Goal: Task Accomplishment & Management: Manage account settings

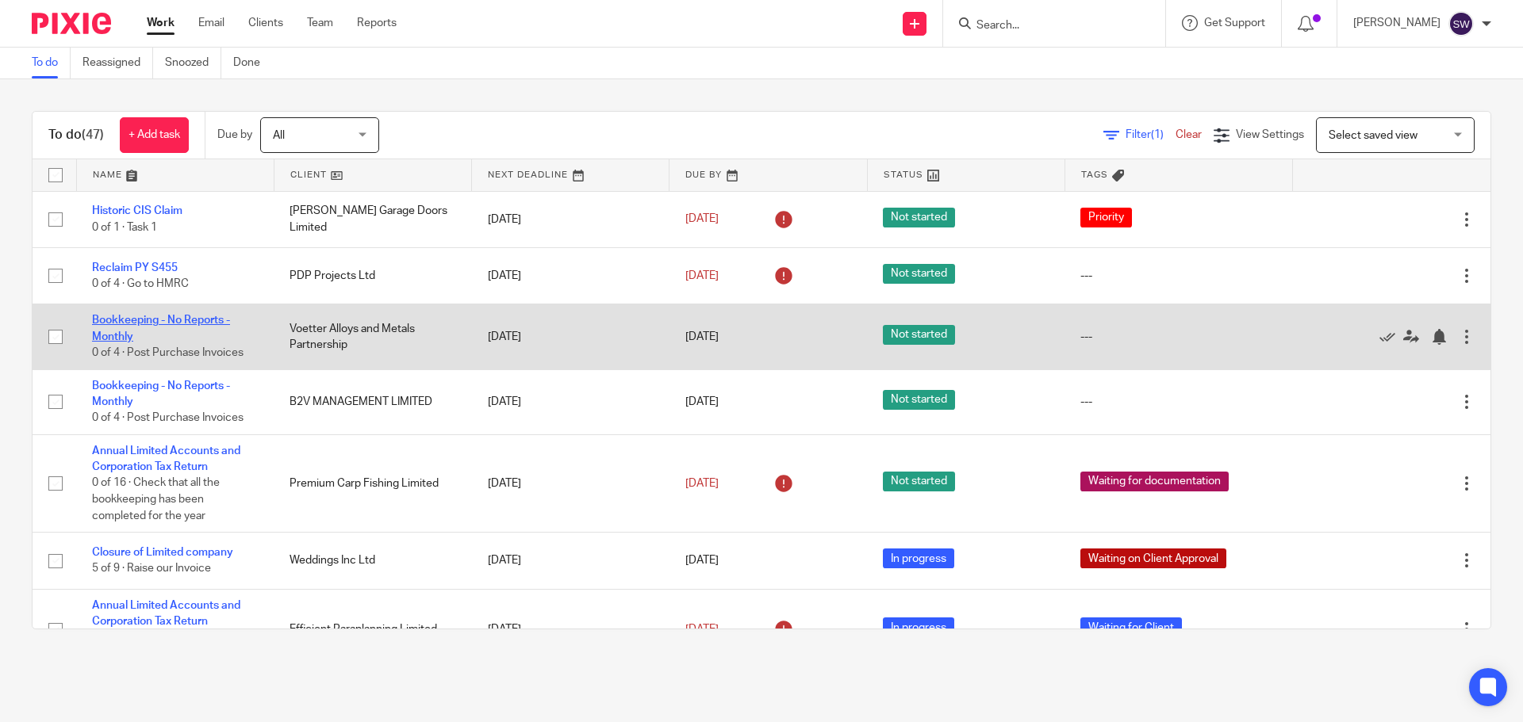
click at [195, 315] on link "Bookkeeping - No Reports - Monthly" at bounding box center [161, 328] width 138 height 27
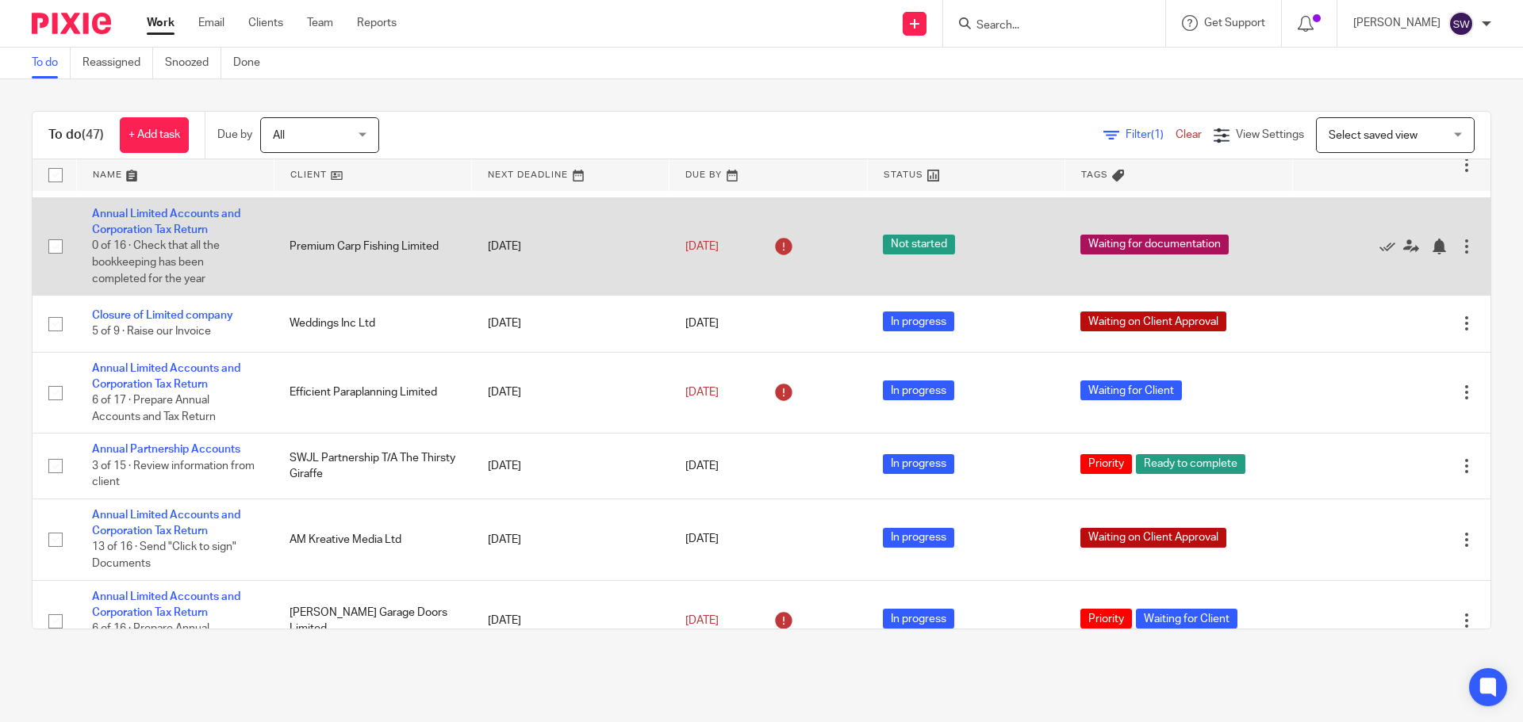
scroll to position [238, 0]
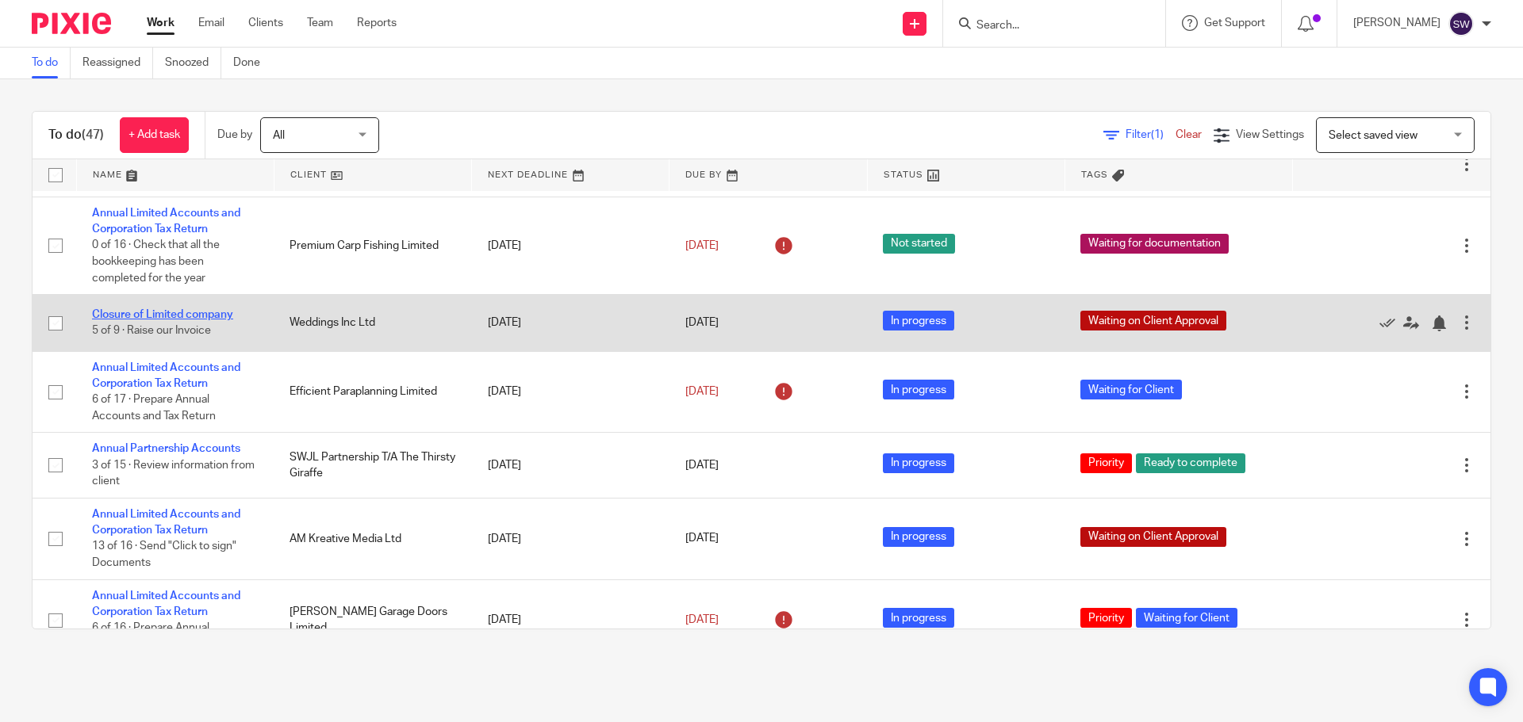
click at [213, 314] on link "Closure of Limited company" at bounding box center [162, 314] width 141 height 11
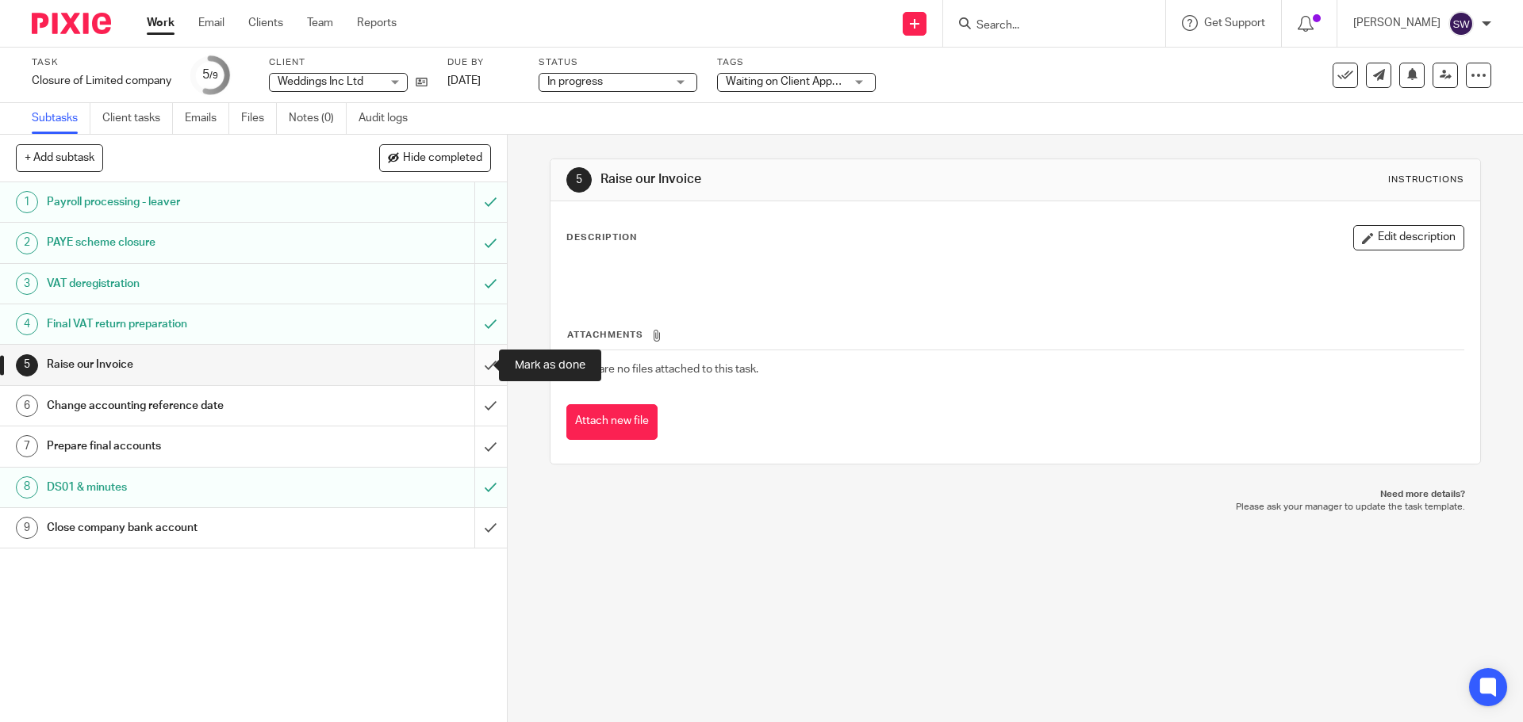
click at [471, 359] on input "submit" at bounding box center [253, 365] width 507 height 40
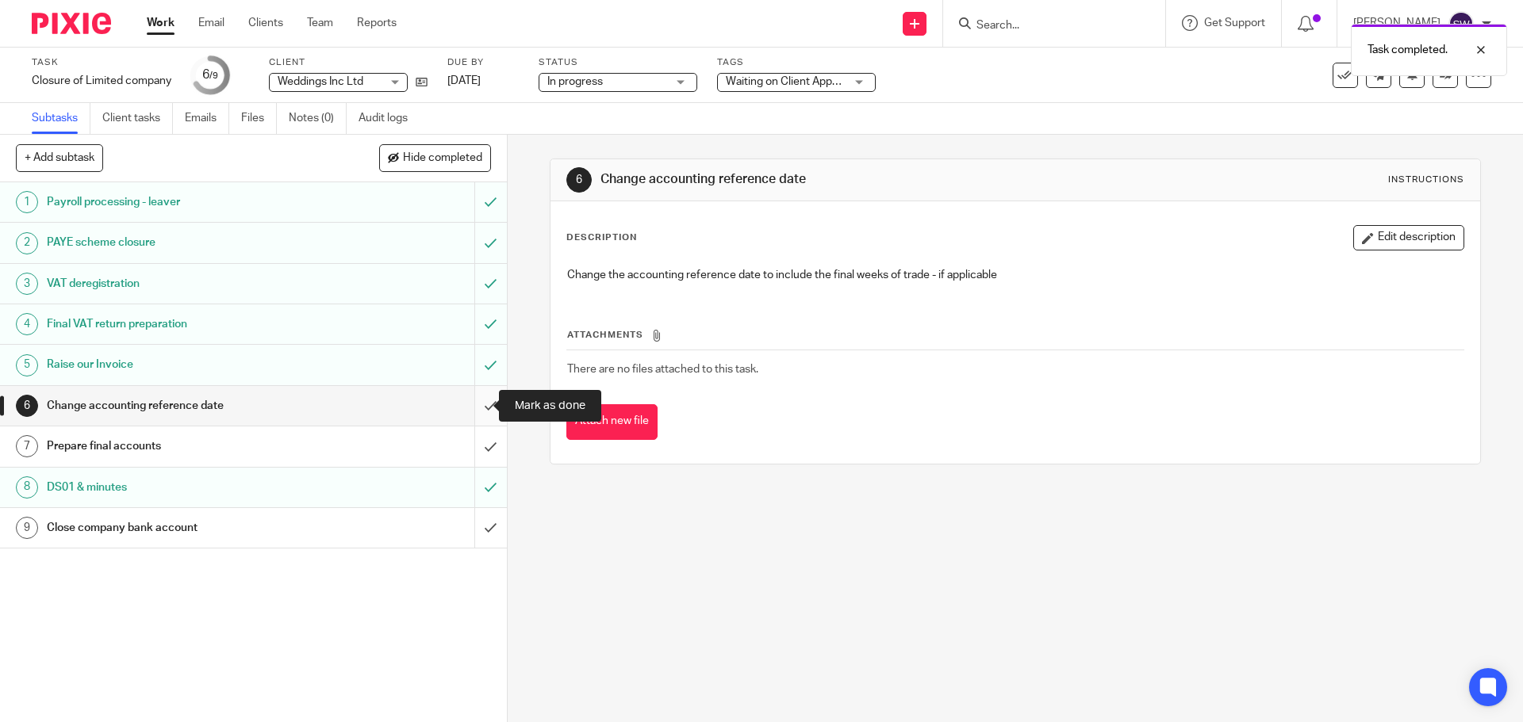
click at [466, 415] on input "submit" at bounding box center [253, 406] width 507 height 40
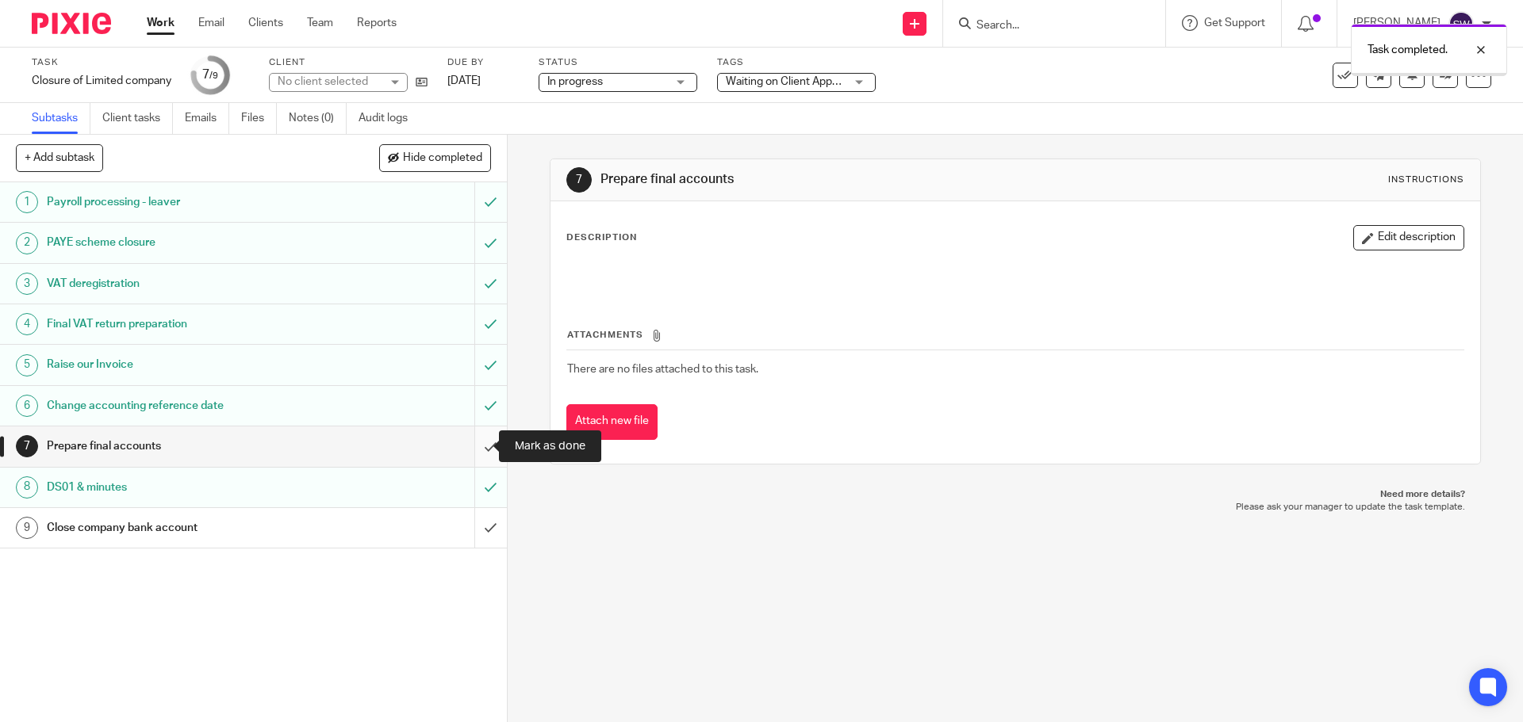
click at [477, 440] on input "submit" at bounding box center [253, 447] width 507 height 40
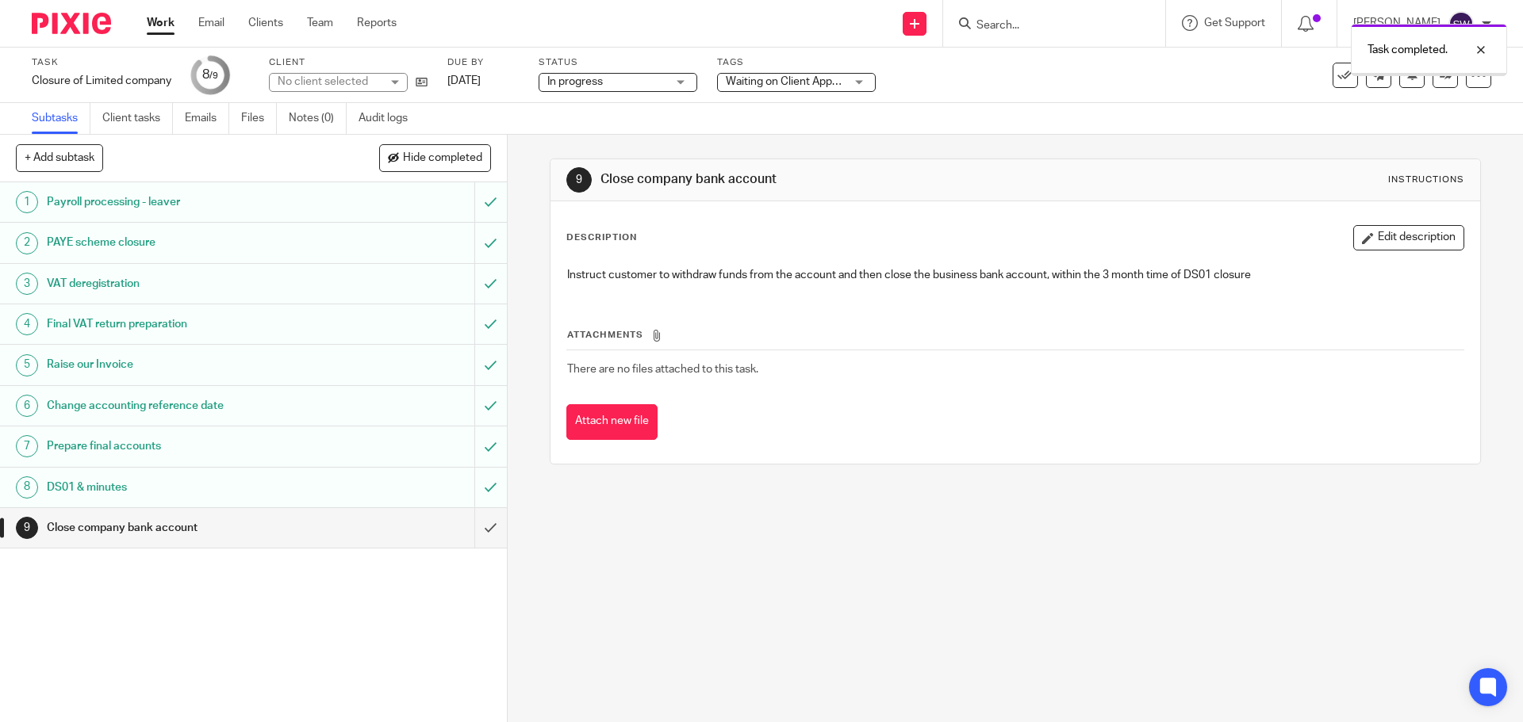
click at [474, 527] on input "submit" at bounding box center [253, 528] width 507 height 40
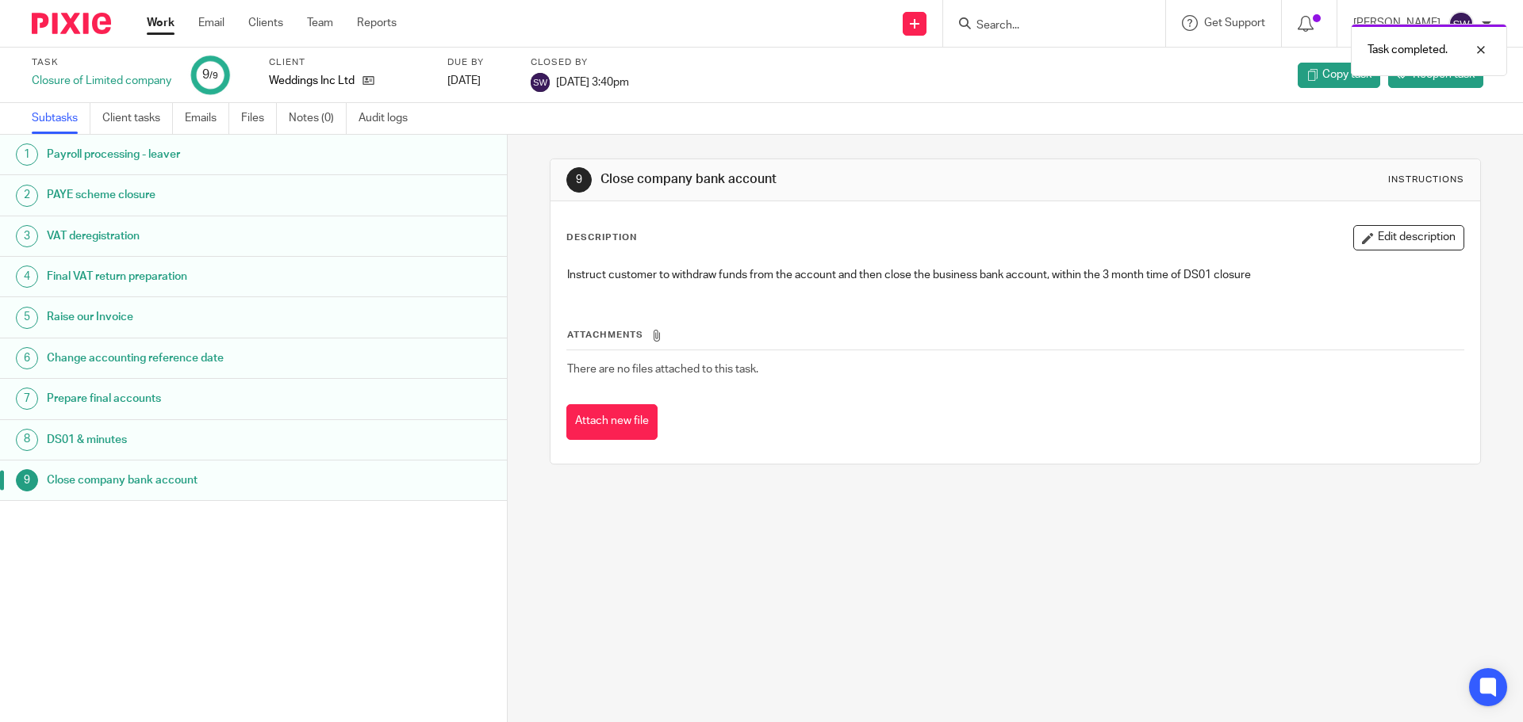
click at [162, 22] on link "Work" at bounding box center [161, 23] width 28 height 16
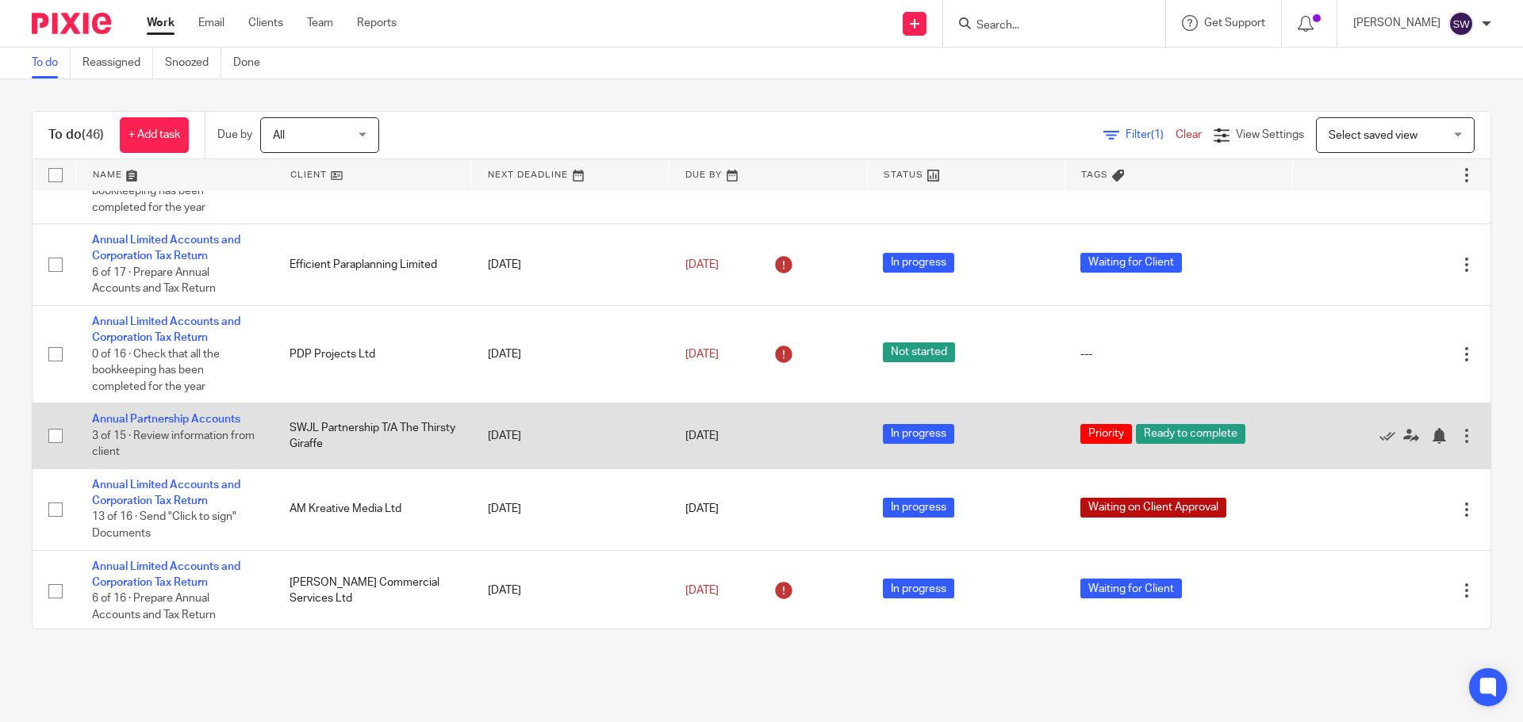
scroll to position [317, 0]
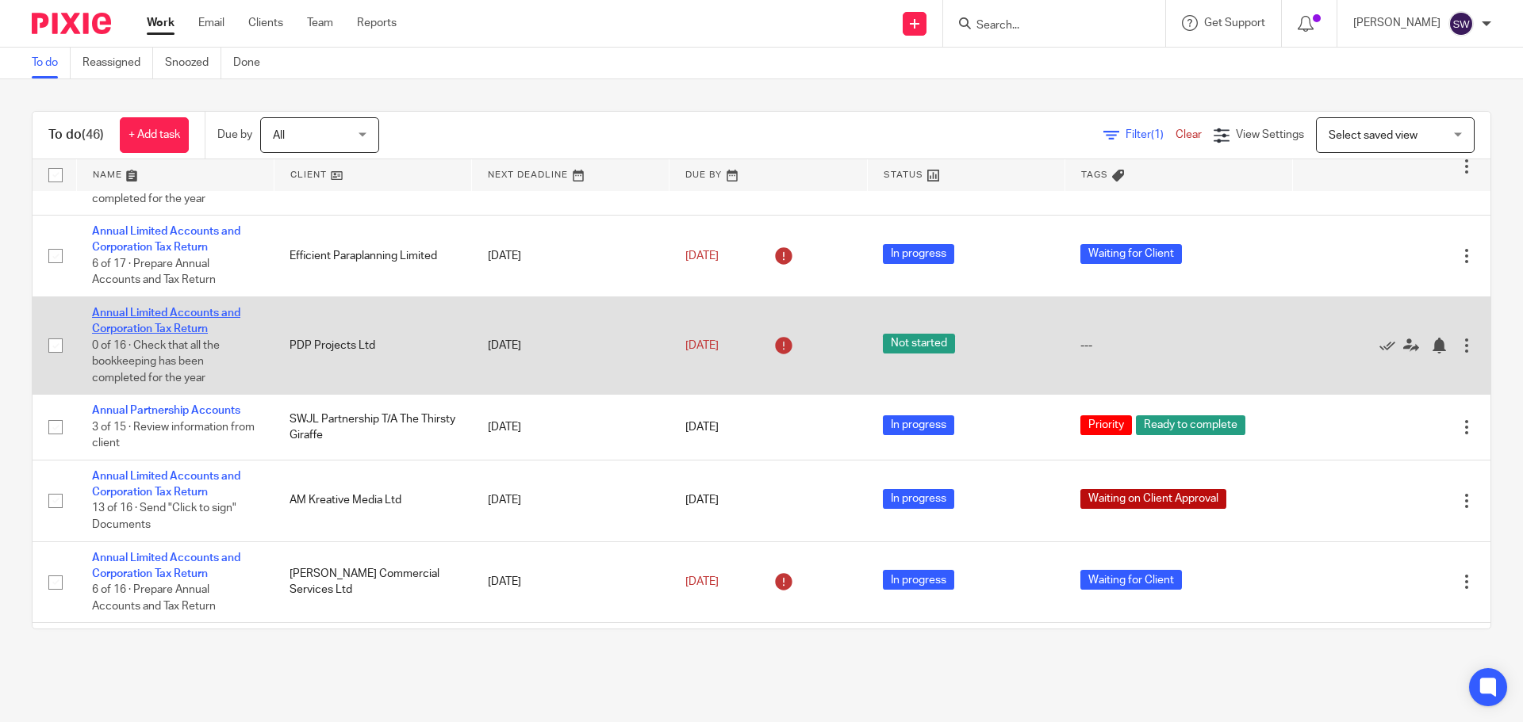
click at [183, 308] on link "Annual Limited Accounts and Corporation Tax Return" at bounding box center [166, 321] width 148 height 27
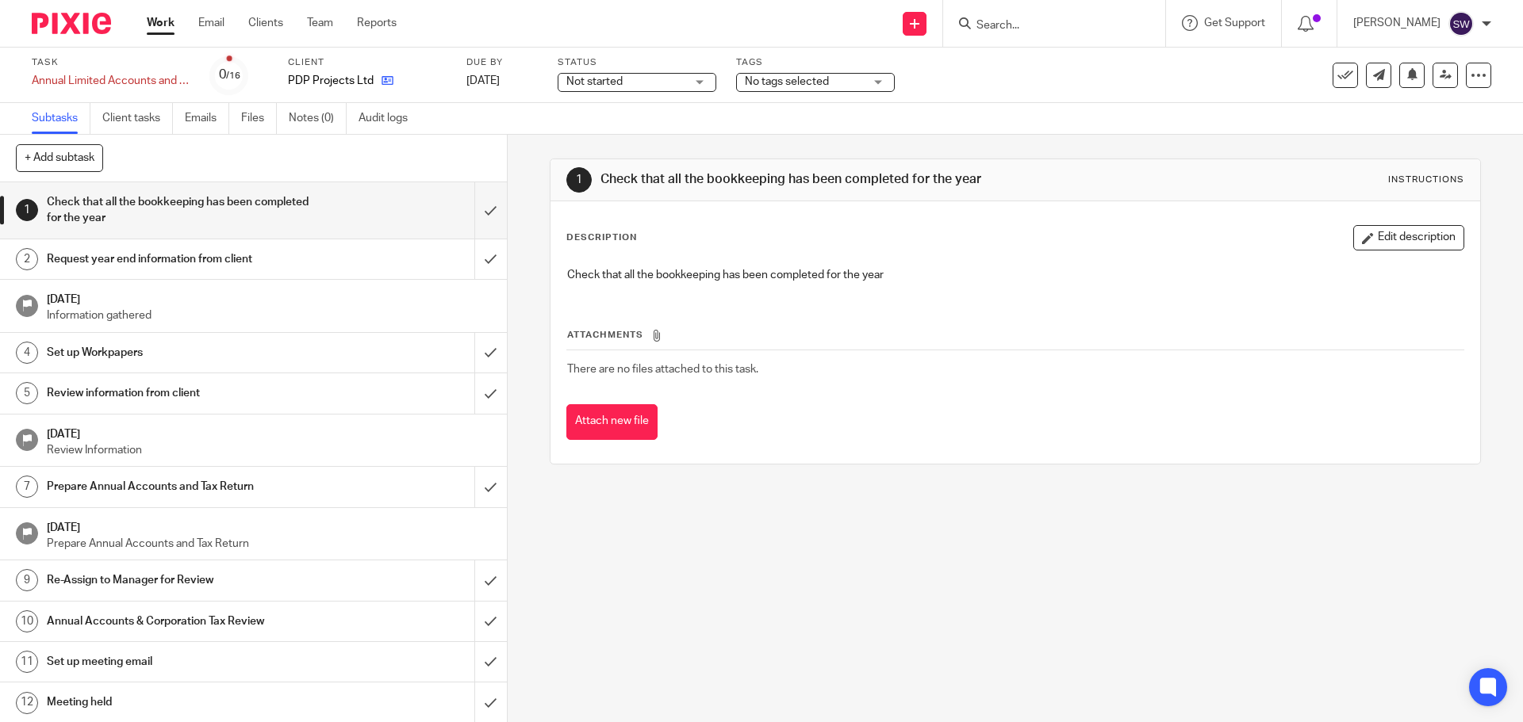
click at [384, 73] on link at bounding box center [384, 81] width 20 height 16
click at [388, 80] on icon at bounding box center [387, 81] width 12 height 12
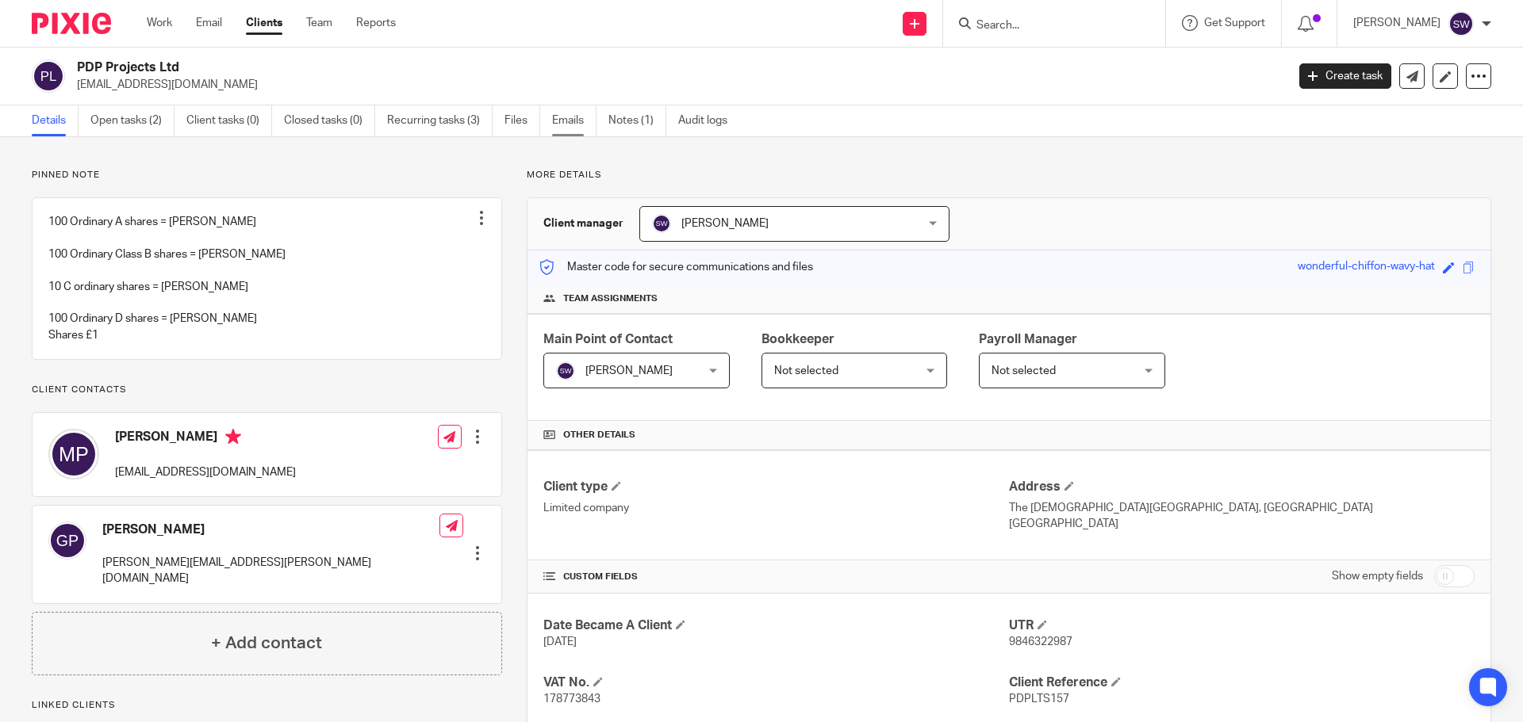
click at [579, 121] on link "Emails" at bounding box center [574, 120] width 44 height 31
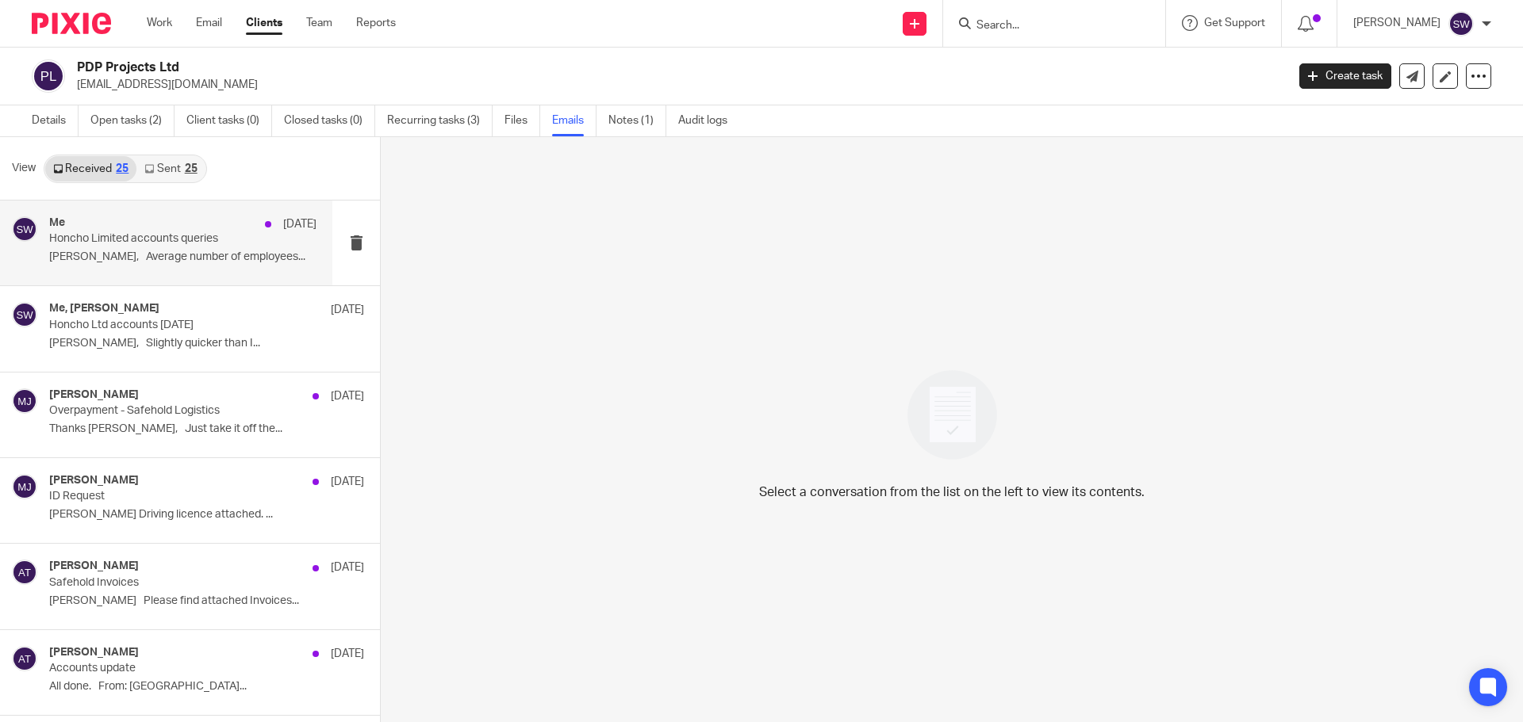
click at [144, 235] on p "Honcho Limited accounts queries" at bounding box center [156, 238] width 214 height 13
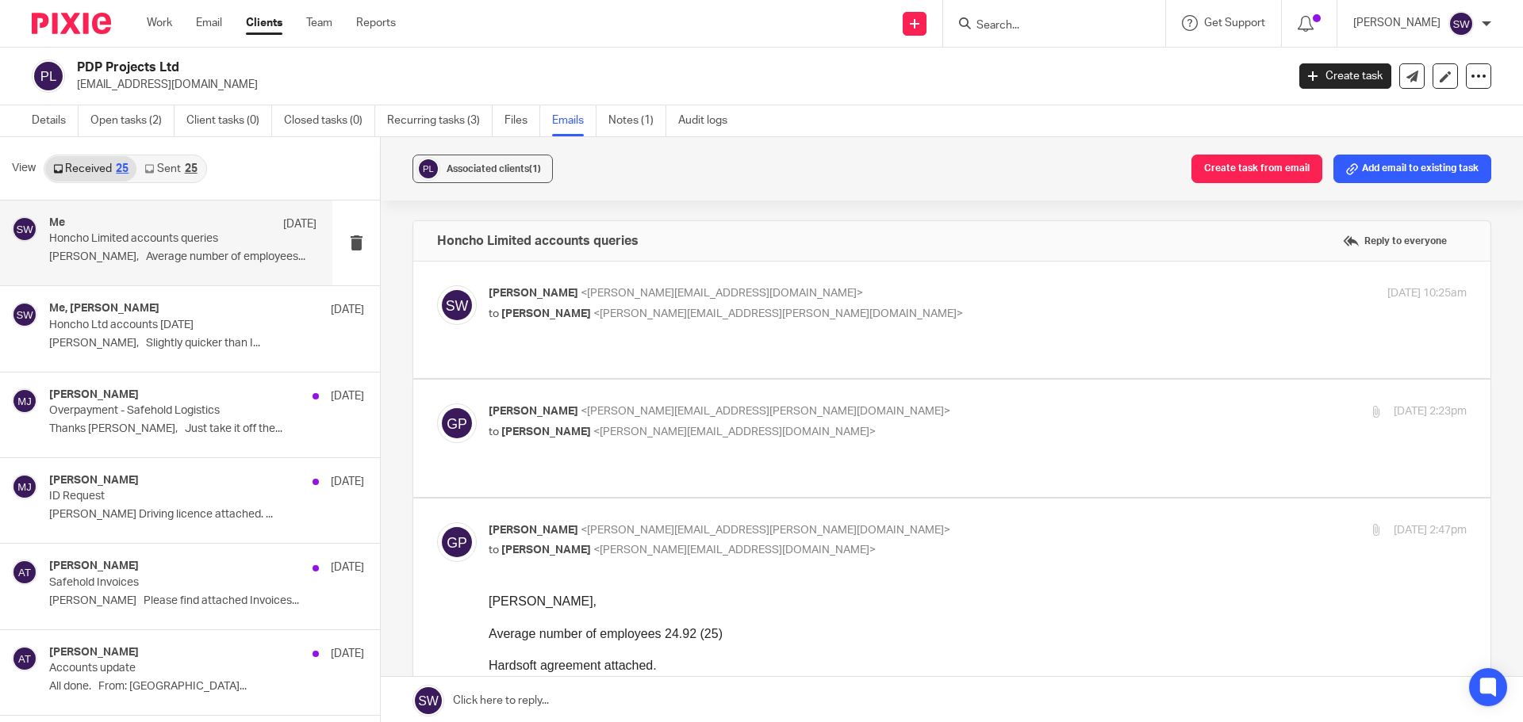
click at [152, 174] on link "Sent 25" at bounding box center [170, 168] width 68 height 25
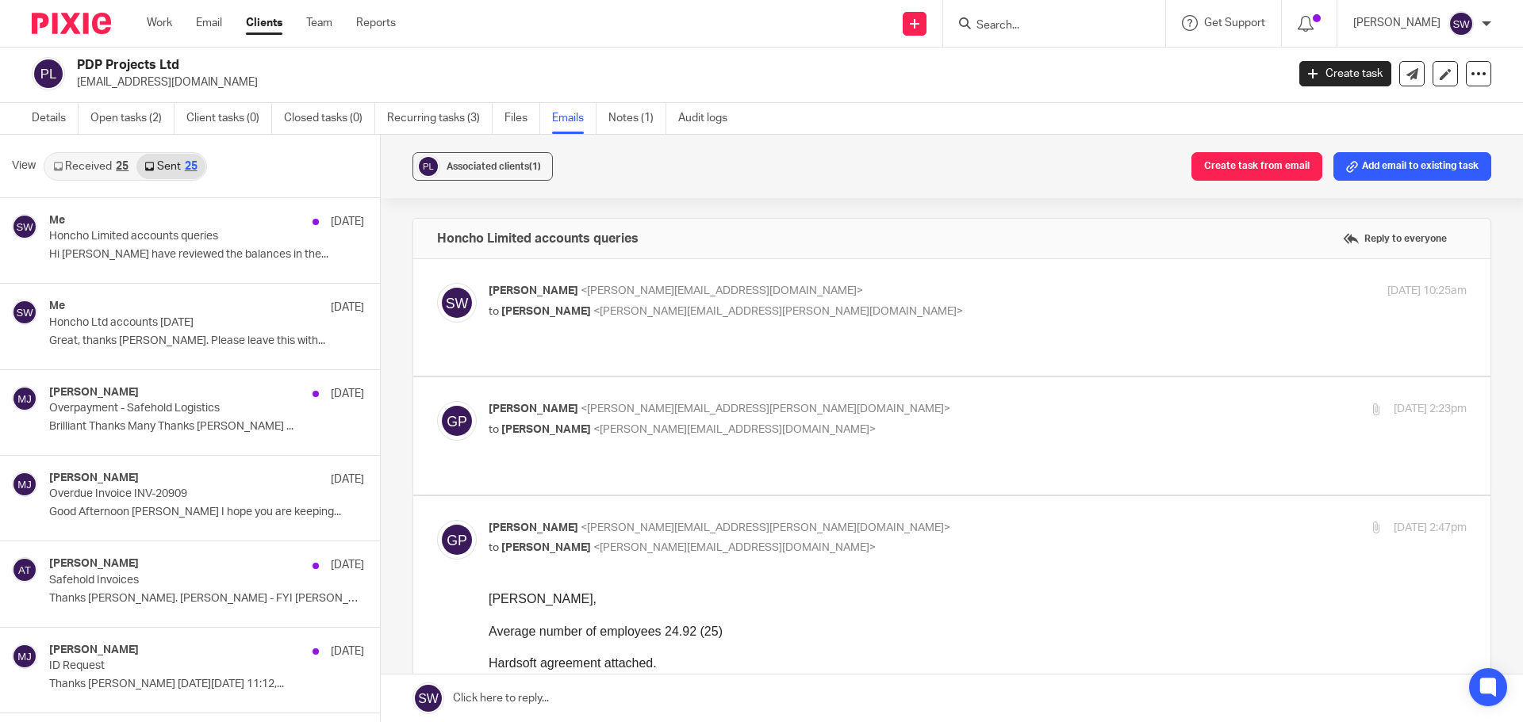
click at [164, 165] on link "Sent 25" at bounding box center [170, 166] width 68 height 25
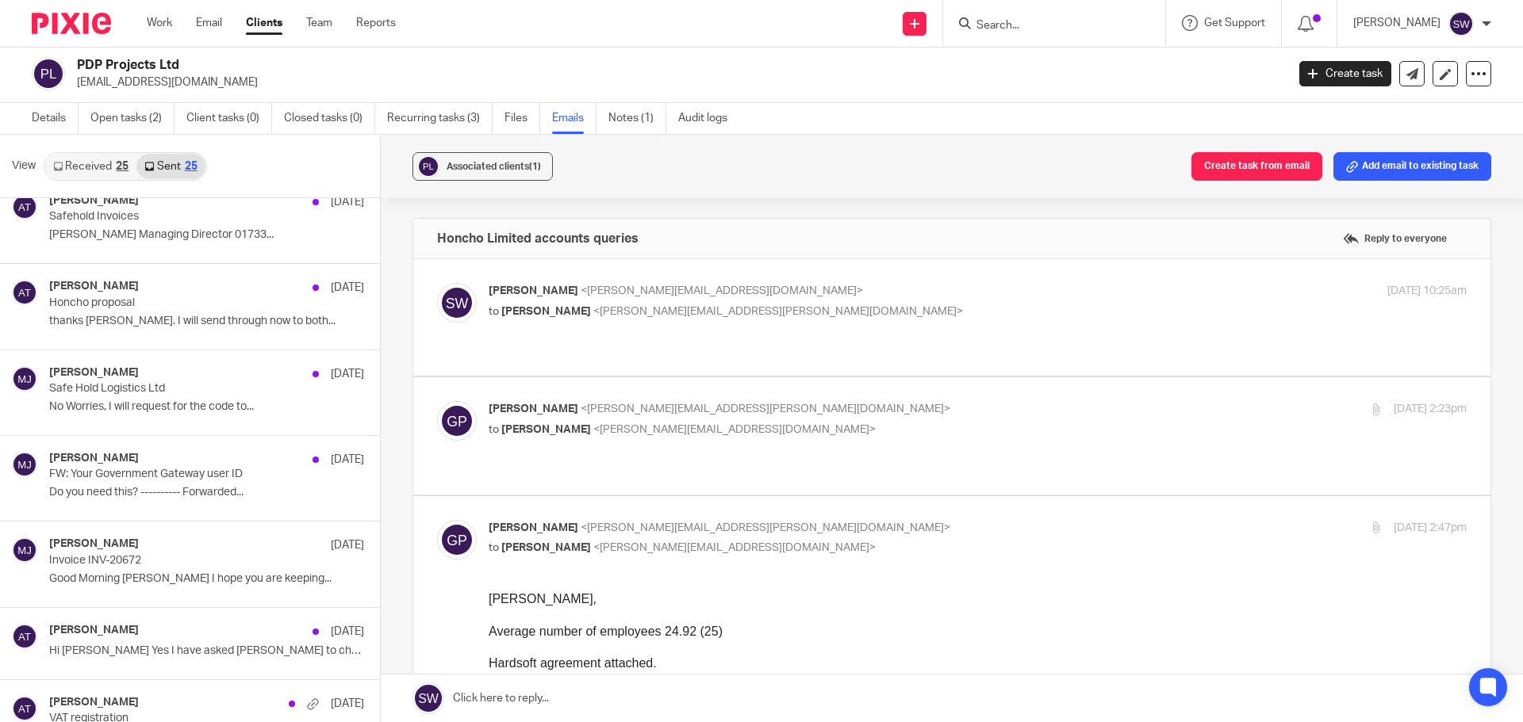
scroll to position [1031, 0]
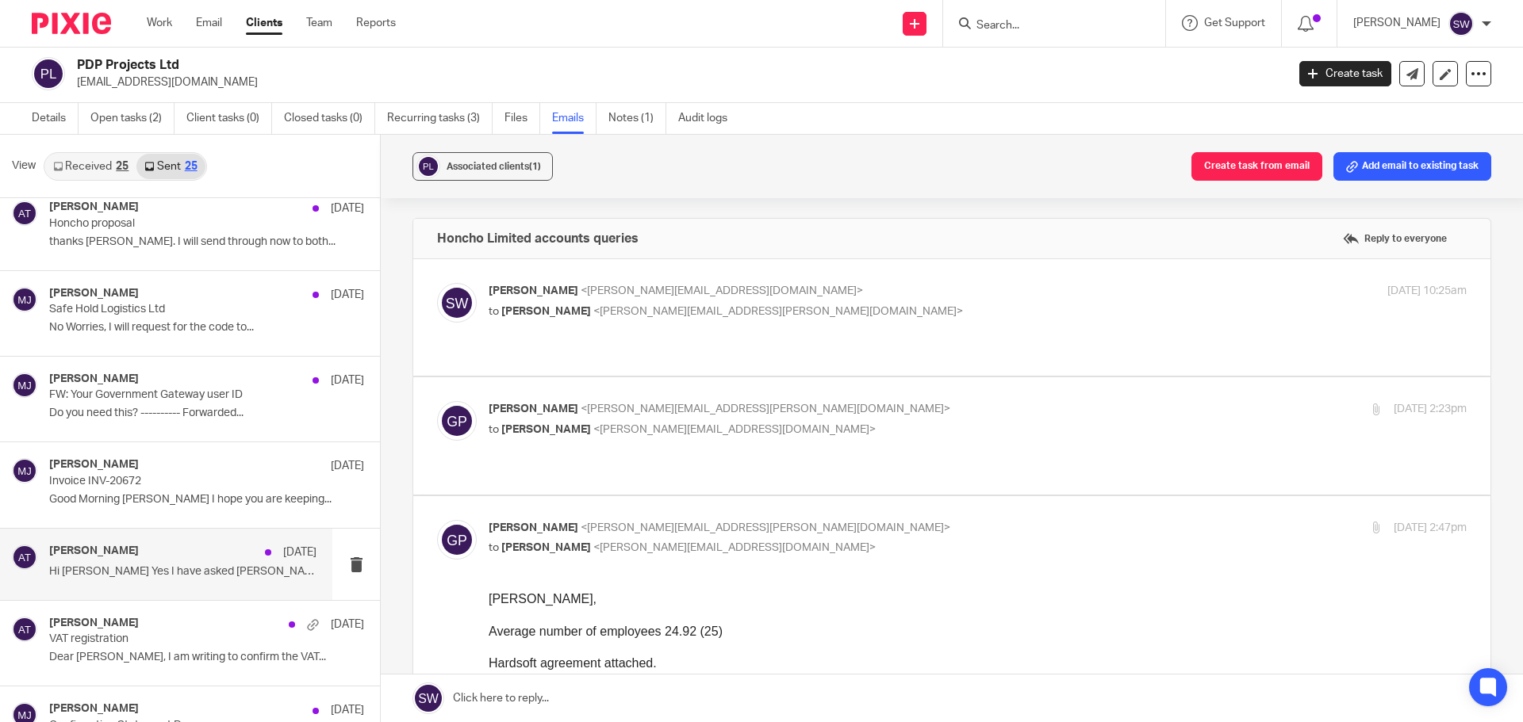
click at [142, 565] on p "Hi Mike Yes I have asked Lucas to check..." at bounding box center [182, 571] width 267 height 13
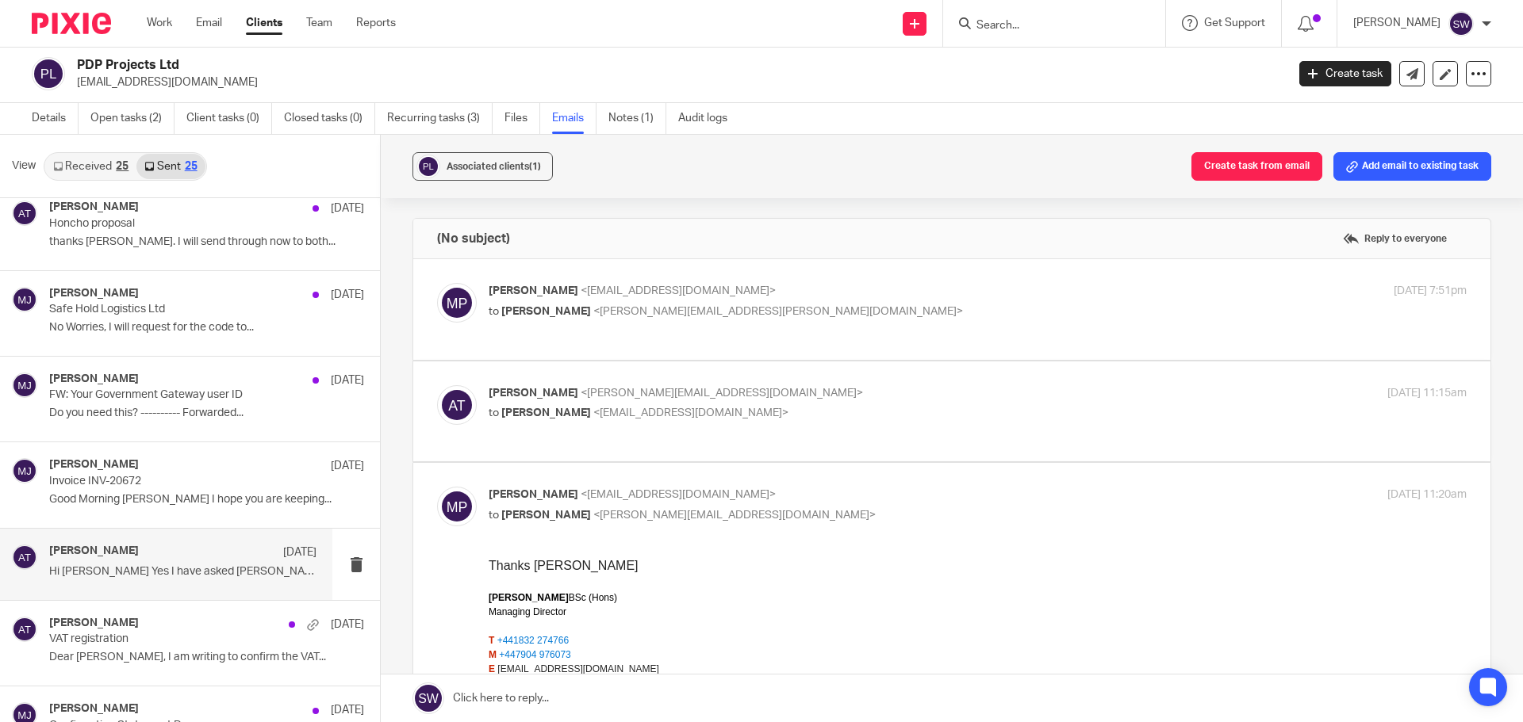
scroll to position [0, 0]
click at [989, 285] on p "Mike Parry <mikeparry@pdpprojects.co.uk>" at bounding box center [815, 291] width 652 height 17
checkbox input "true"
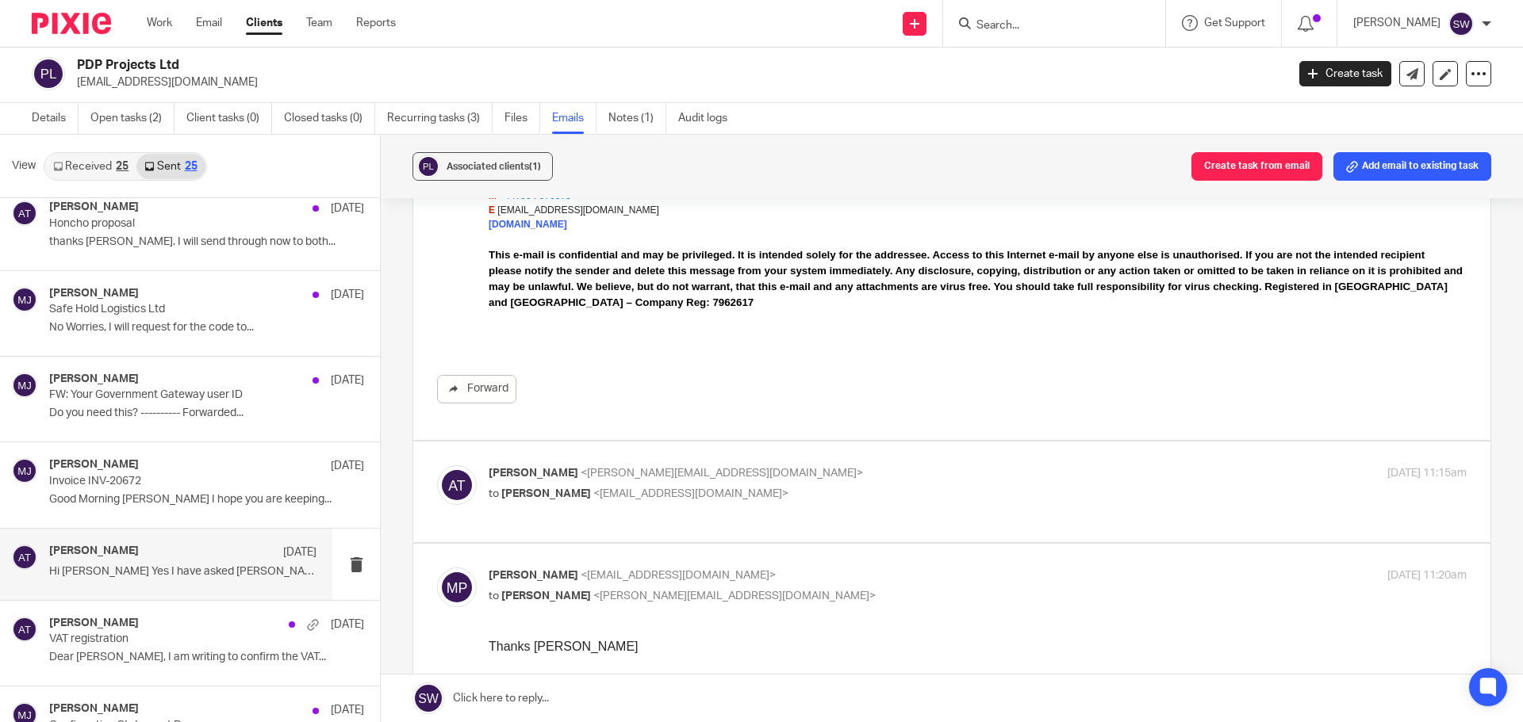
scroll to position [397, 0]
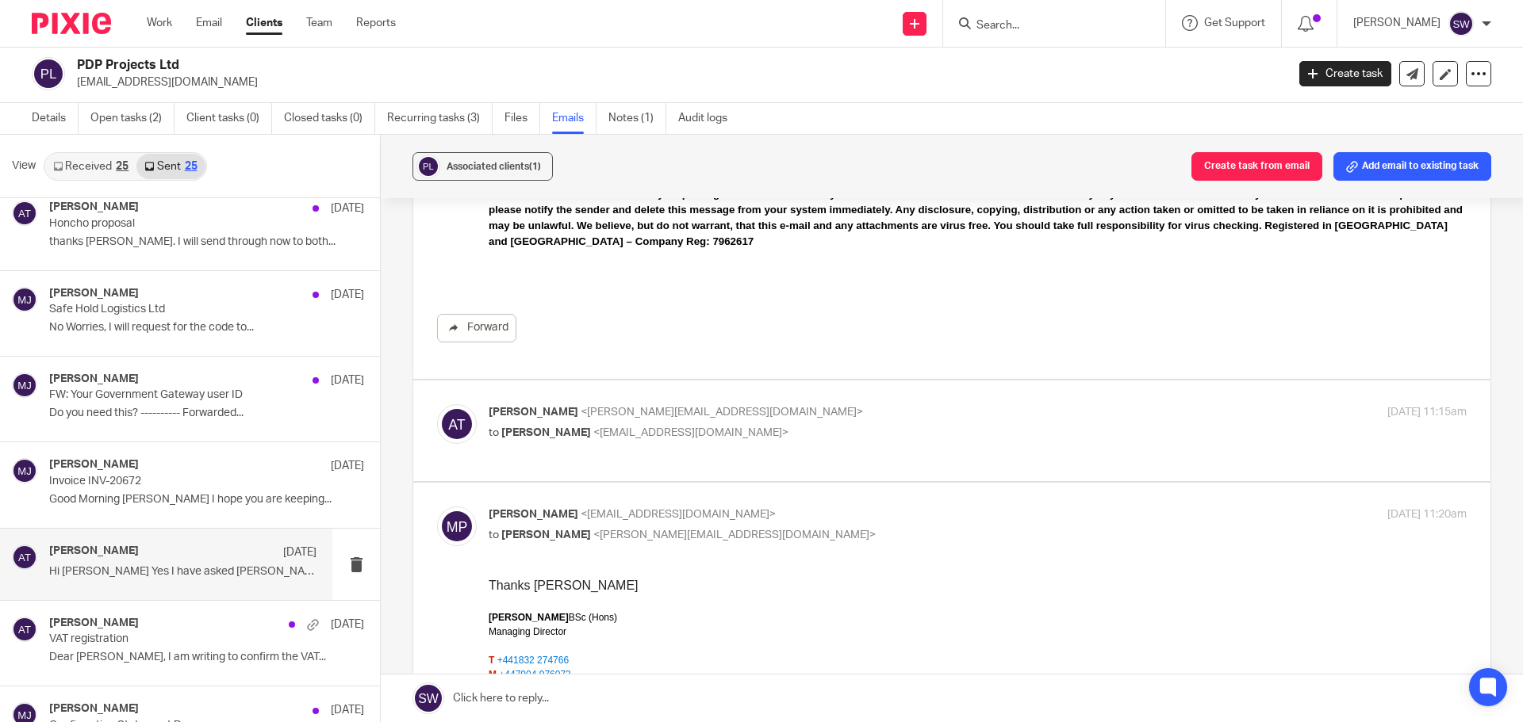
click at [927, 421] on div "Aimee Tamburrini <aimee@infinity-accounting.co.uk> to Mike Parry <mikeparry@pdp…" at bounding box center [815, 422] width 652 height 36
checkbox input "true"
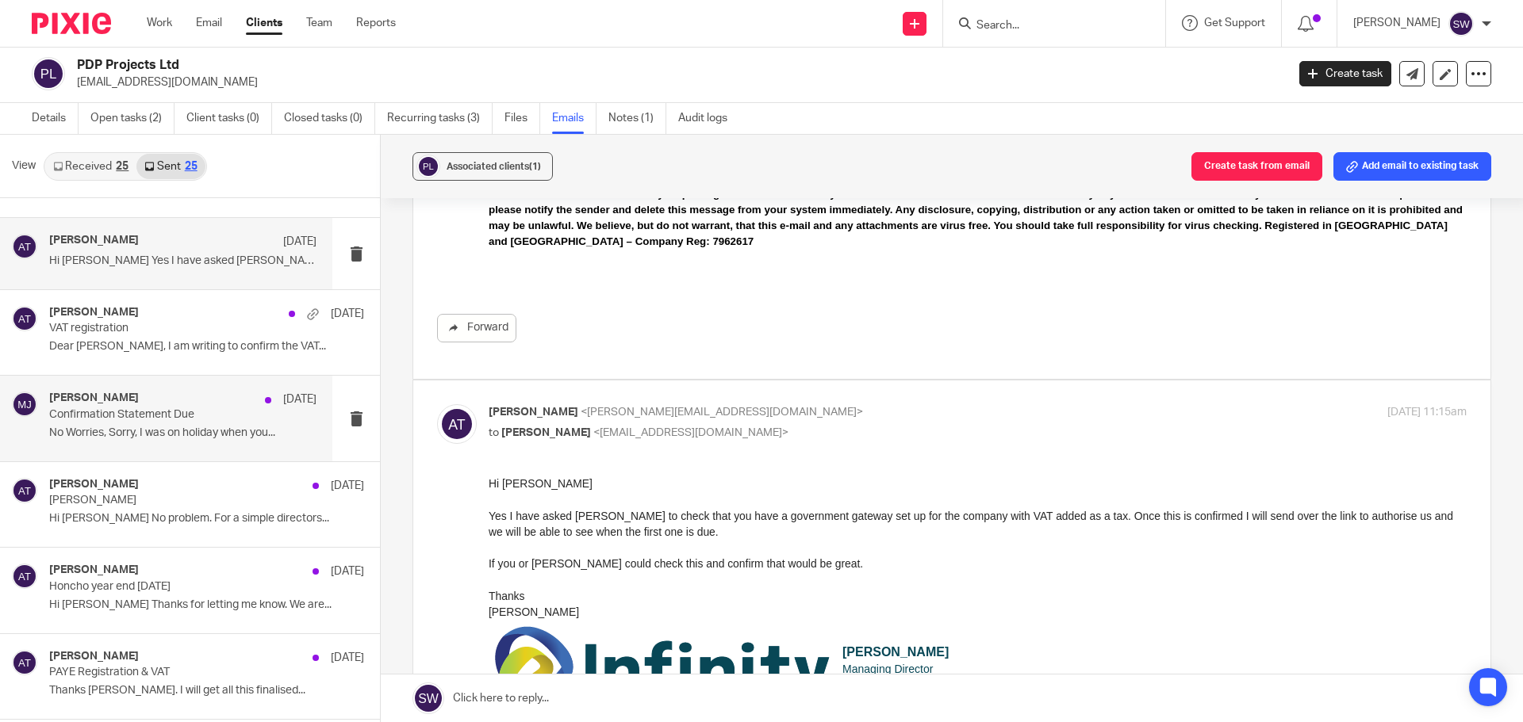
scroll to position [1348, 0]
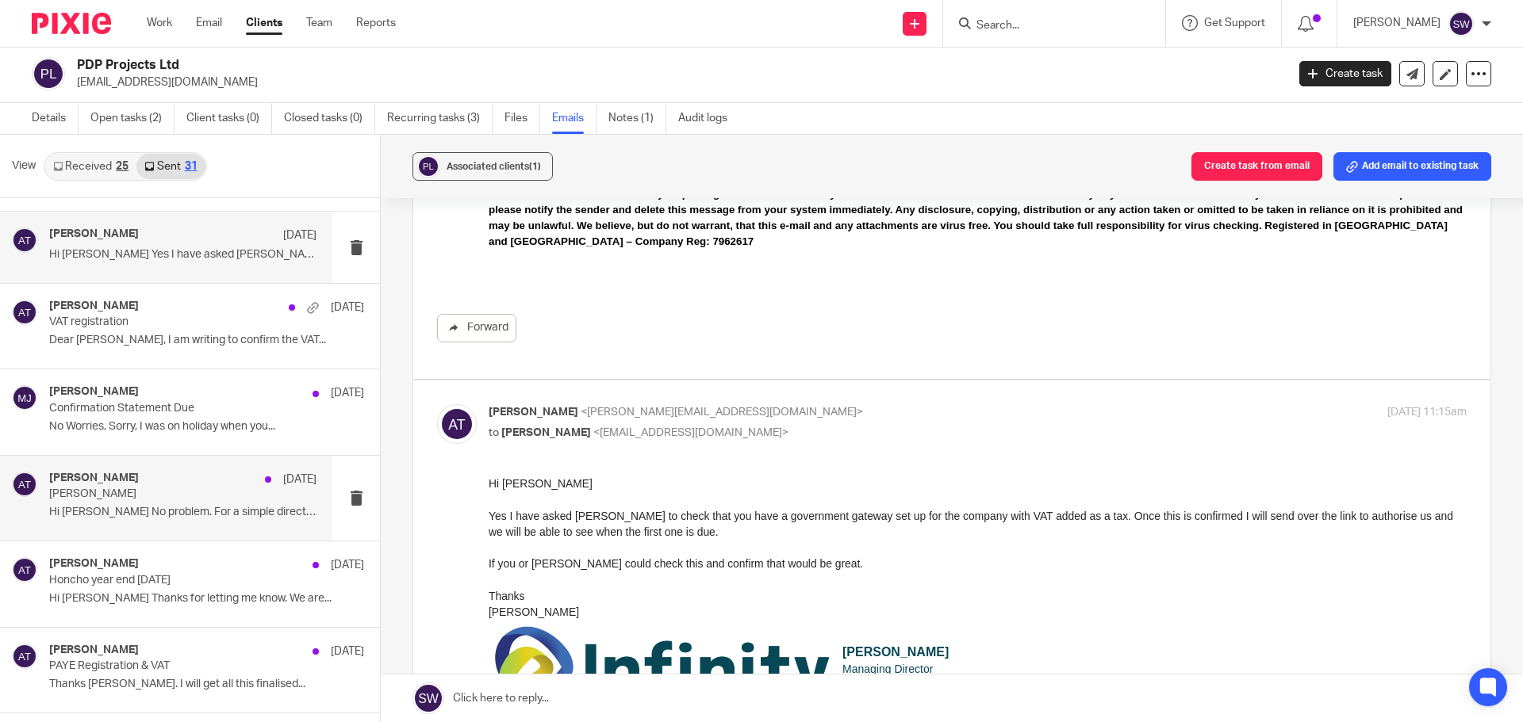
click at [116, 506] on p "Hi Gary No problem. For a simple directors..." at bounding box center [182, 512] width 267 height 13
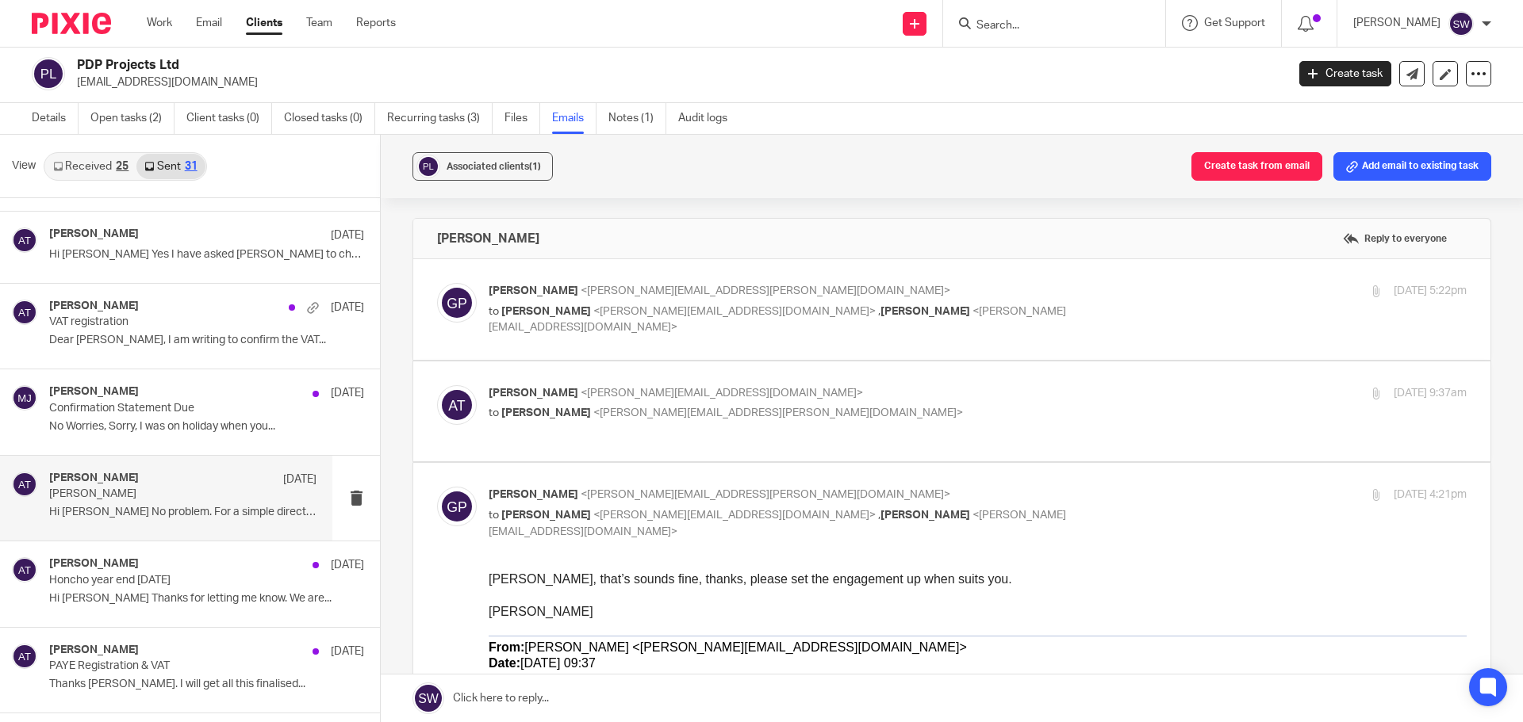
scroll to position [0, 0]
click at [1065, 313] on p "to Aimee Tamburrini <aimee@infinity-accounting.co.uk> , Chris Ailey <chris@honc…" at bounding box center [815, 320] width 652 height 33
checkbox input "true"
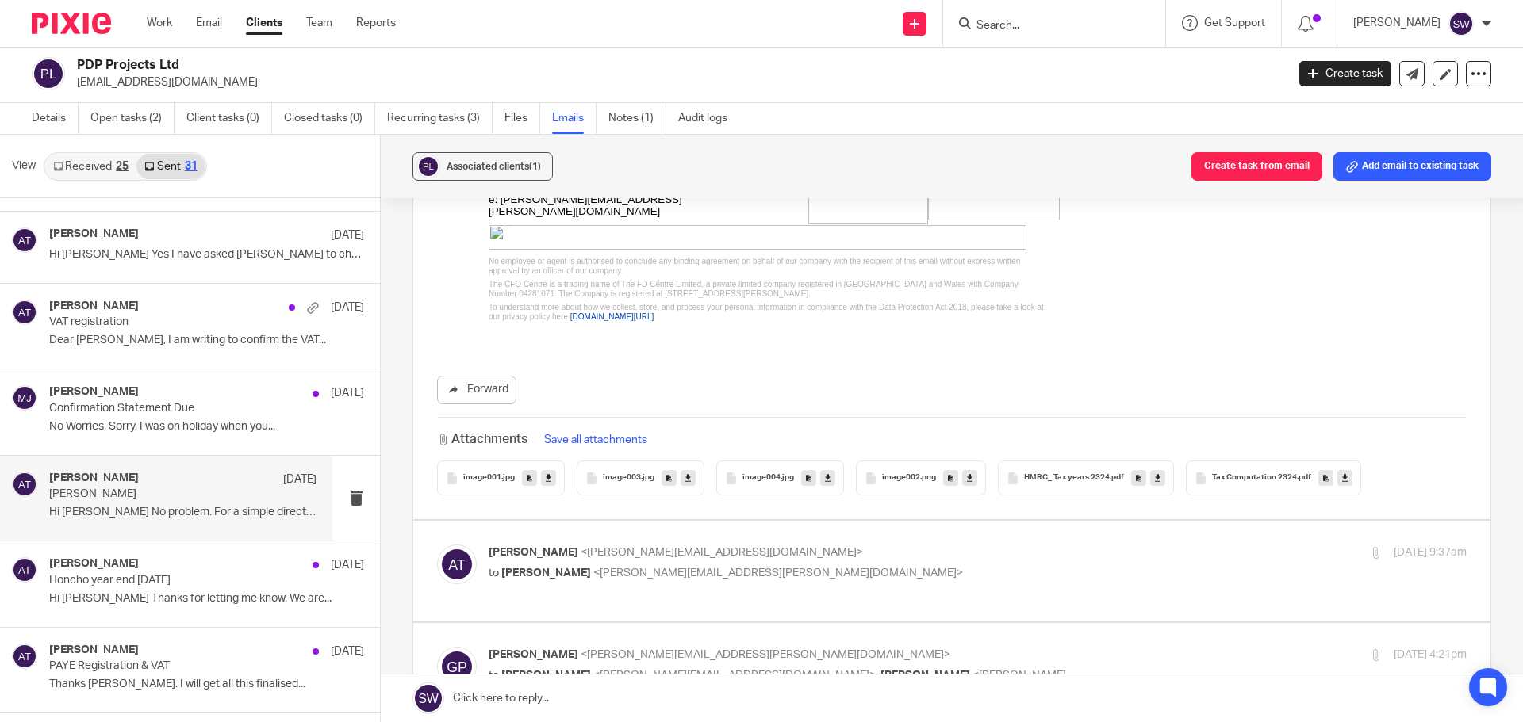
scroll to position [555, 0]
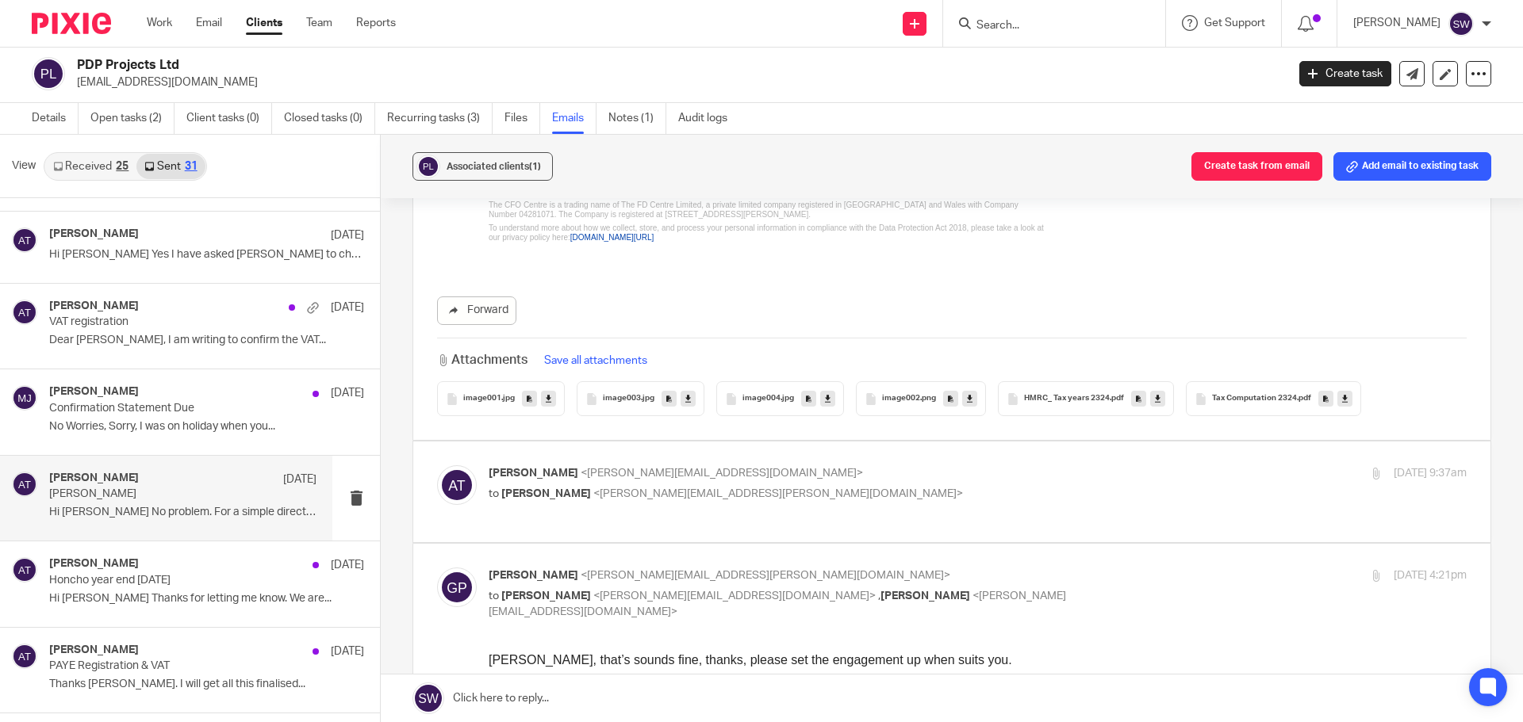
click at [902, 466] on p "Aimee Tamburrini <aimee@infinity-accounting.co.uk>" at bounding box center [815, 474] width 652 height 17
checkbox input "true"
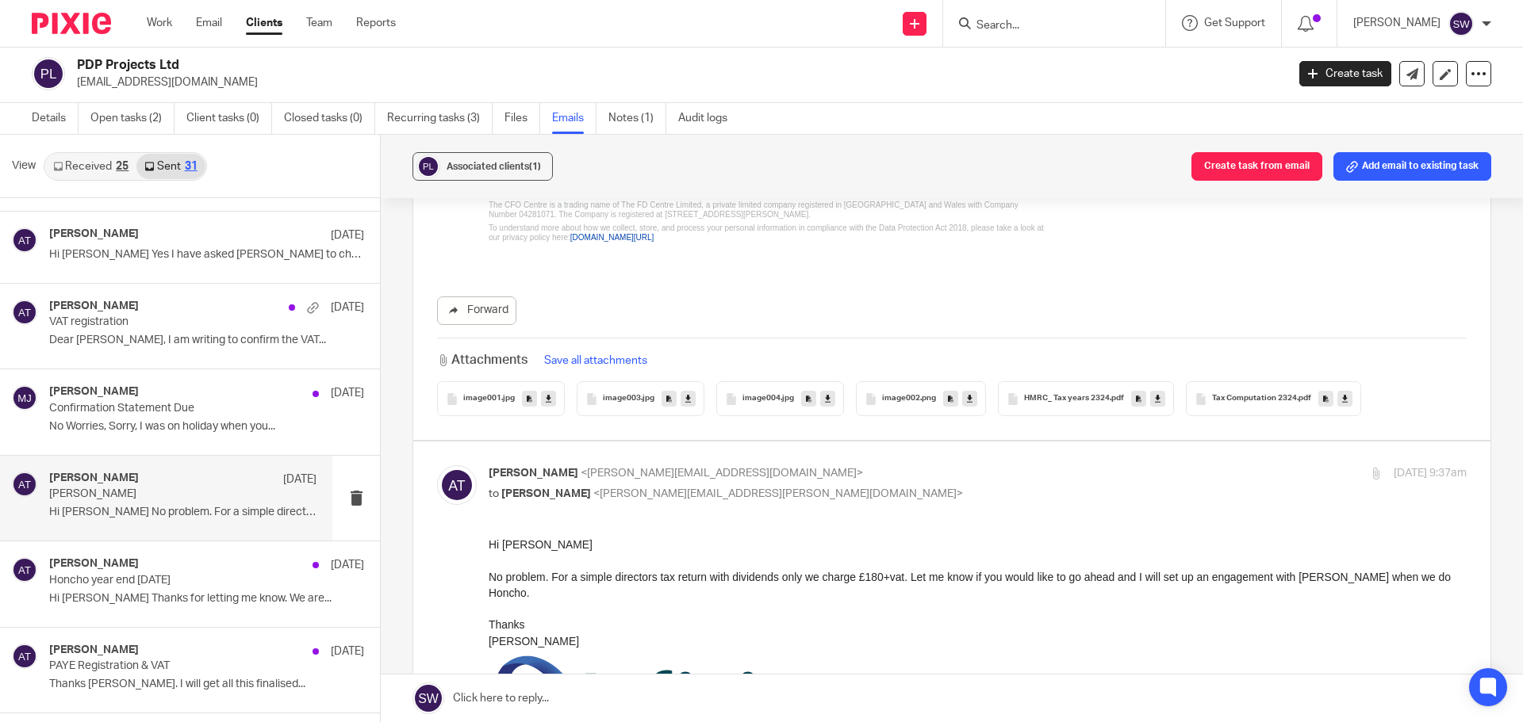
click at [1156, 393] on icon at bounding box center [1158, 399] width 6 height 12
click at [1345, 391] on link at bounding box center [1344, 399] width 15 height 16
click at [144, 581] on p "Honcho year end 31/12/24" at bounding box center [156, 580] width 214 height 13
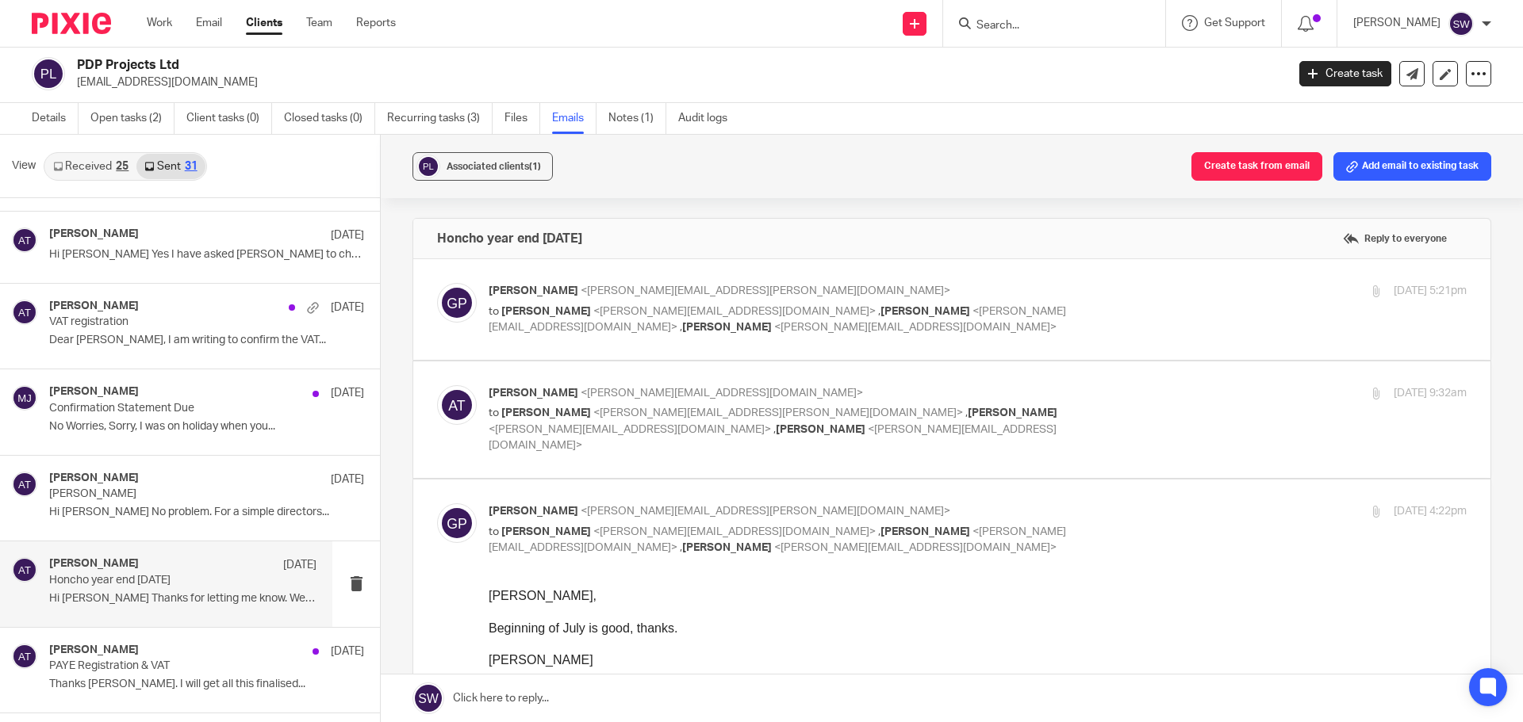
scroll to position [0, 0]
click at [1079, 295] on p "Gary Pyle <gary.pyle@cfocentre.com>" at bounding box center [815, 291] width 652 height 17
checkbox input "true"
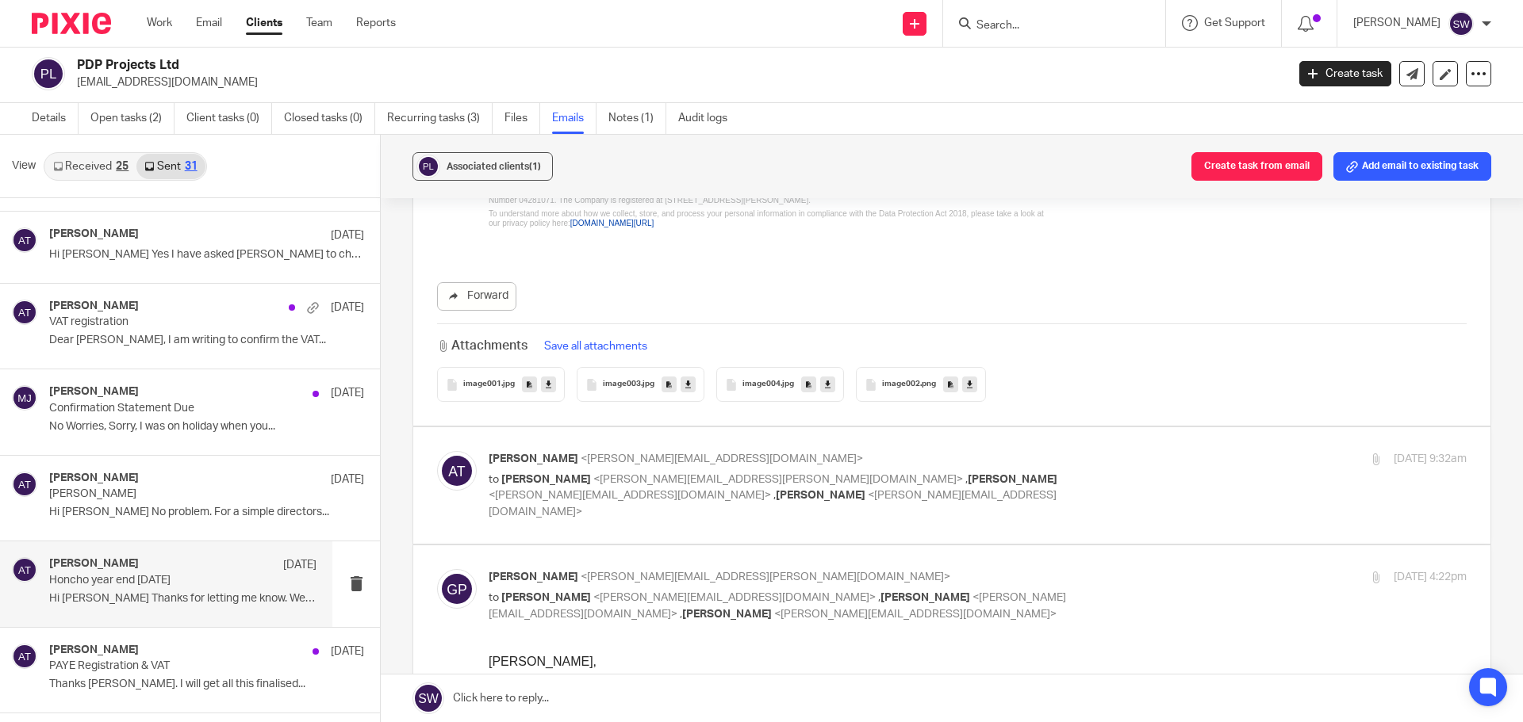
scroll to position [714, 0]
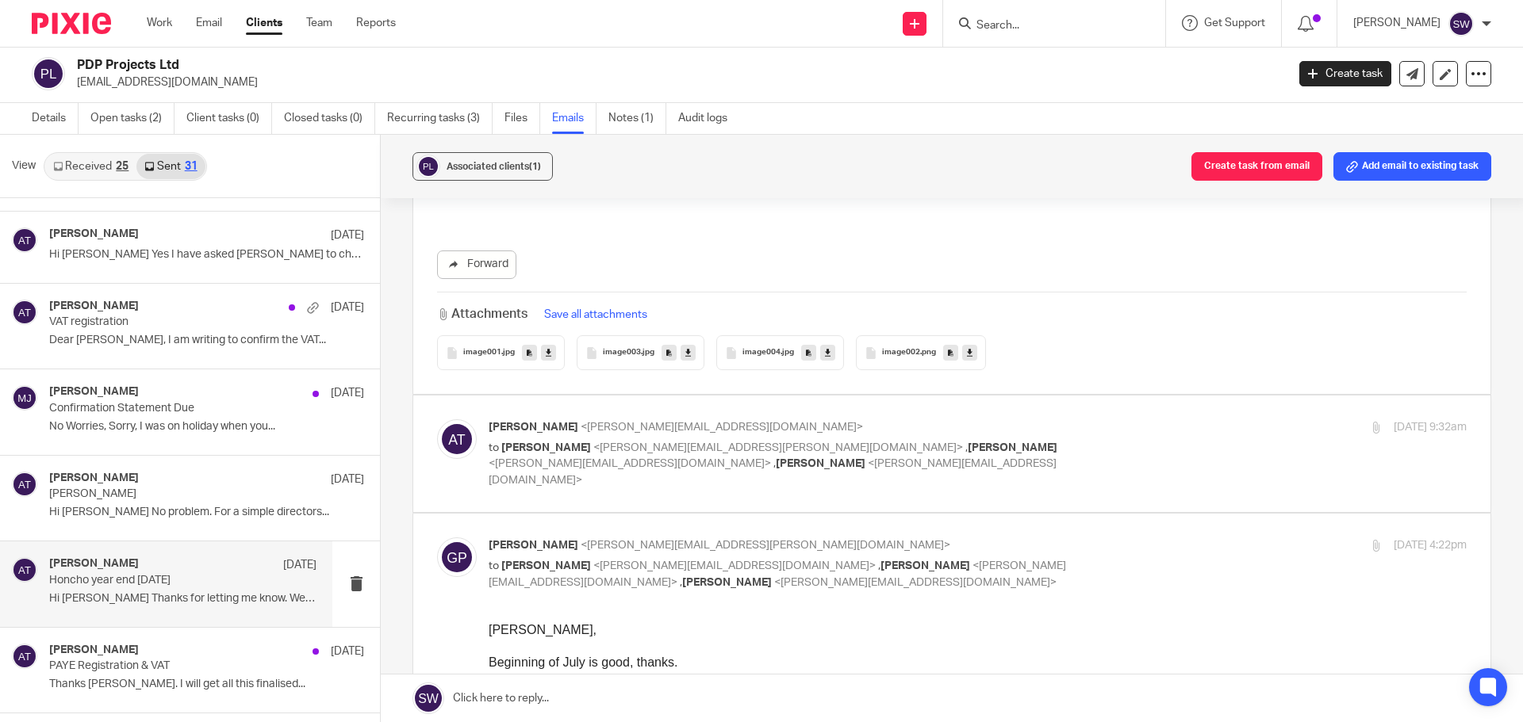
click at [1109, 448] on p "to Gary Pyle <gary.pyle@cfocentre.com> , Kelly Horsman <kelly@honchosearch.com>…" at bounding box center [815, 464] width 652 height 49
checkbox input "true"
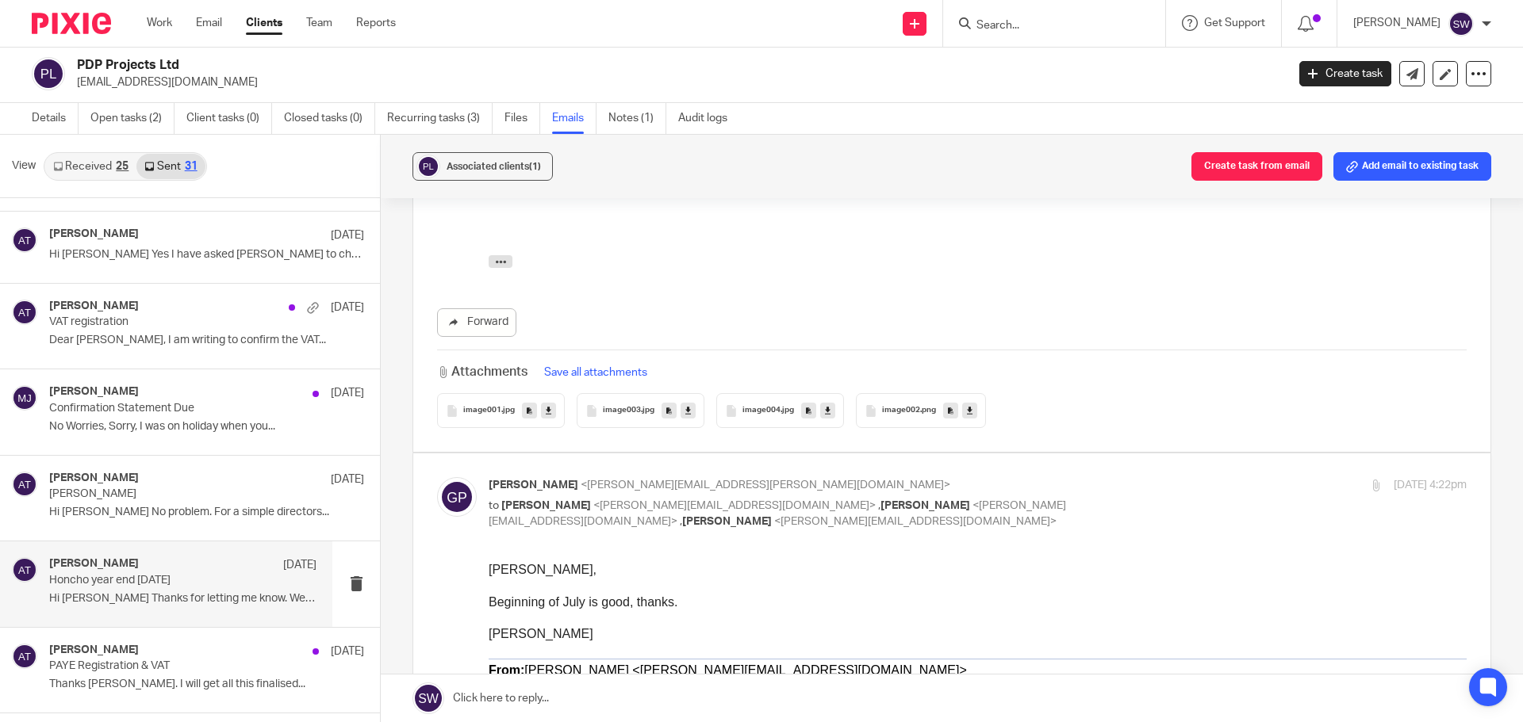
scroll to position [1348, 0]
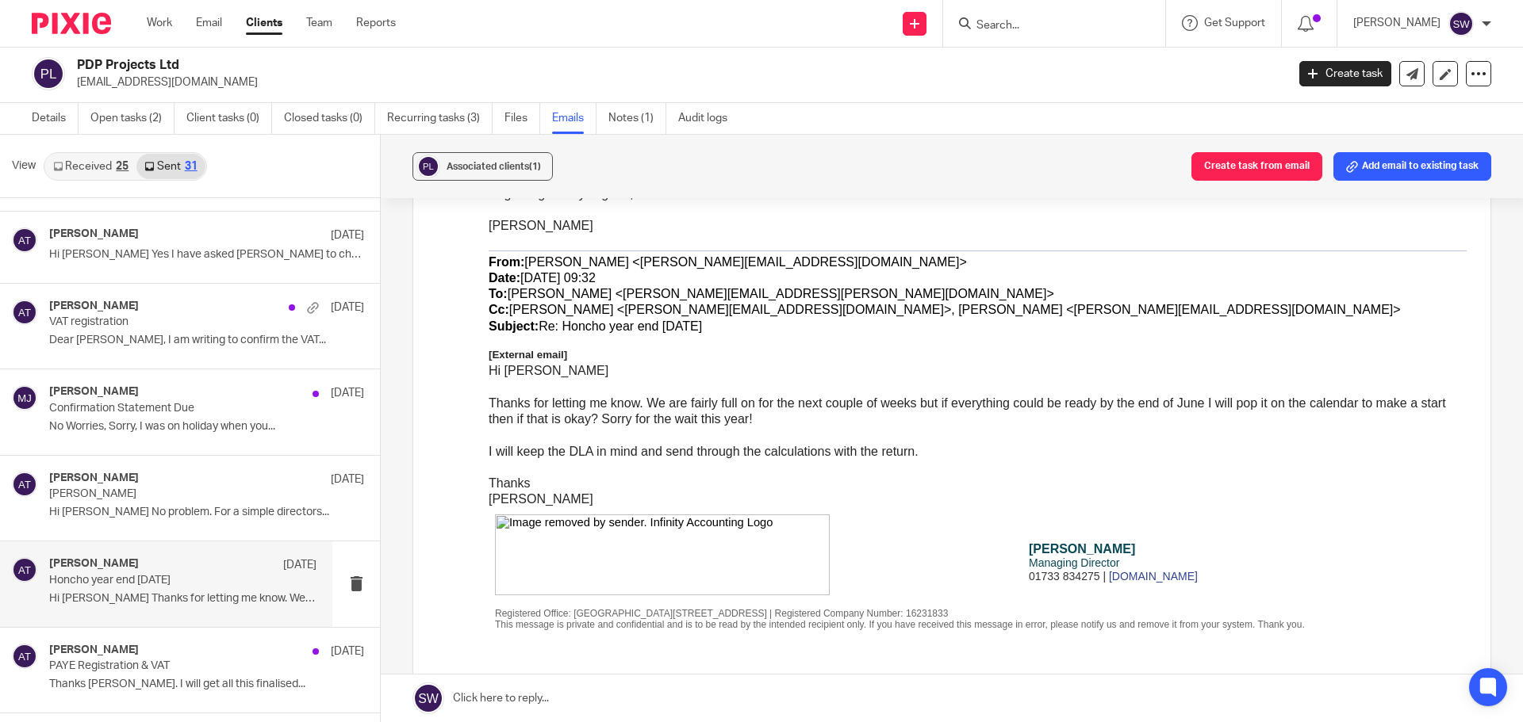
scroll to position [1745, 0]
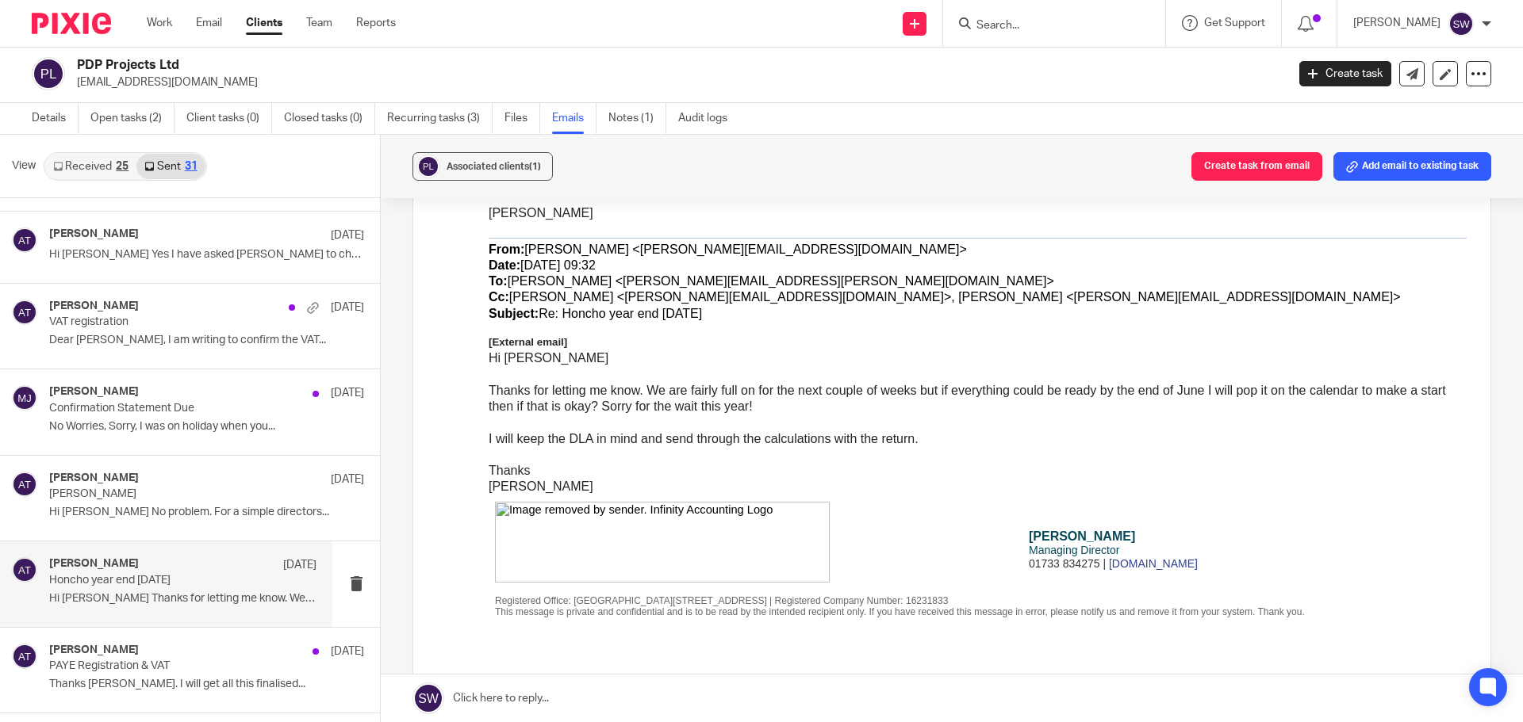
click at [114, 582] on p "Honcho year end 31/12/24" at bounding box center [156, 580] width 214 height 13
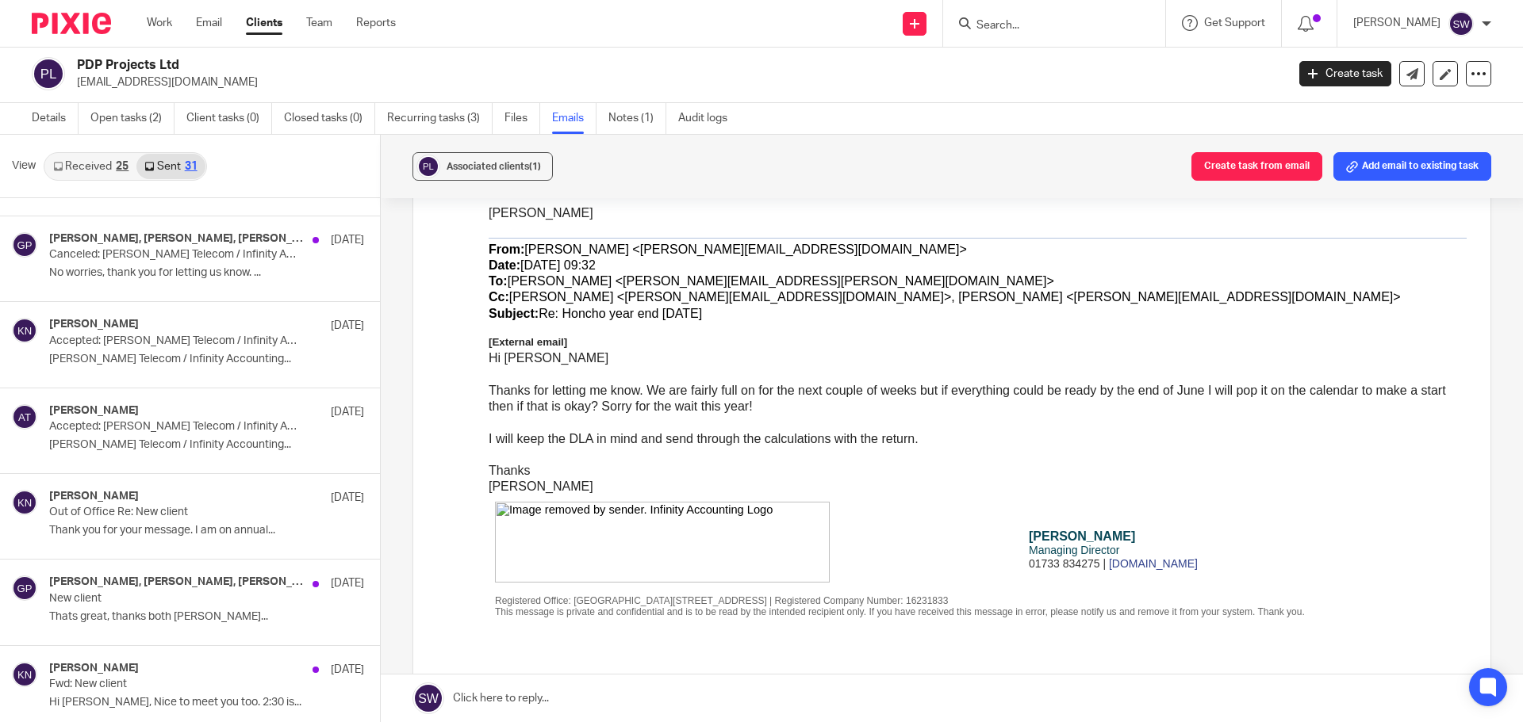
scroll to position [2113, 0]
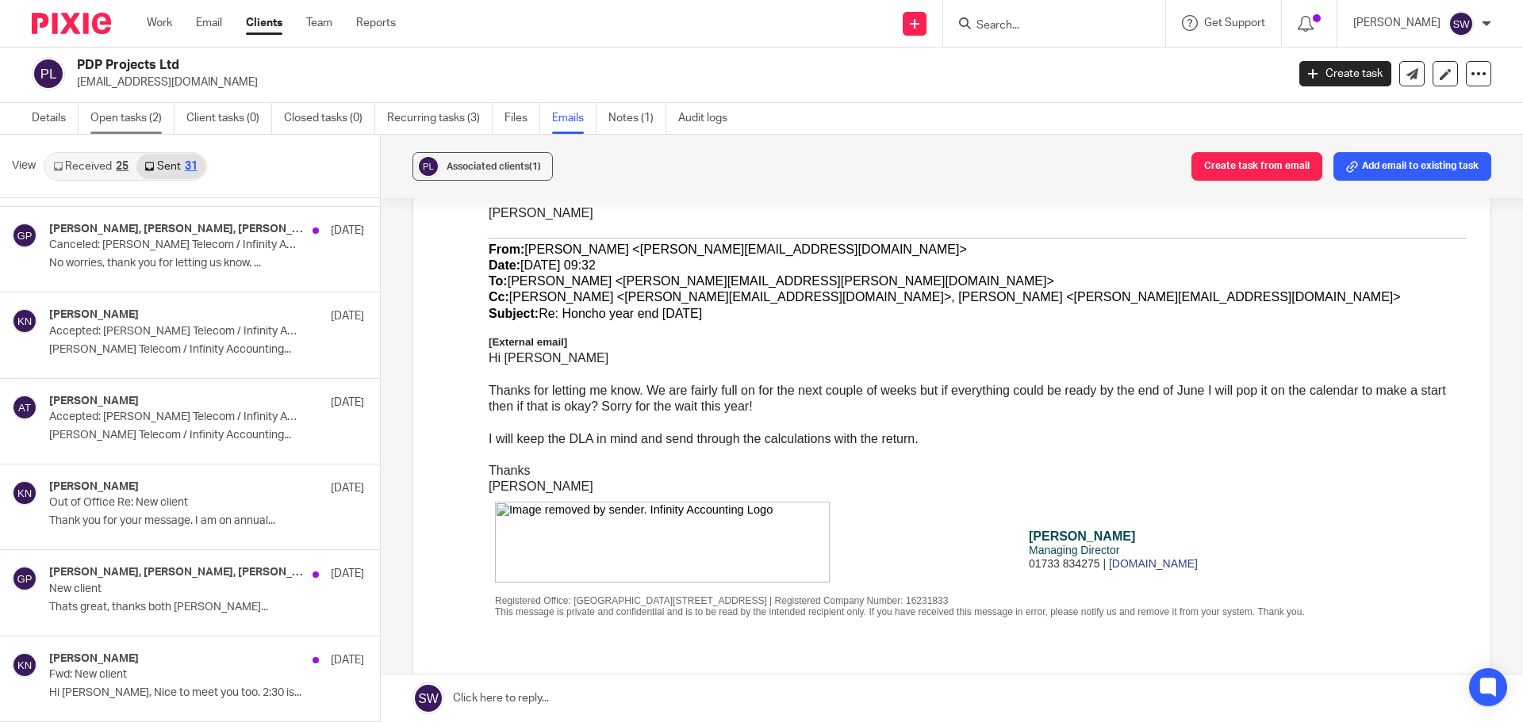
click at [134, 117] on link "Open tasks (2)" at bounding box center [132, 118] width 84 height 31
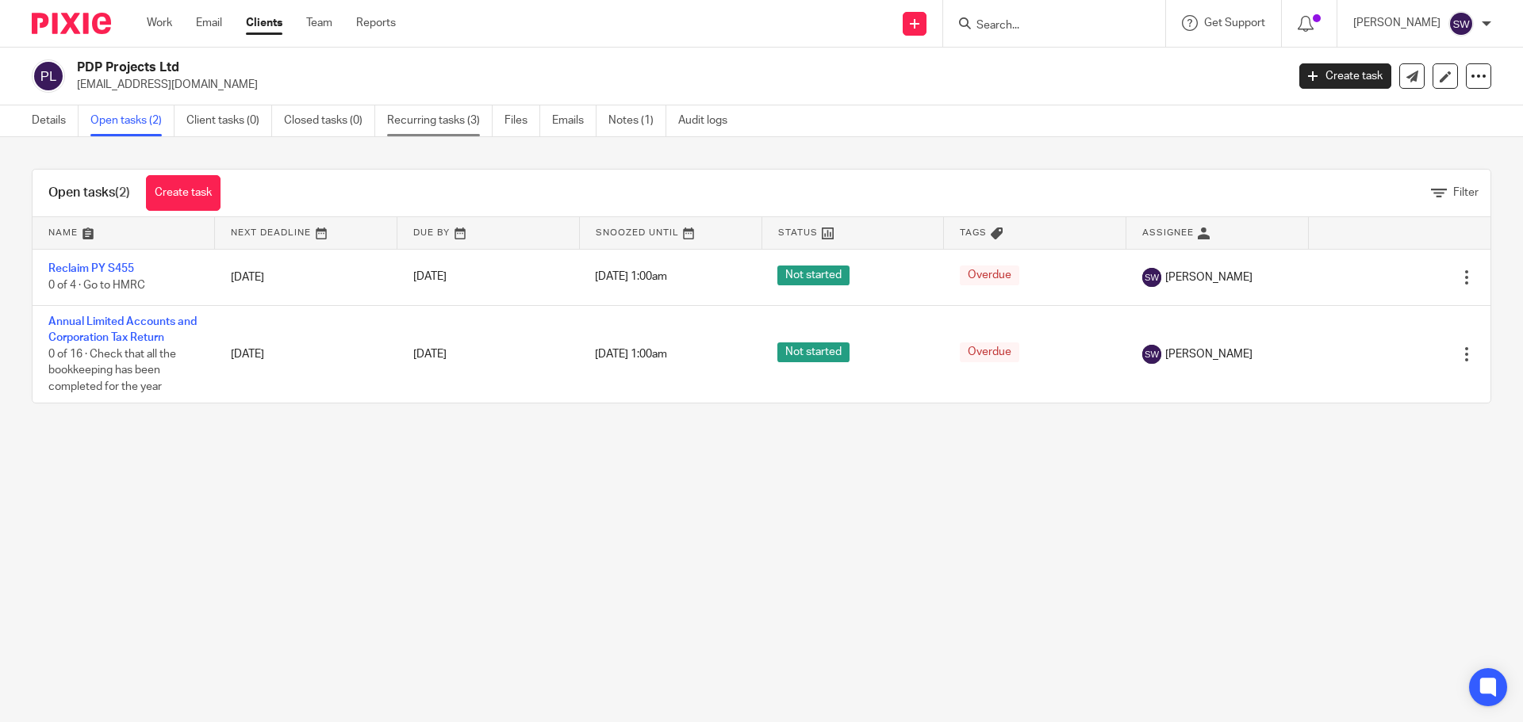
click at [444, 123] on link "Recurring tasks (3)" at bounding box center [439, 120] width 105 height 31
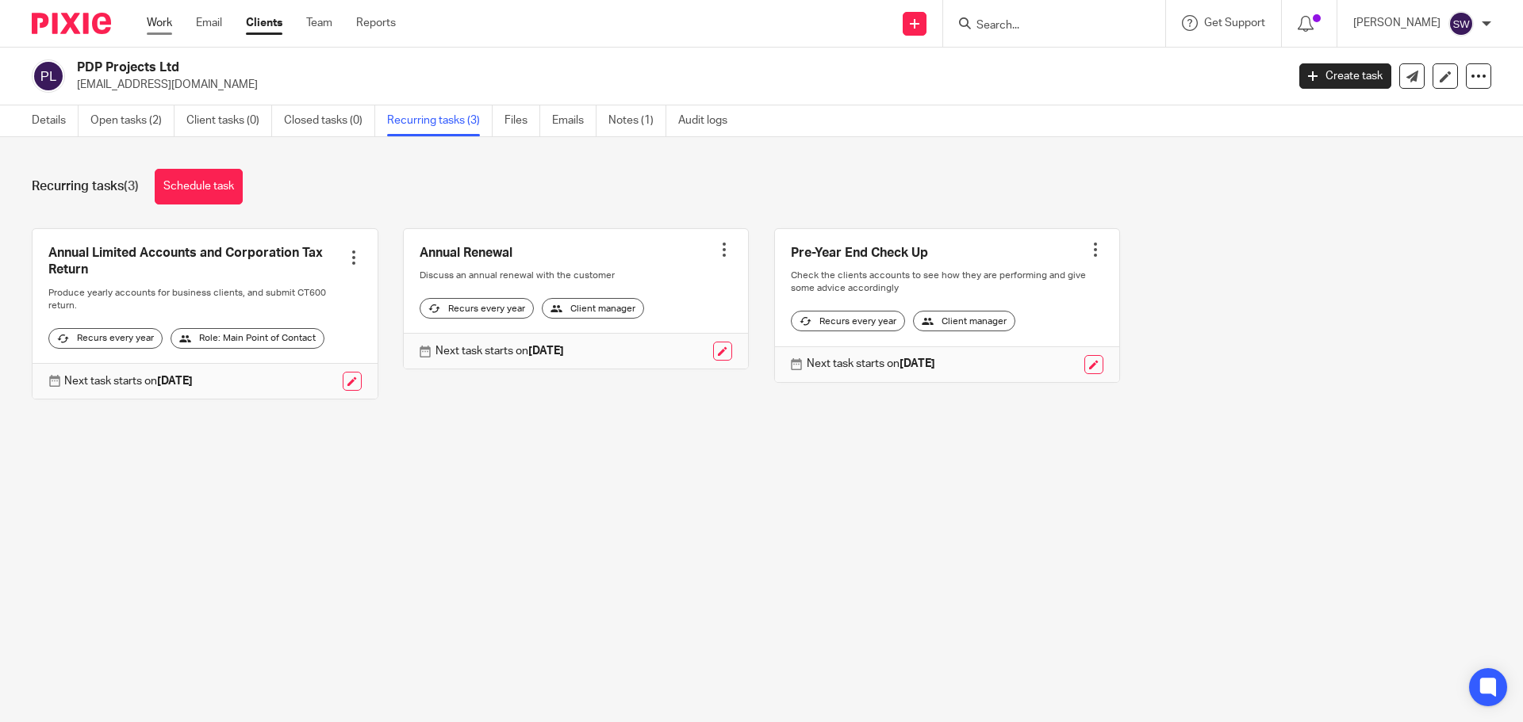
click at [157, 24] on link "Work" at bounding box center [159, 23] width 25 height 16
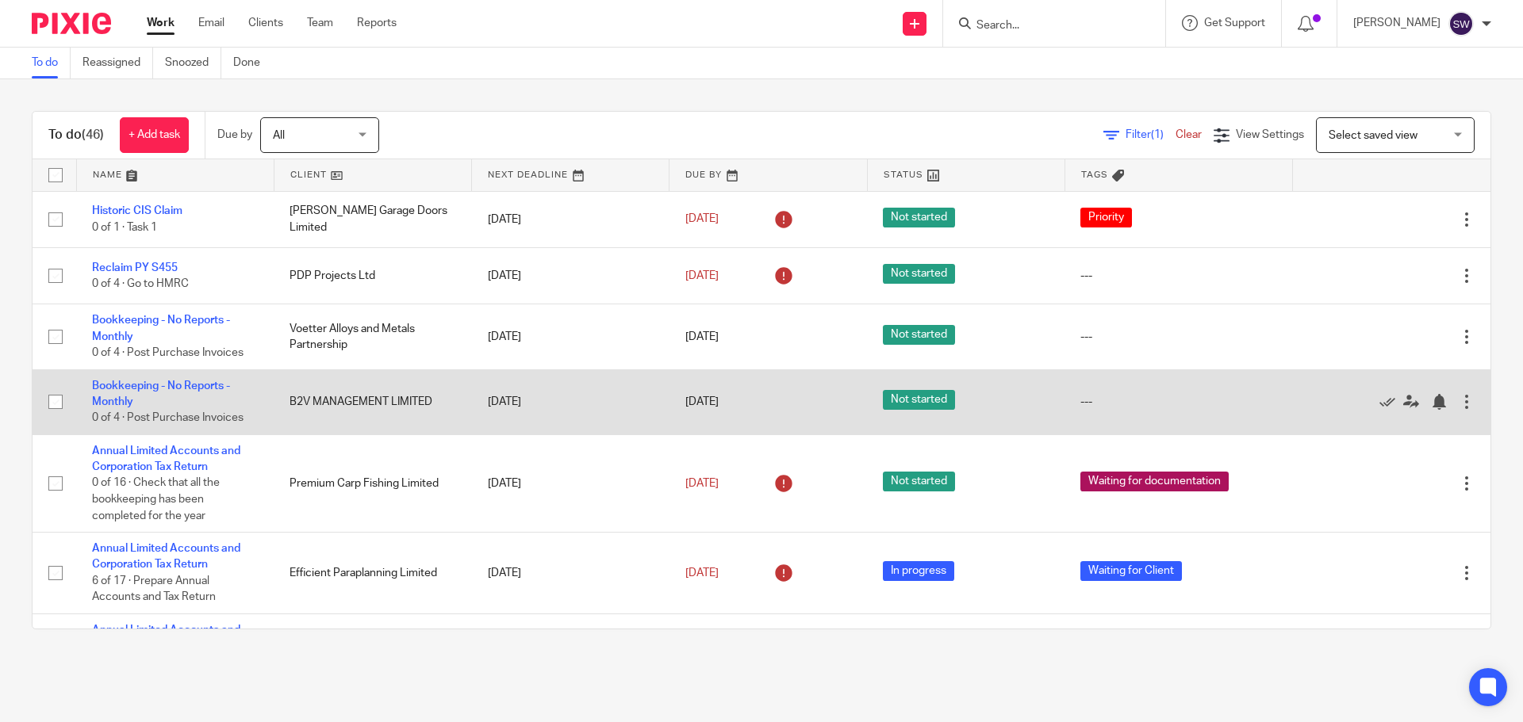
scroll to position [79, 0]
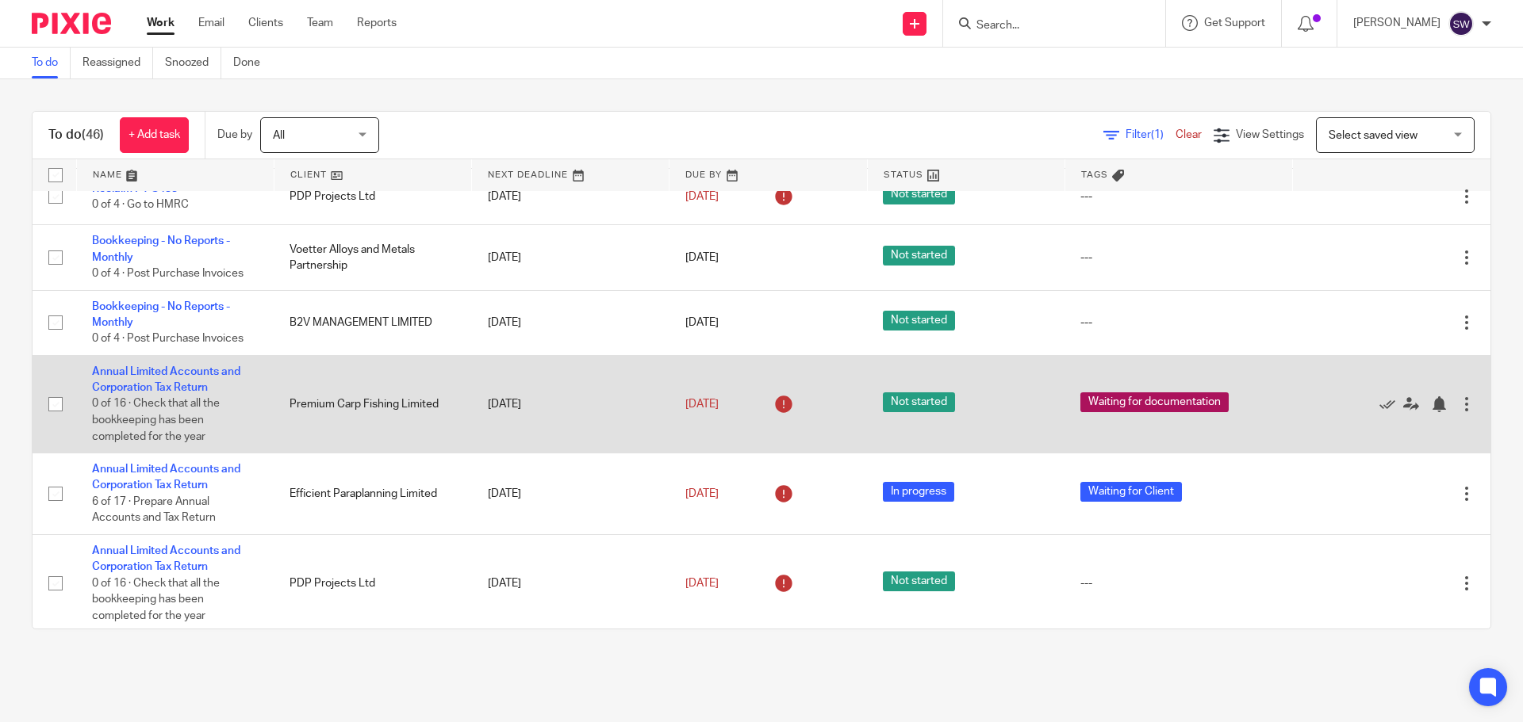
click at [160, 377] on td "Annual Limited Accounts and Corporation Tax Return 0 of 16 · Check that all the…" at bounding box center [174, 404] width 197 height 98
click at [160, 371] on link "Annual Limited Accounts and Corporation Tax Return" at bounding box center [166, 379] width 148 height 27
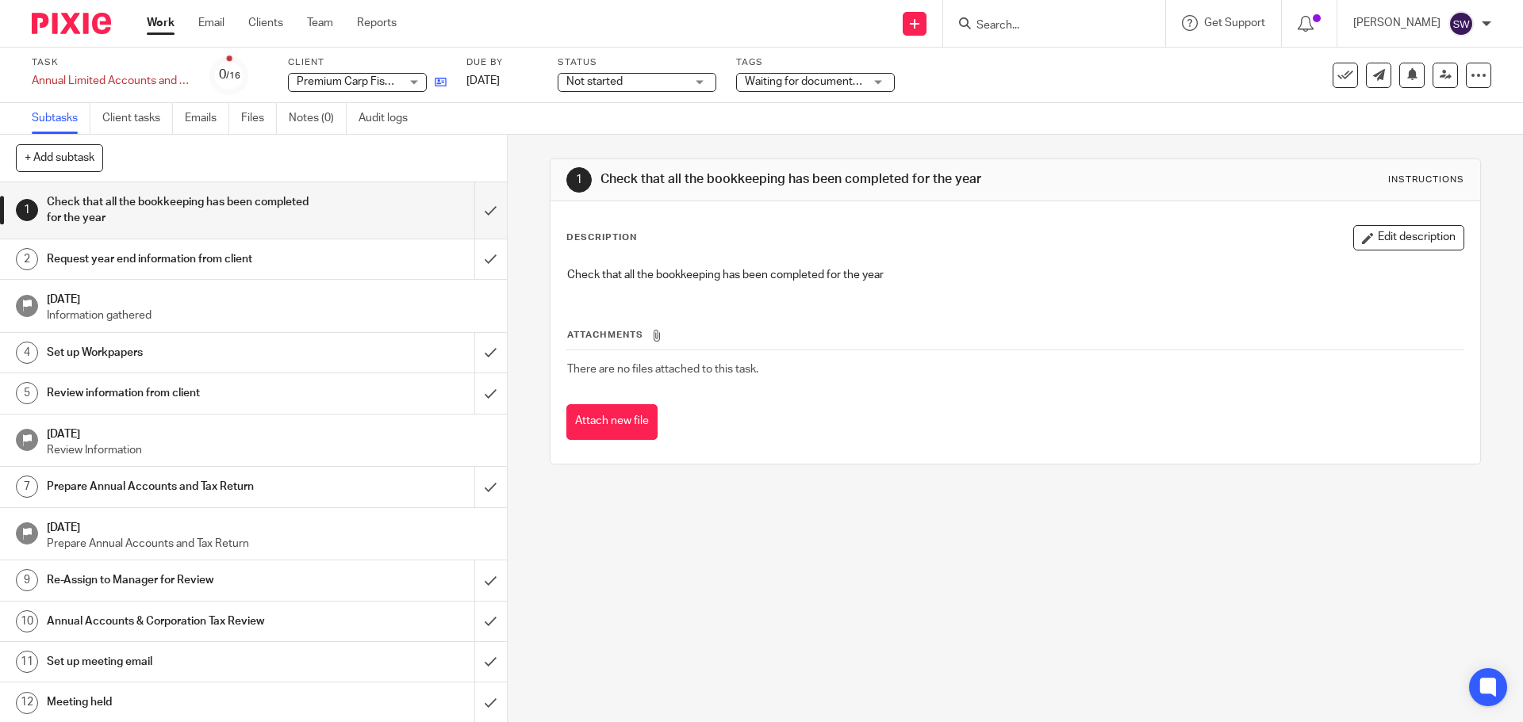
click at [436, 82] on icon at bounding box center [441, 82] width 12 height 12
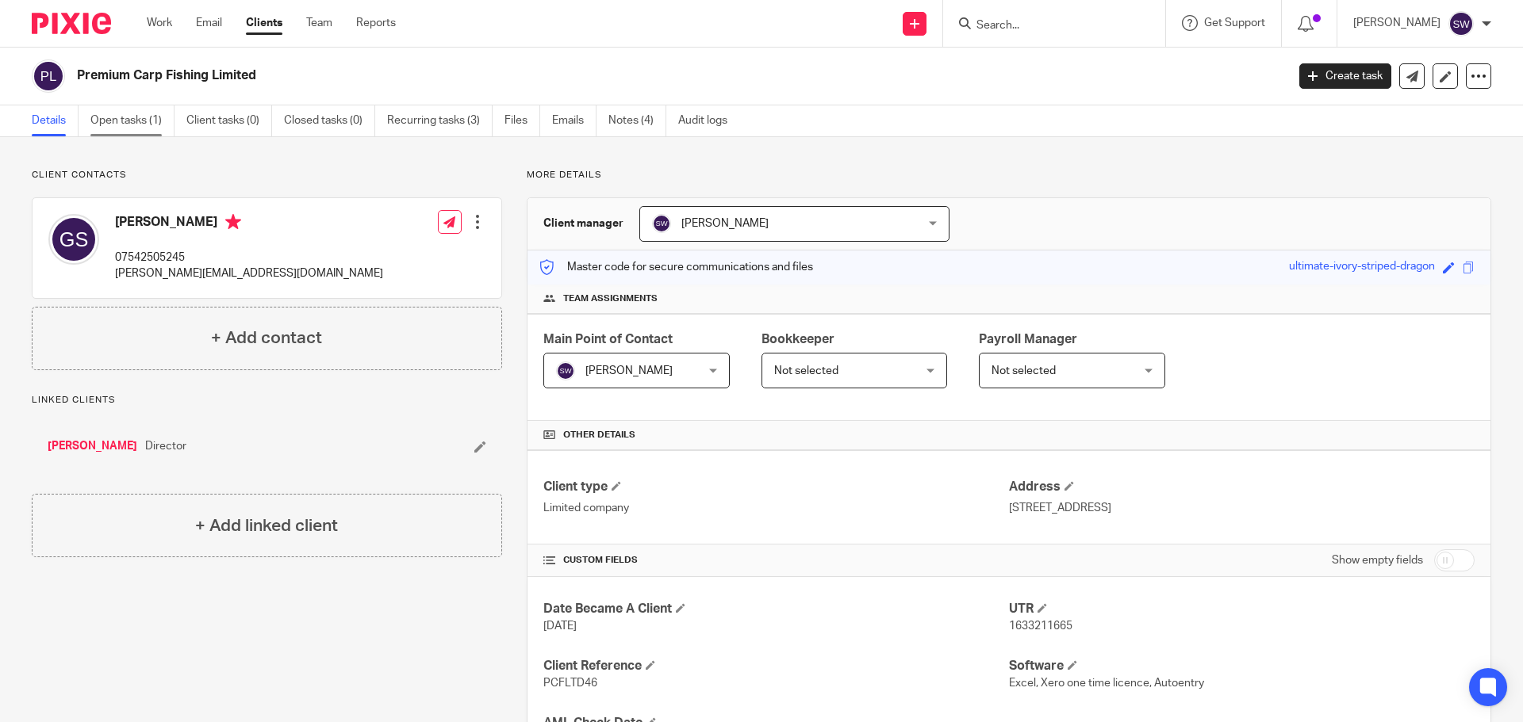
click at [121, 119] on link "Open tasks (1)" at bounding box center [132, 120] width 84 height 31
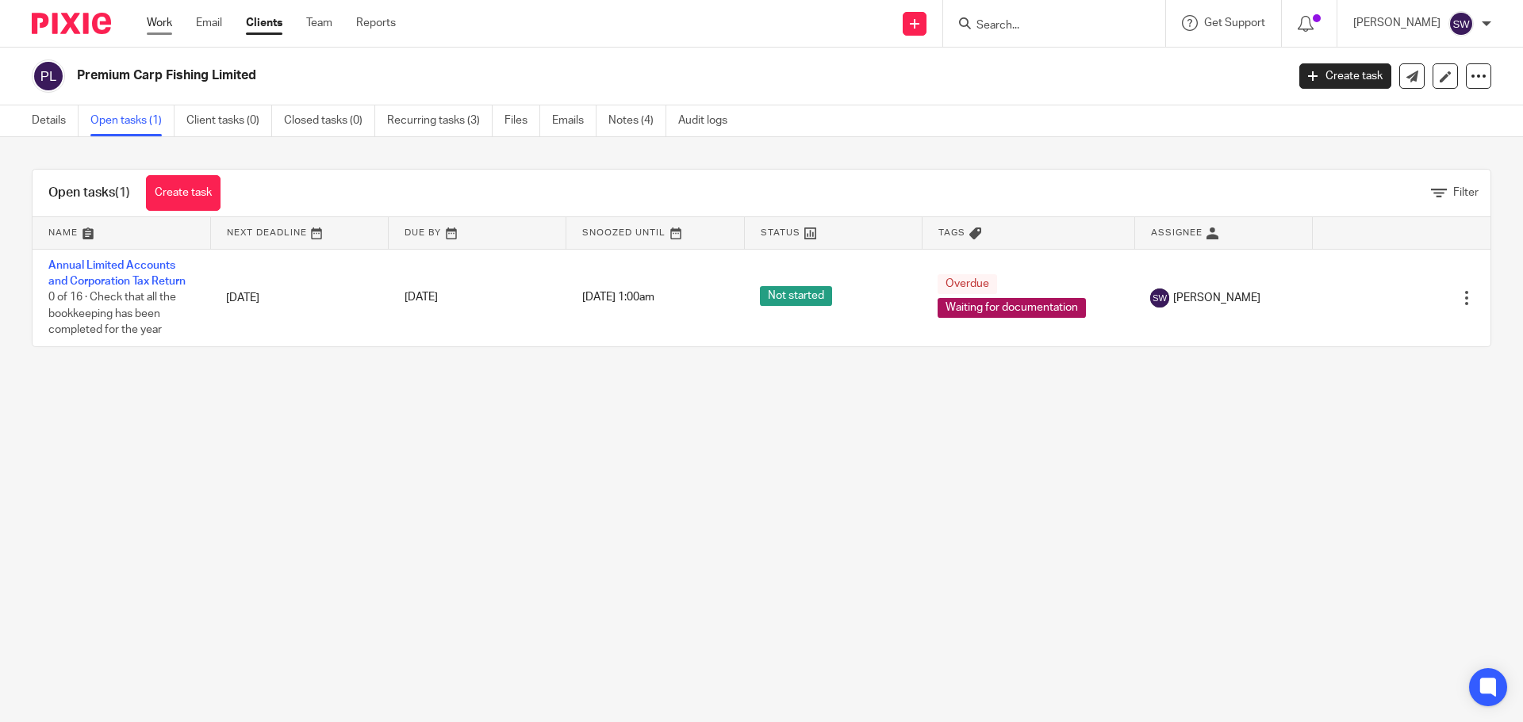
click at [165, 21] on link "Work" at bounding box center [159, 23] width 25 height 16
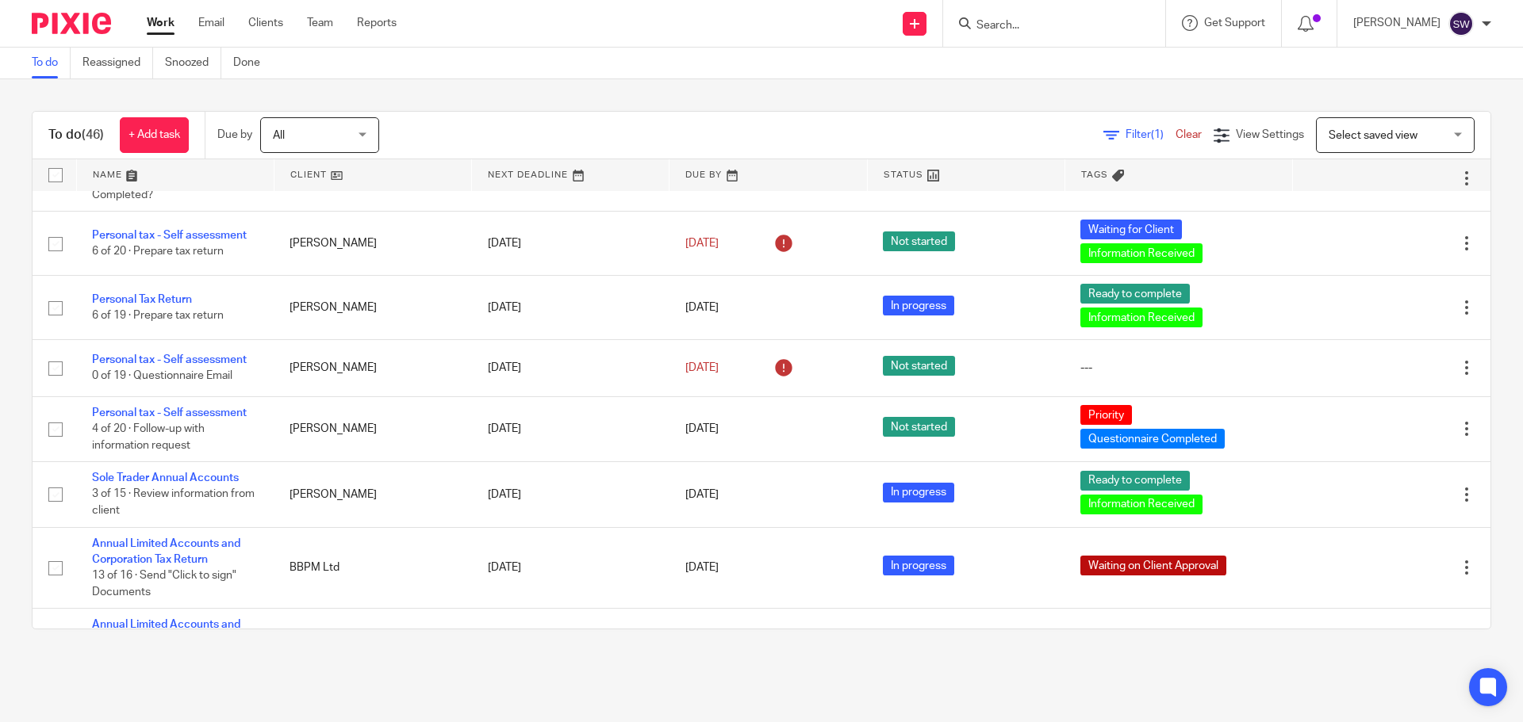
scroll to position [2319, 0]
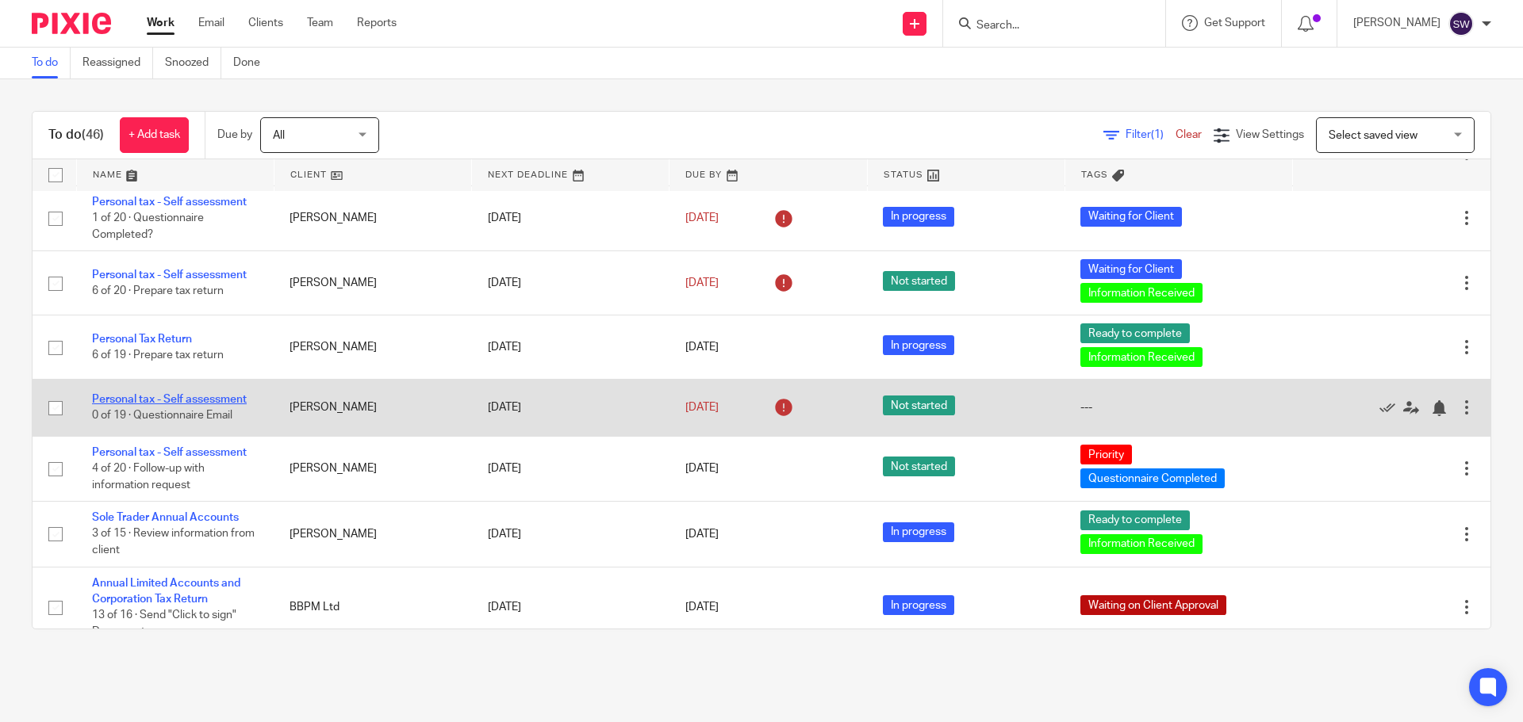
click at [187, 400] on link "Personal tax - Self assessment" at bounding box center [169, 399] width 155 height 11
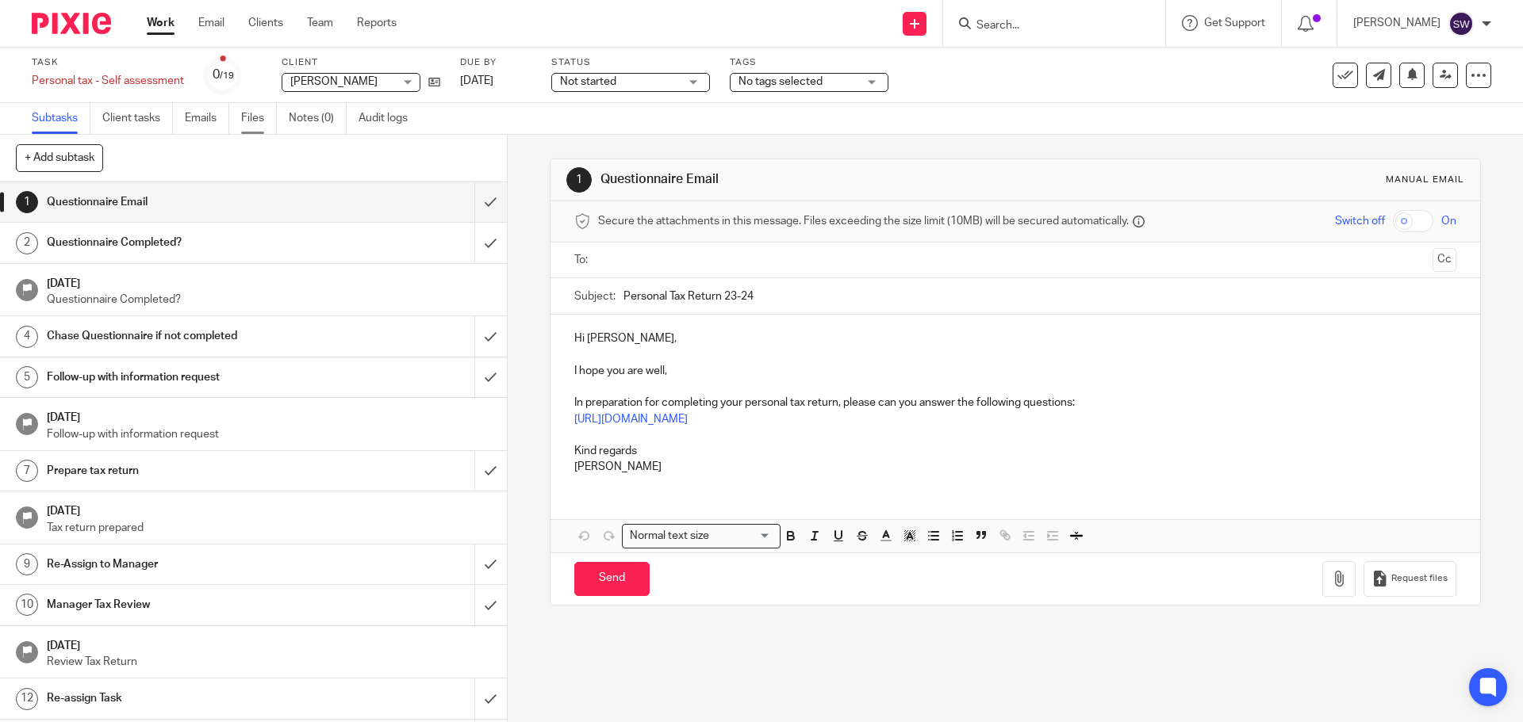
click at [262, 116] on link "Files" at bounding box center [259, 118] width 36 height 31
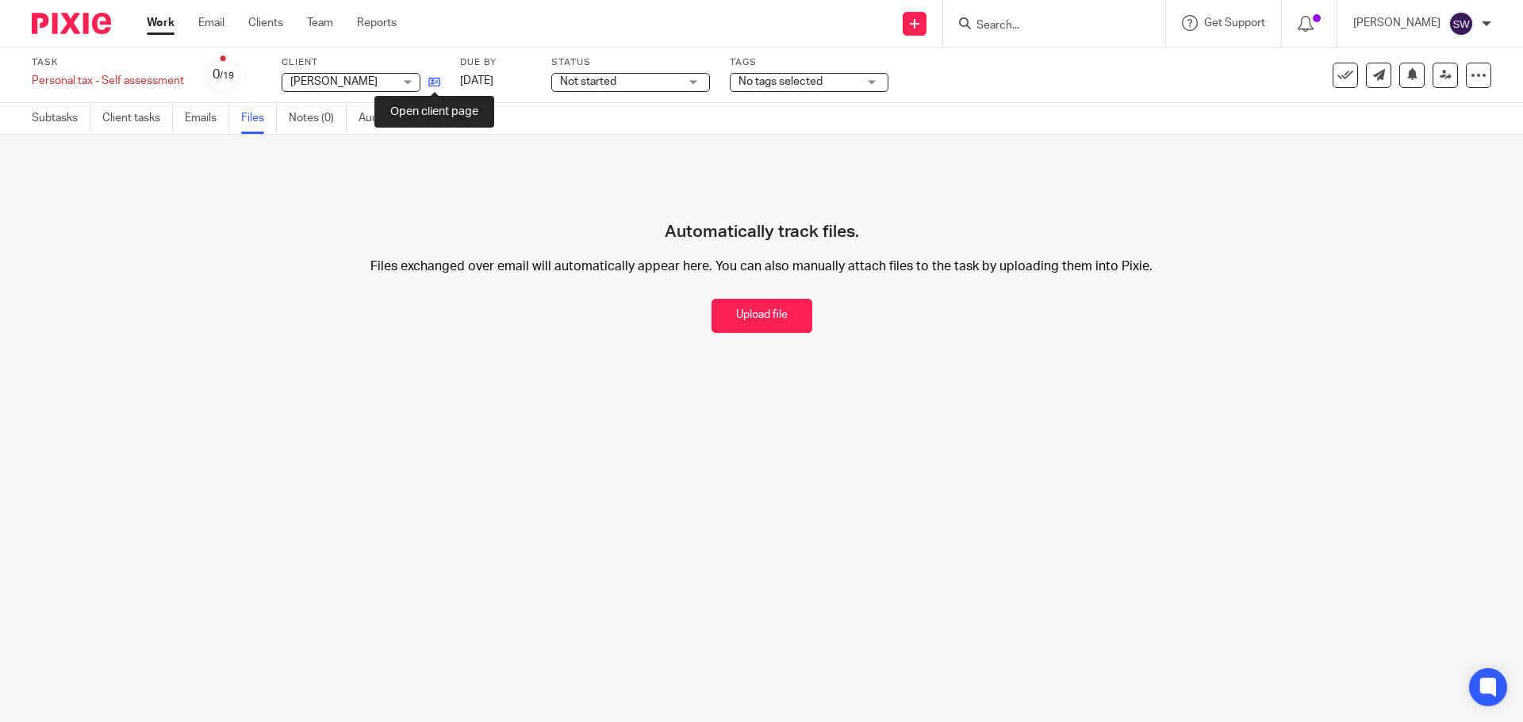
click at [431, 78] on icon at bounding box center [434, 82] width 12 height 12
click at [1024, 22] on input "Search" at bounding box center [1046, 26] width 143 height 14
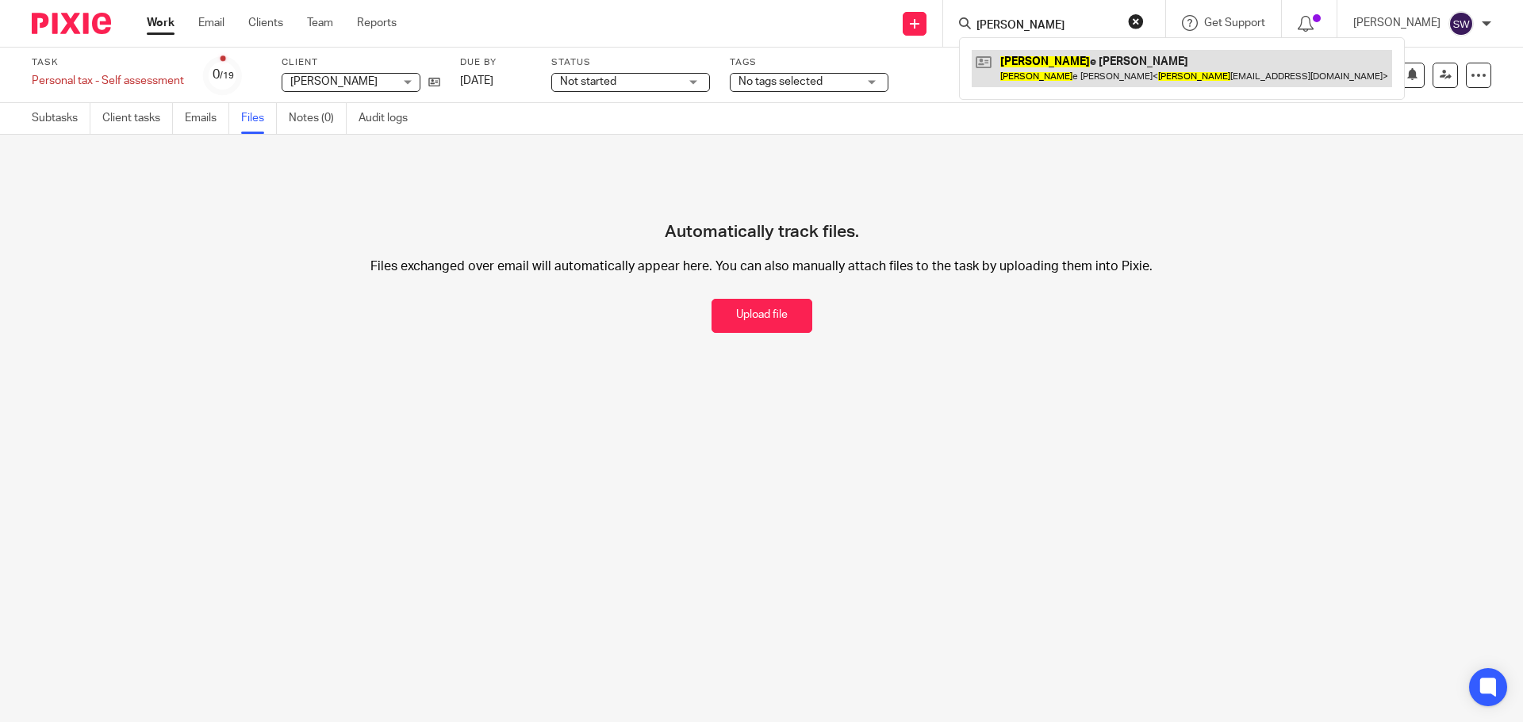
type input "[PERSON_NAME]"
click at [1053, 63] on link at bounding box center [1181, 68] width 420 height 36
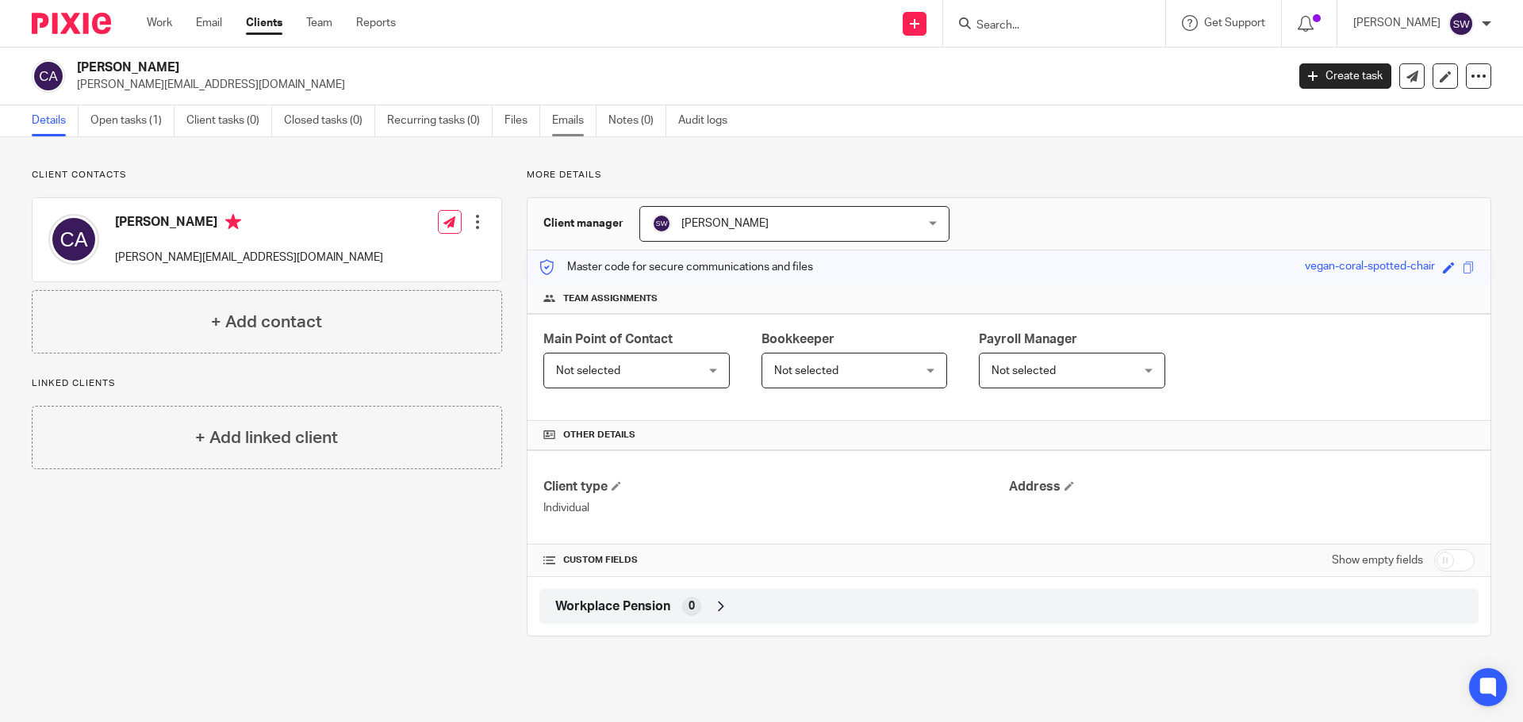
click at [577, 118] on link "Emails" at bounding box center [574, 120] width 44 height 31
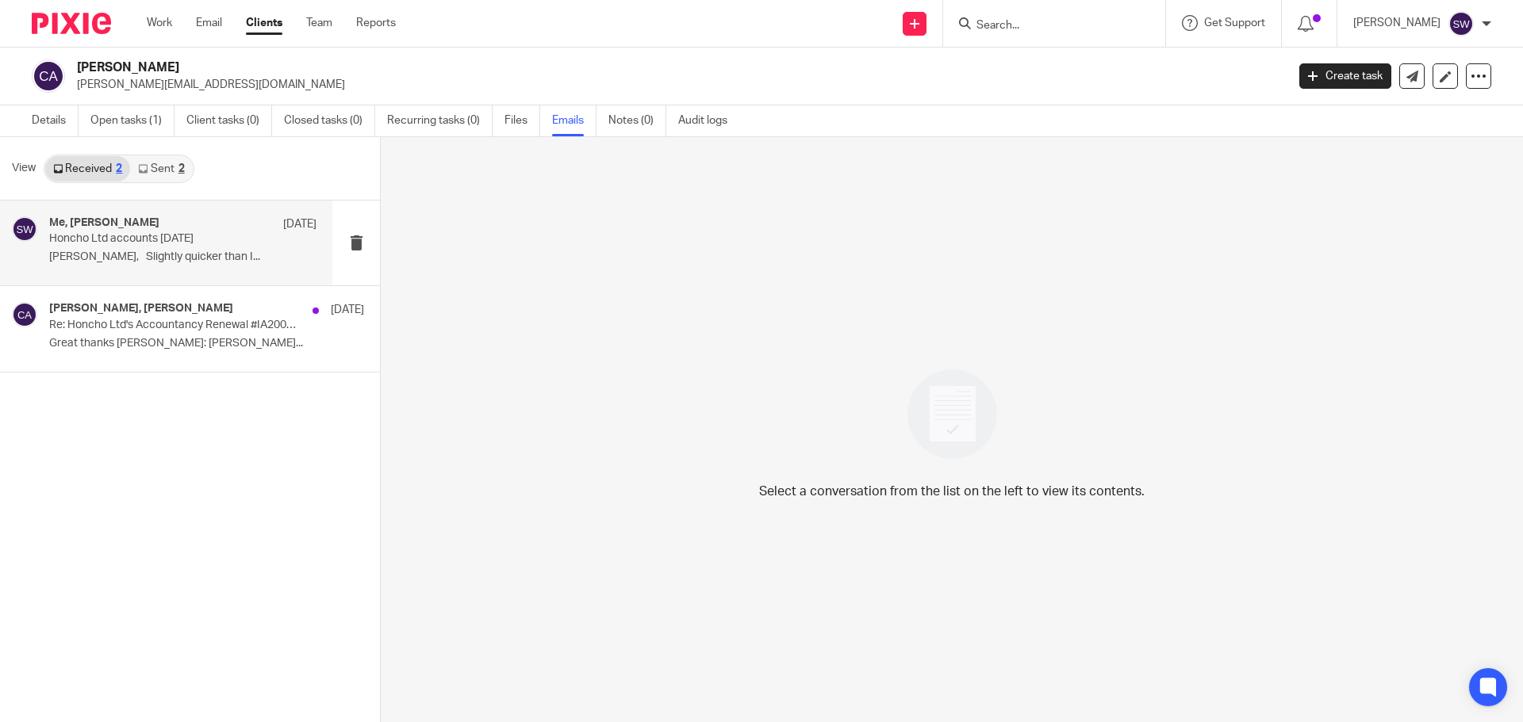
click at [44, 245] on div "Me, Gary Pyle 29 Jul Honcho Ltd accounts December 2024 Sarah, Slightly quicker …" at bounding box center [166, 243] width 332 height 85
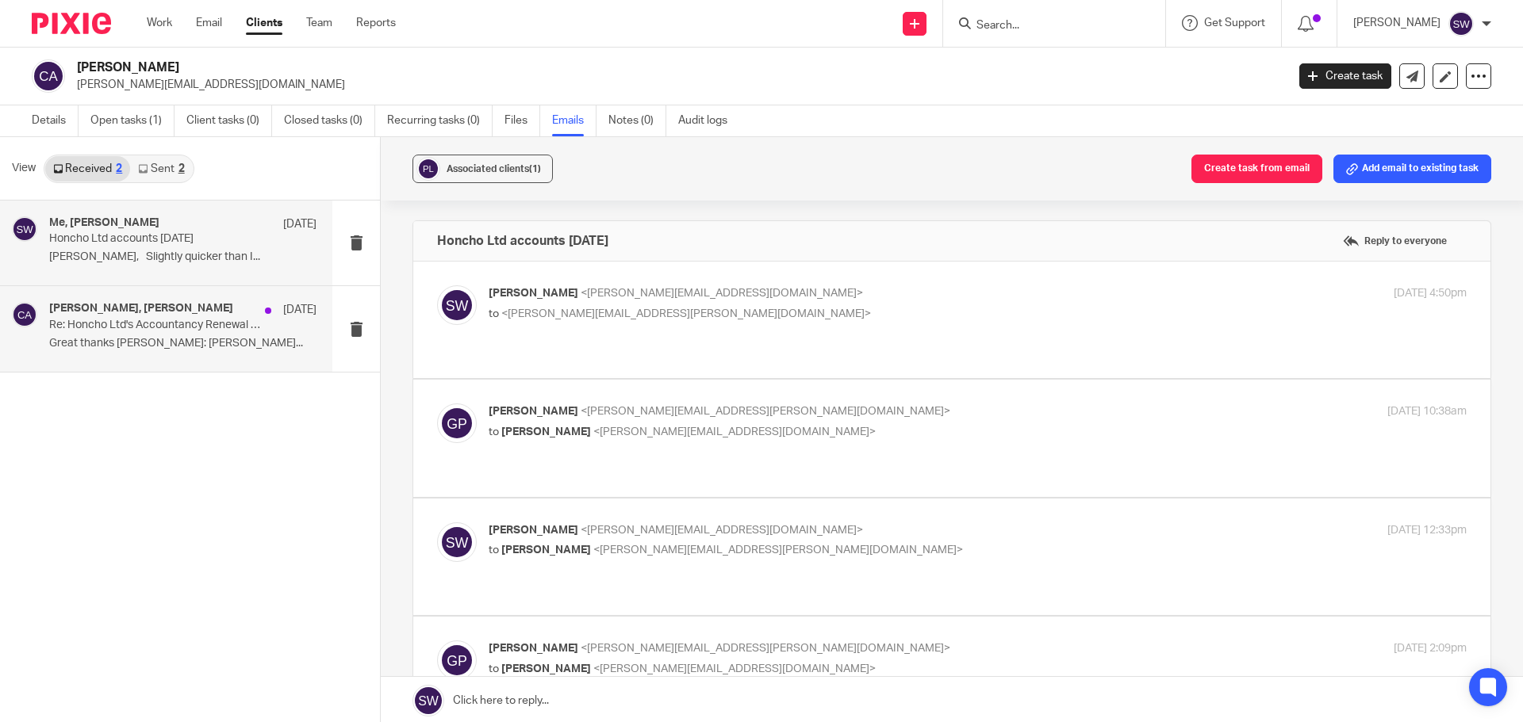
click at [106, 320] on p "Re: Honcho Ltd's Accountancy Renewal #IA20072 | Please review" at bounding box center [156, 325] width 214 height 13
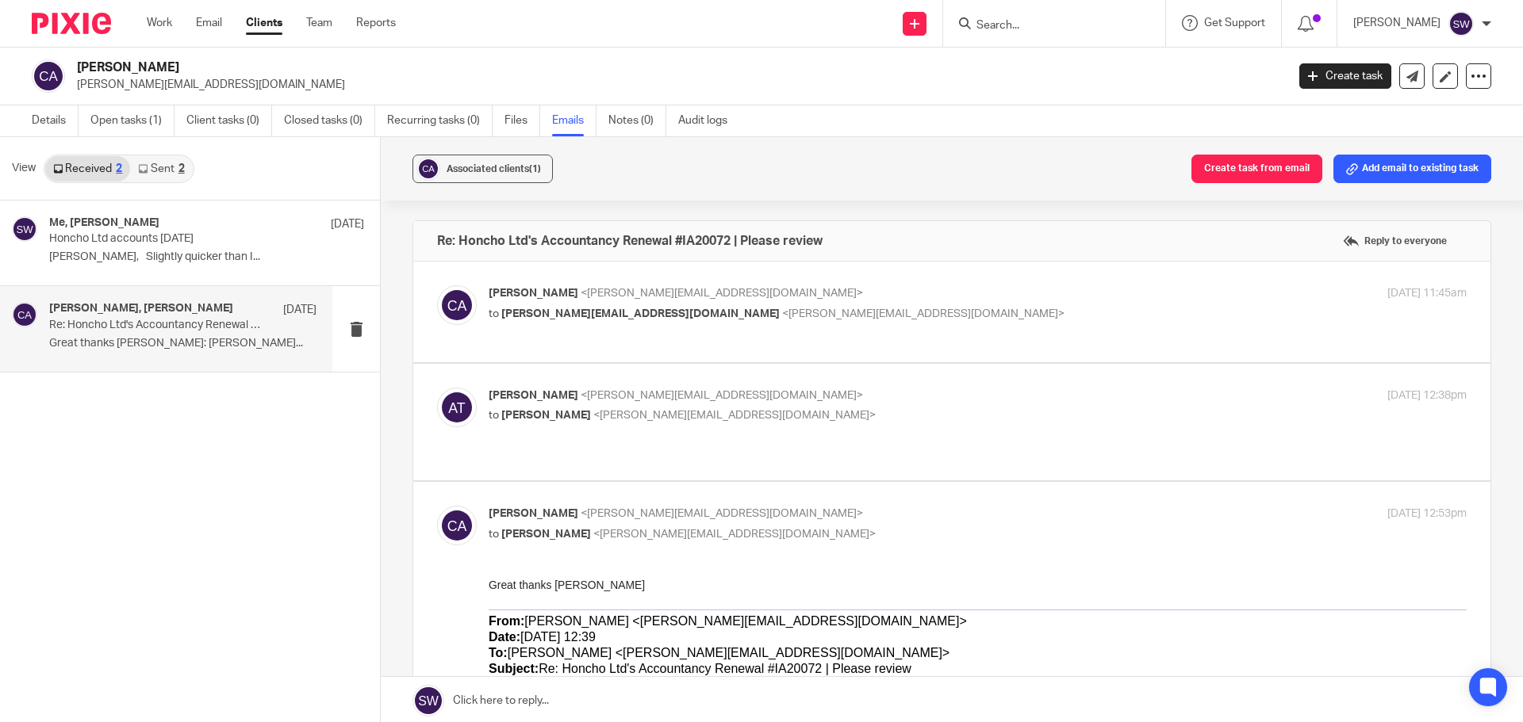
click at [840, 290] on p "Chris Ailey <chris@honchosearch.com>" at bounding box center [815, 293] width 652 height 17
checkbox input "true"
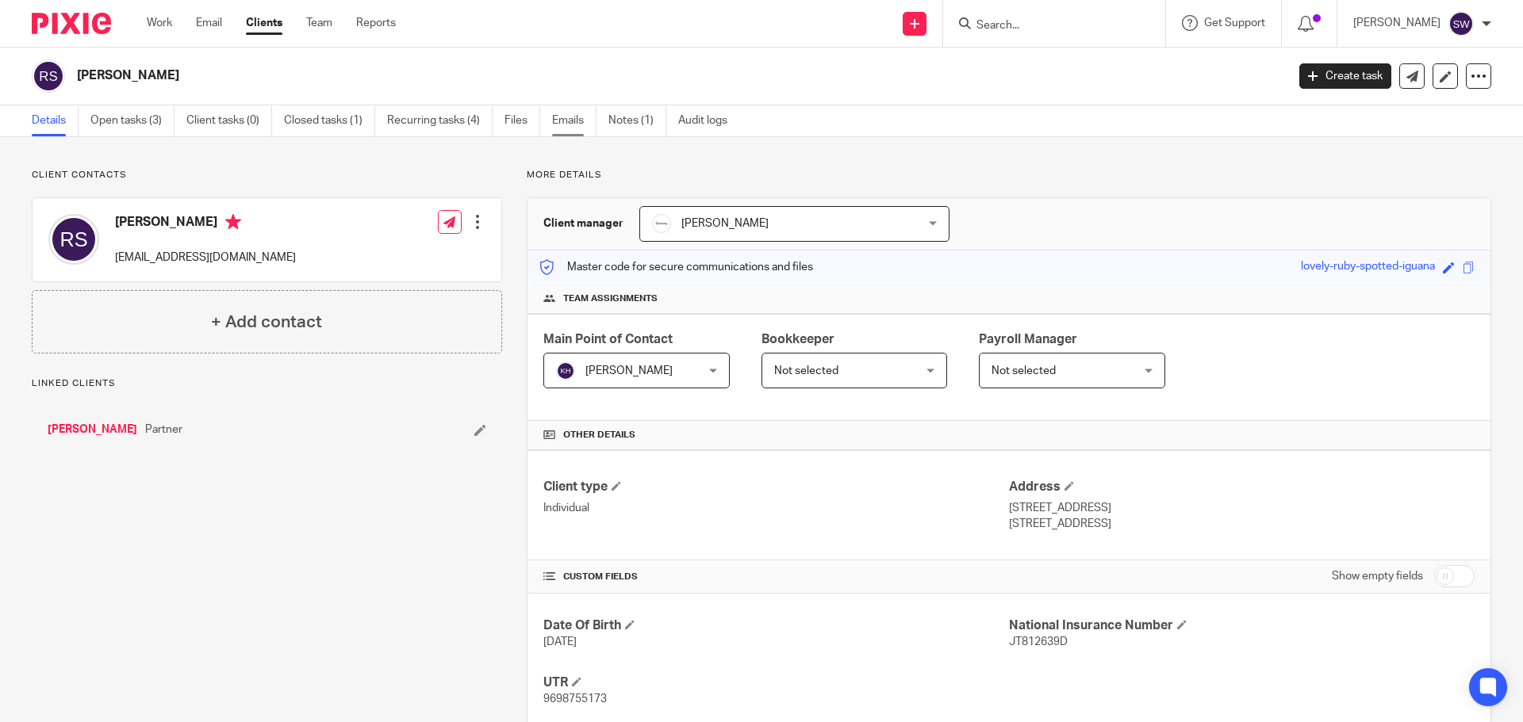
click at [572, 115] on link "Emails" at bounding box center [574, 120] width 44 height 31
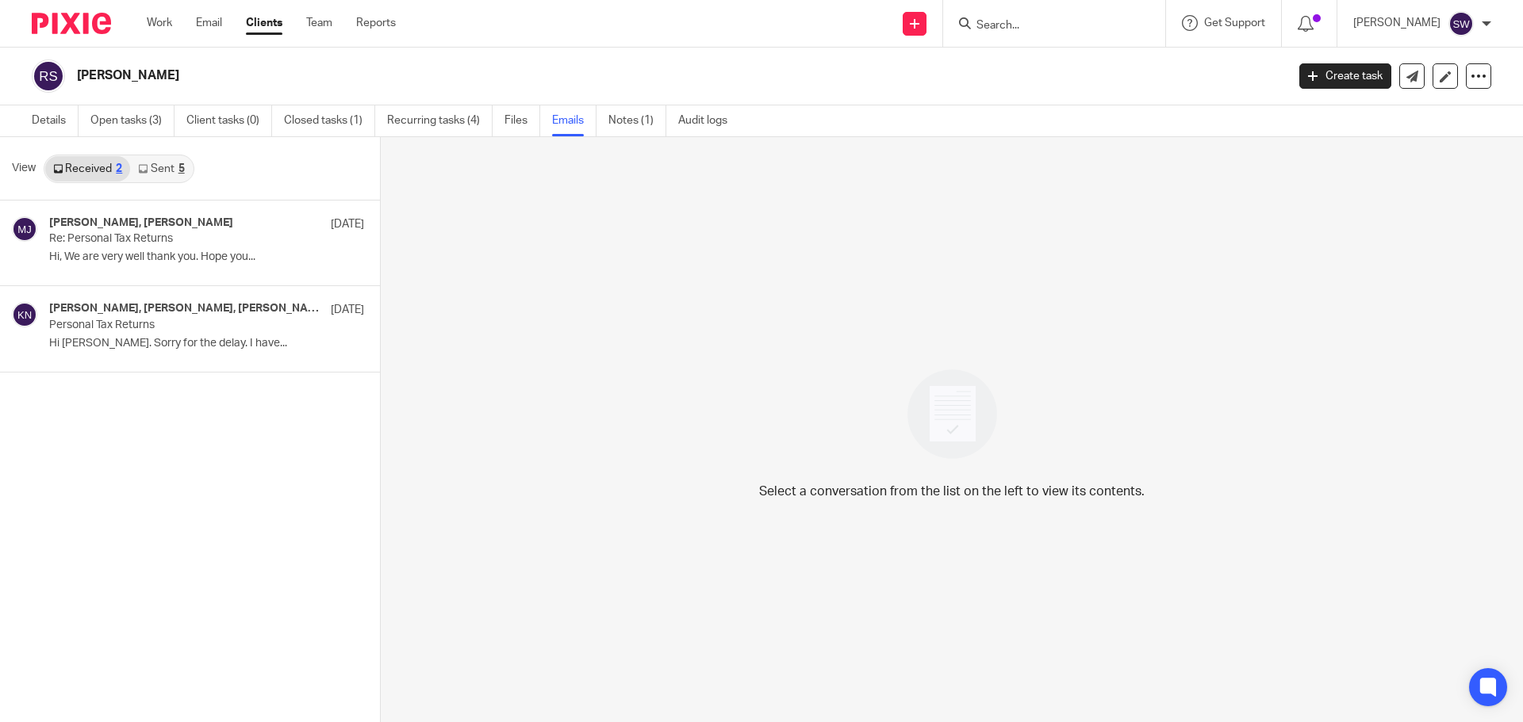
click at [158, 166] on link "Sent 5" at bounding box center [161, 168] width 62 height 25
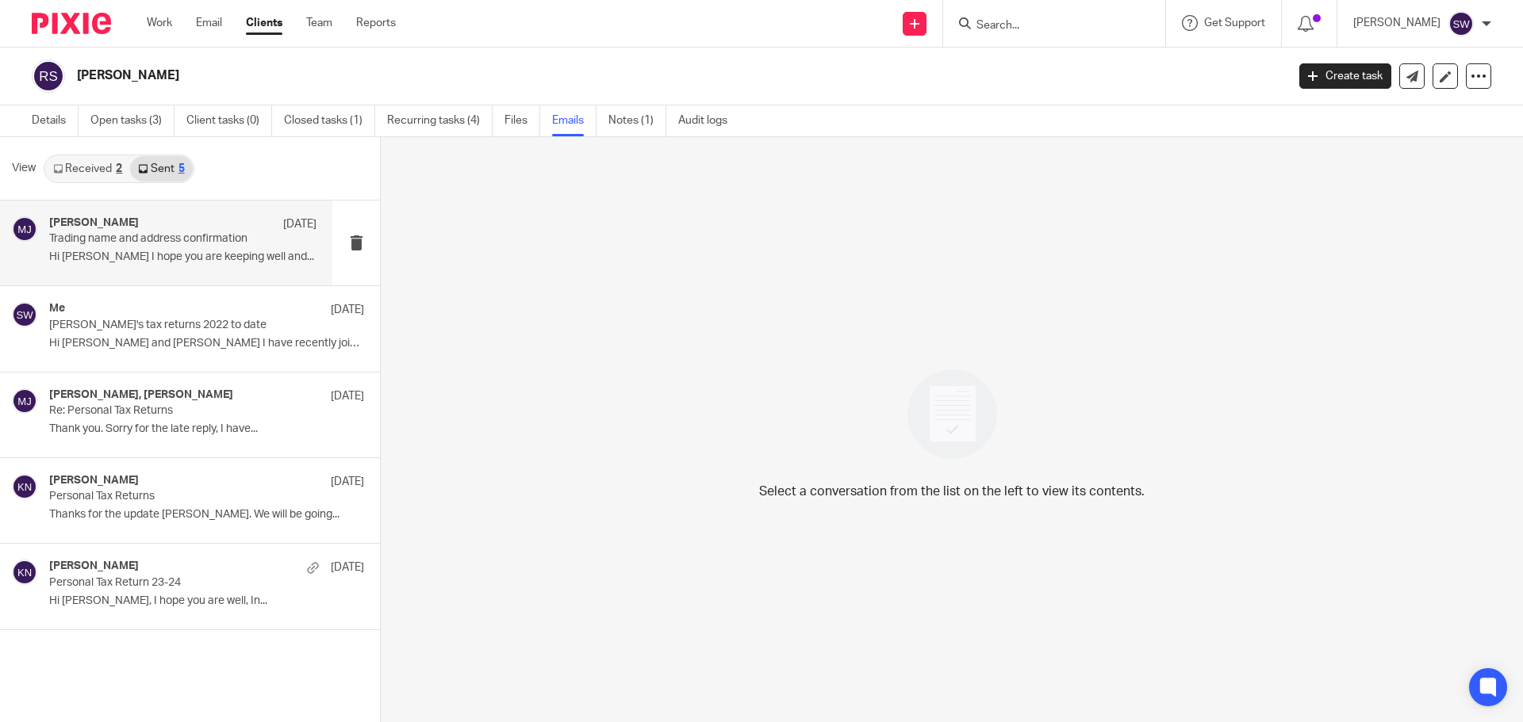
click at [143, 231] on div "[PERSON_NAME] [DATE]" at bounding box center [182, 224] width 267 height 16
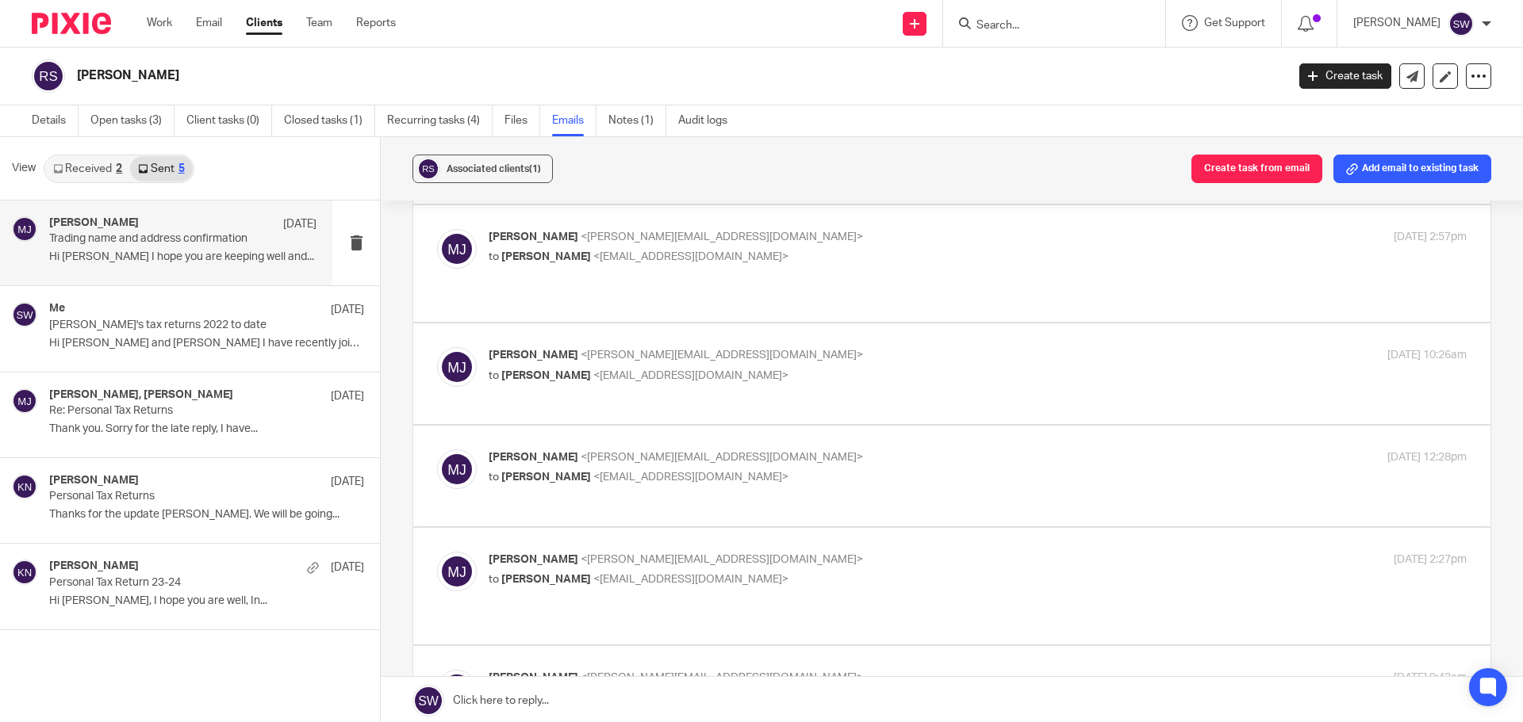
scroll to position [476, 0]
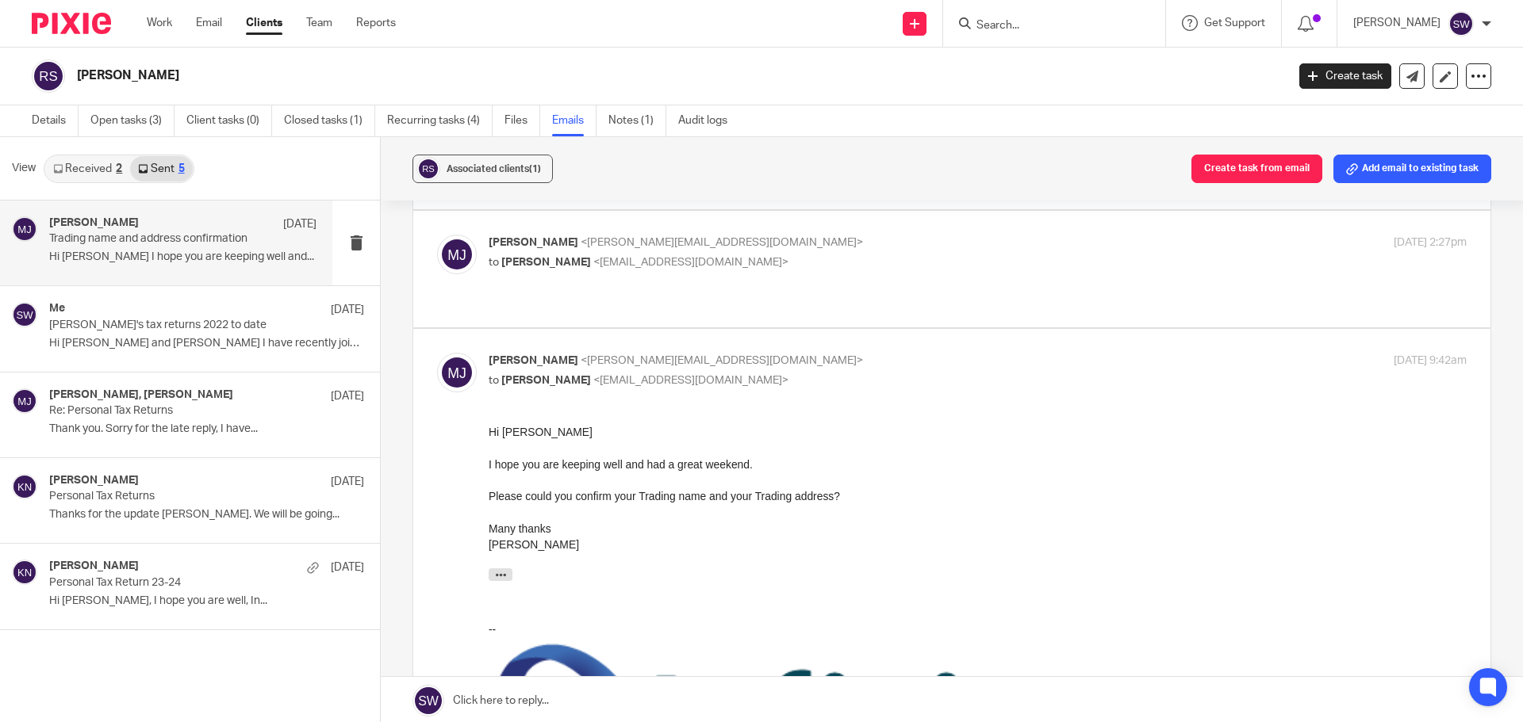
click at [902, 255] on p "to [PERSON_NAME] <[EMAIL_ADDRESS][DOMAIN_NAME]>" at bounding box center [815, 263] width 652 height 17
checkbox input "true"
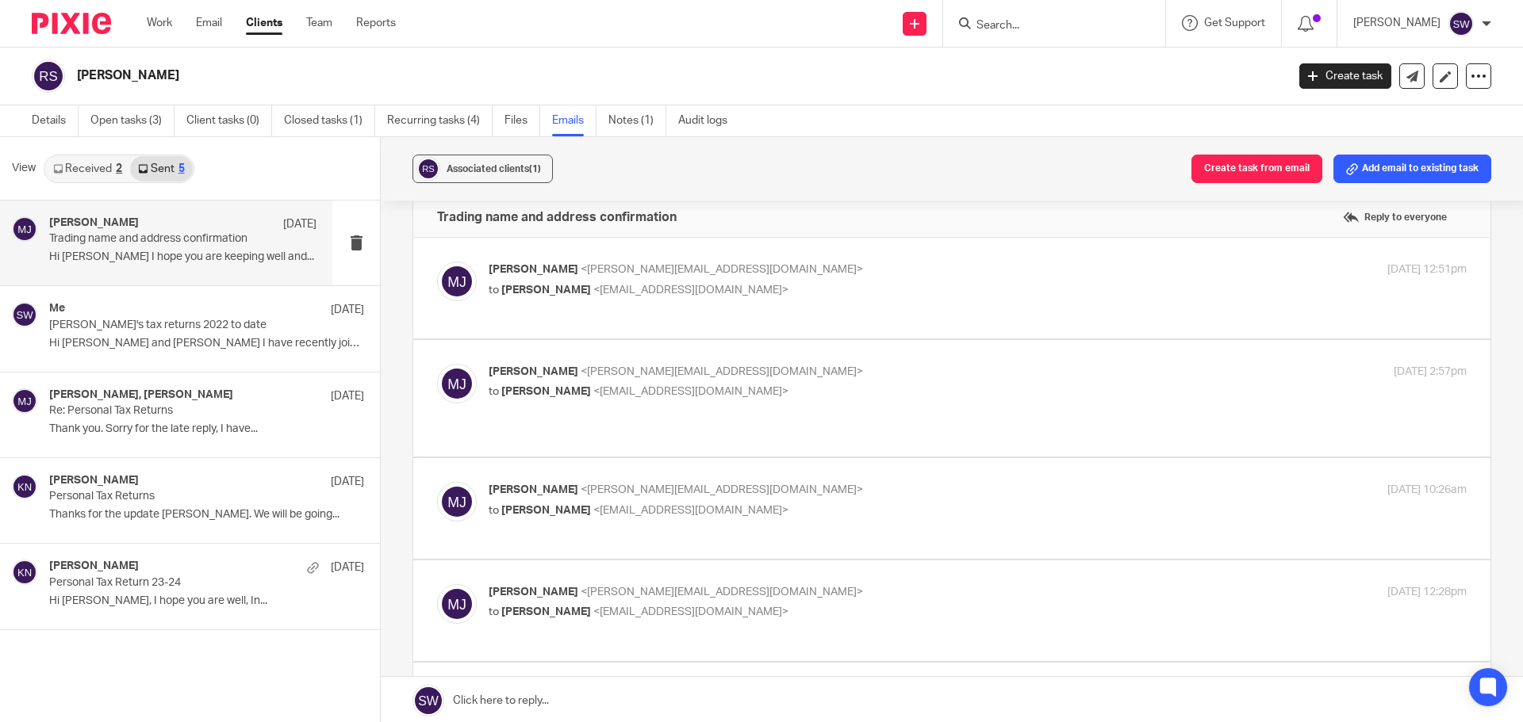
scroll to position [0, 0]
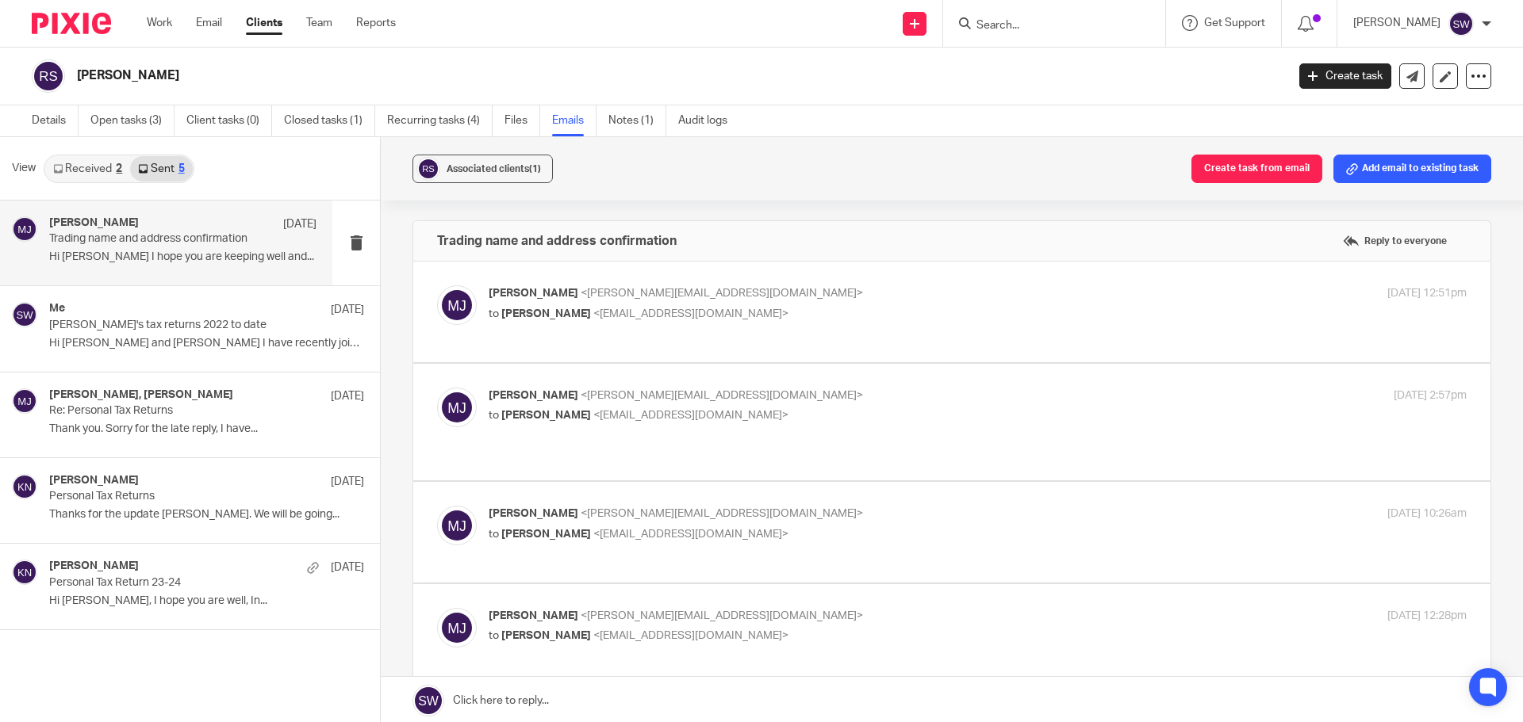
click at [889, 298] on p "Melissa Jones <melissa@infinity-accounting.co.uk>" at bounding box center [815, 293] width 652 height 17
checkbox input "true"
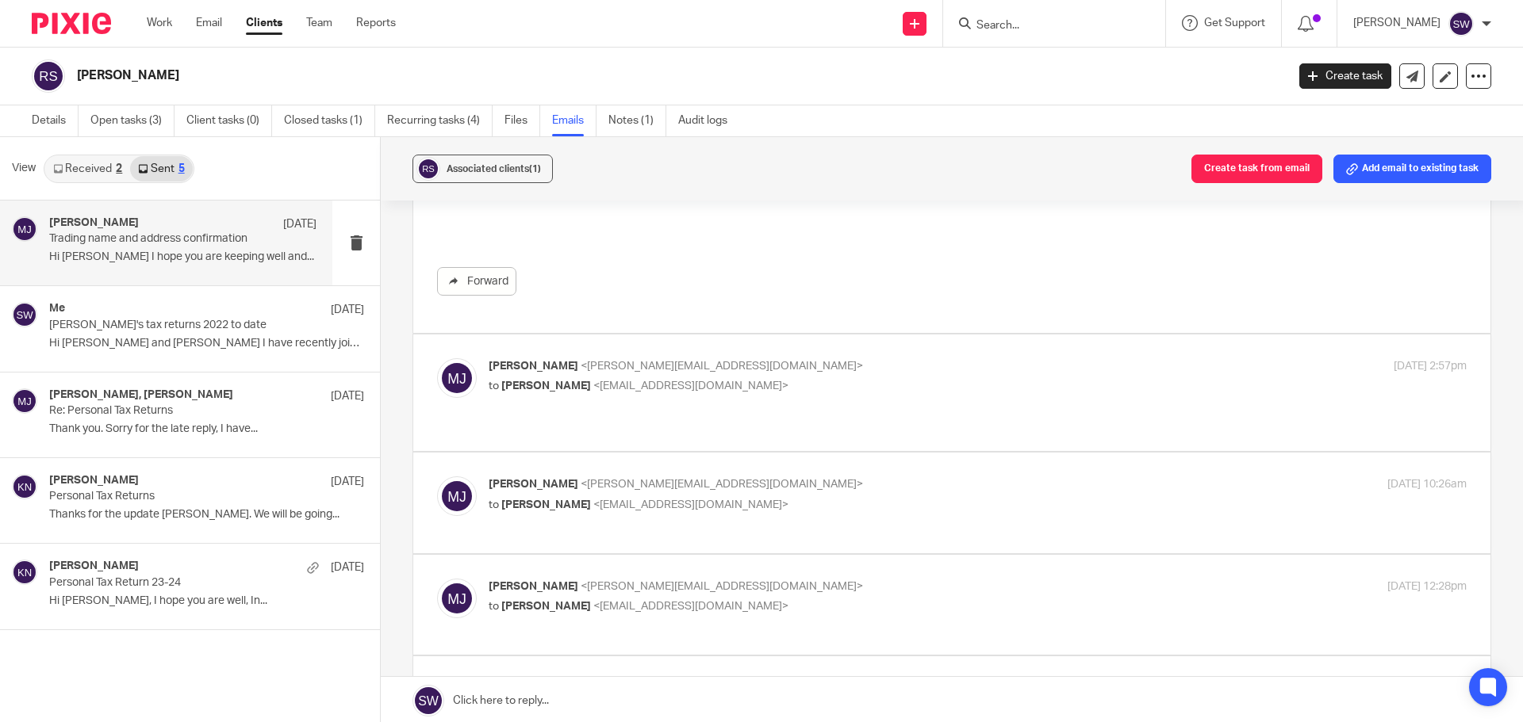
scroll to position [555, 0]
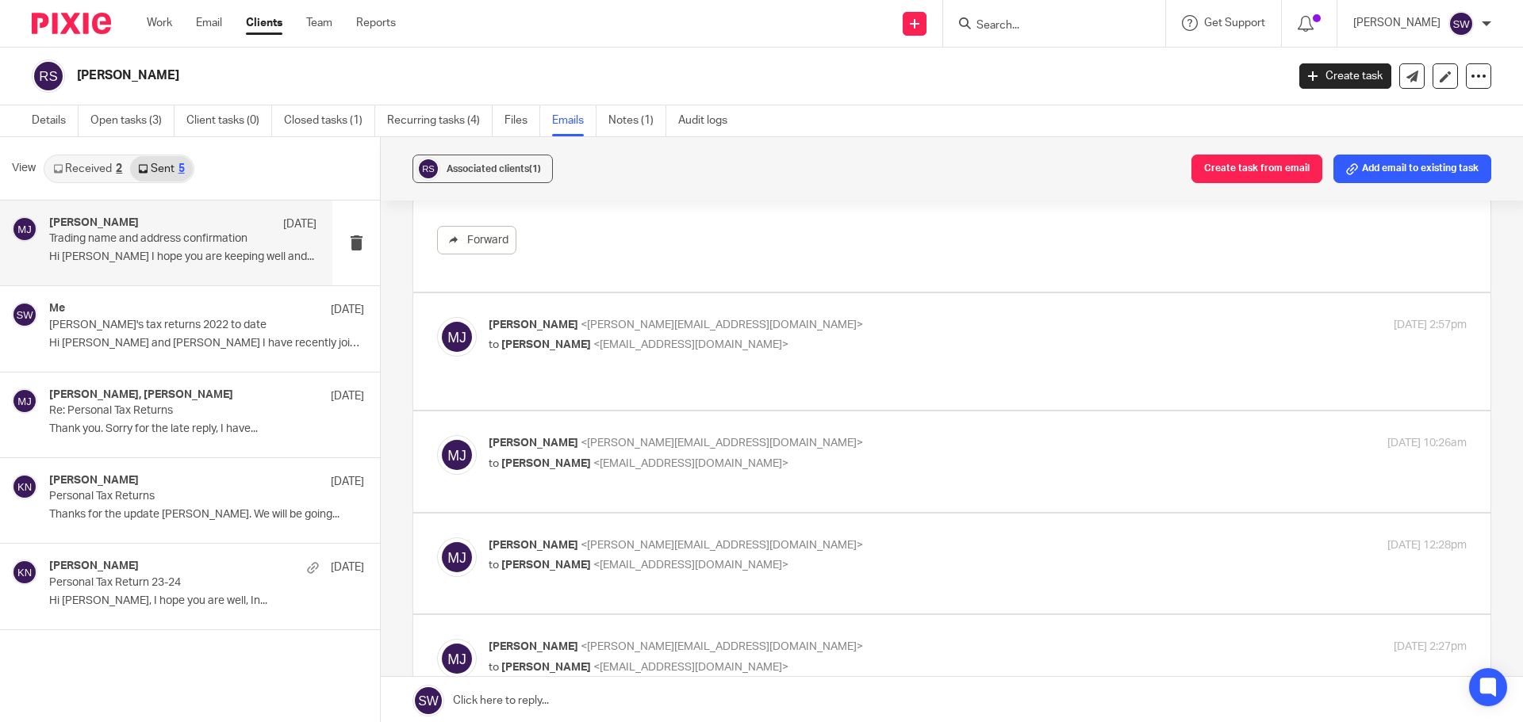
click at [917, 347] on p "to Robbie Smith <robbiejsmith23@gmail.com>" at bounding box center [815, 345] width 652 height 17
checkbox input "true"
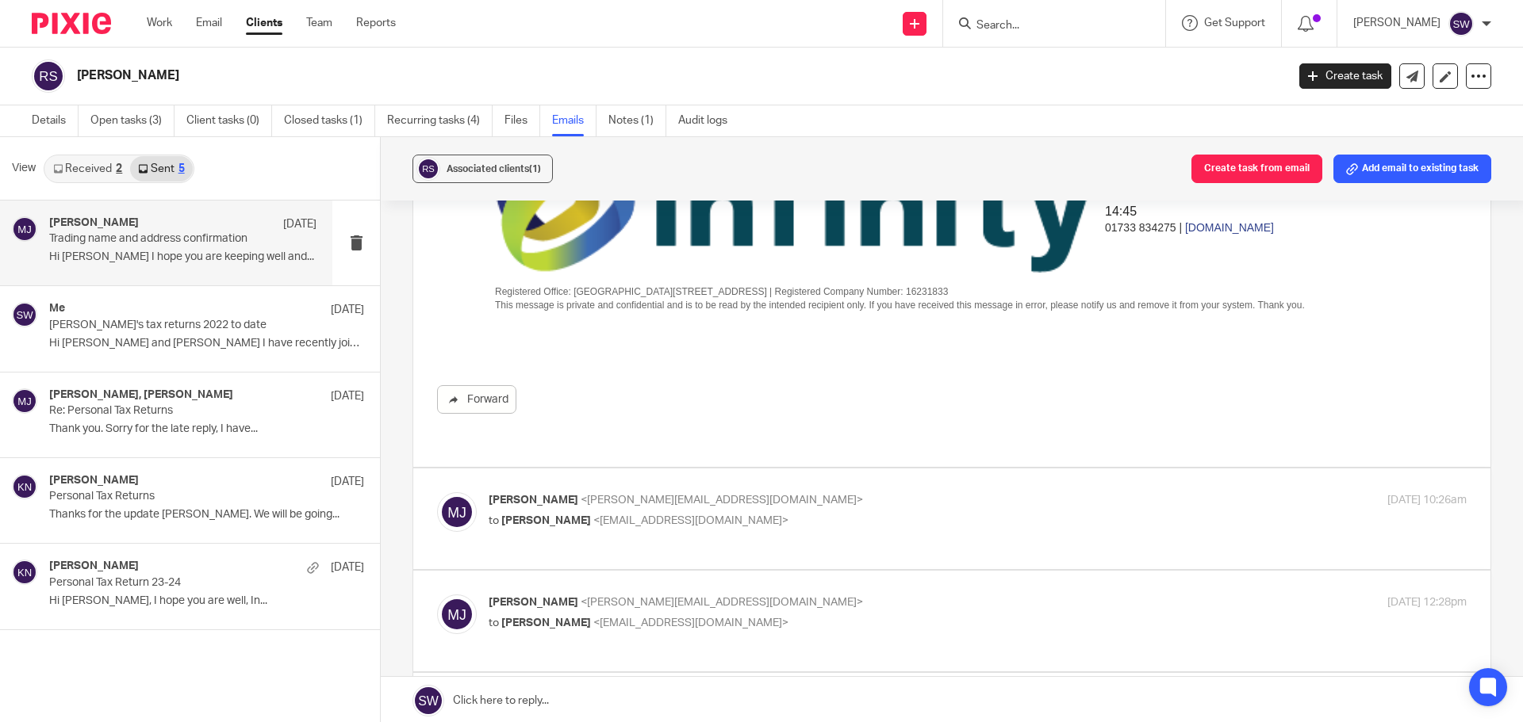
scroll to position [1190, 0]
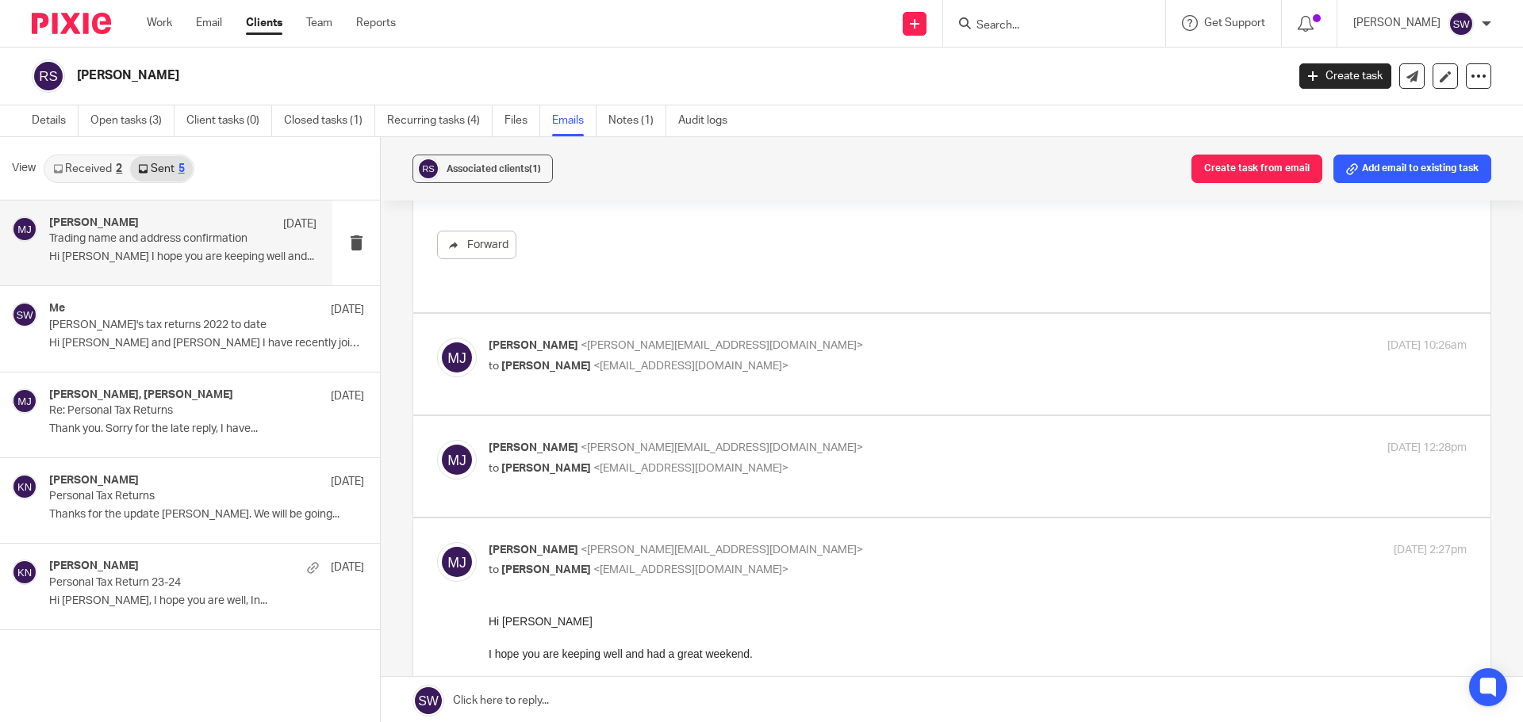
click at [911, 338] on p "Melissa Jones <melissa@infinity-accounting.co.uk>" at bounding box center [815, 346] width 652 height 17
checkbox input "true"
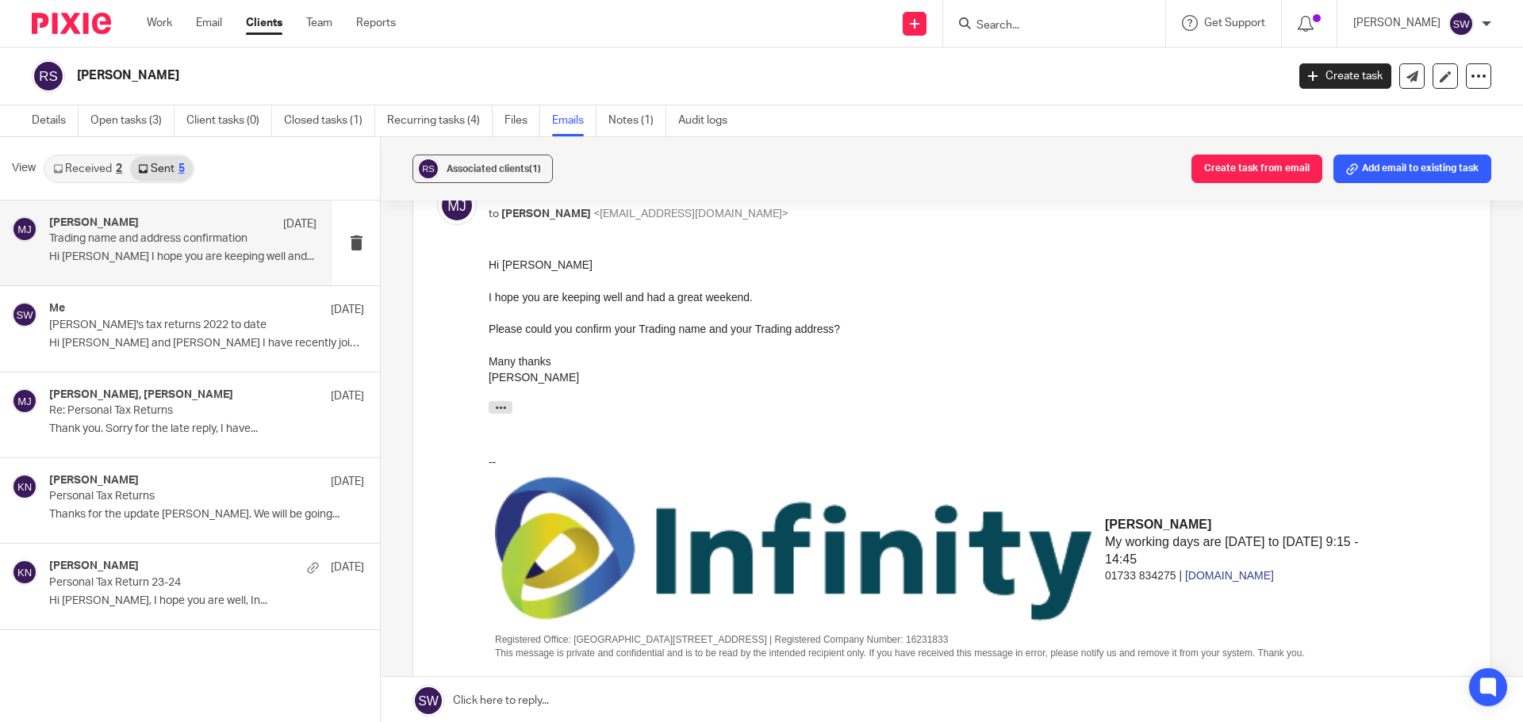
scroll to position [1348, 0]
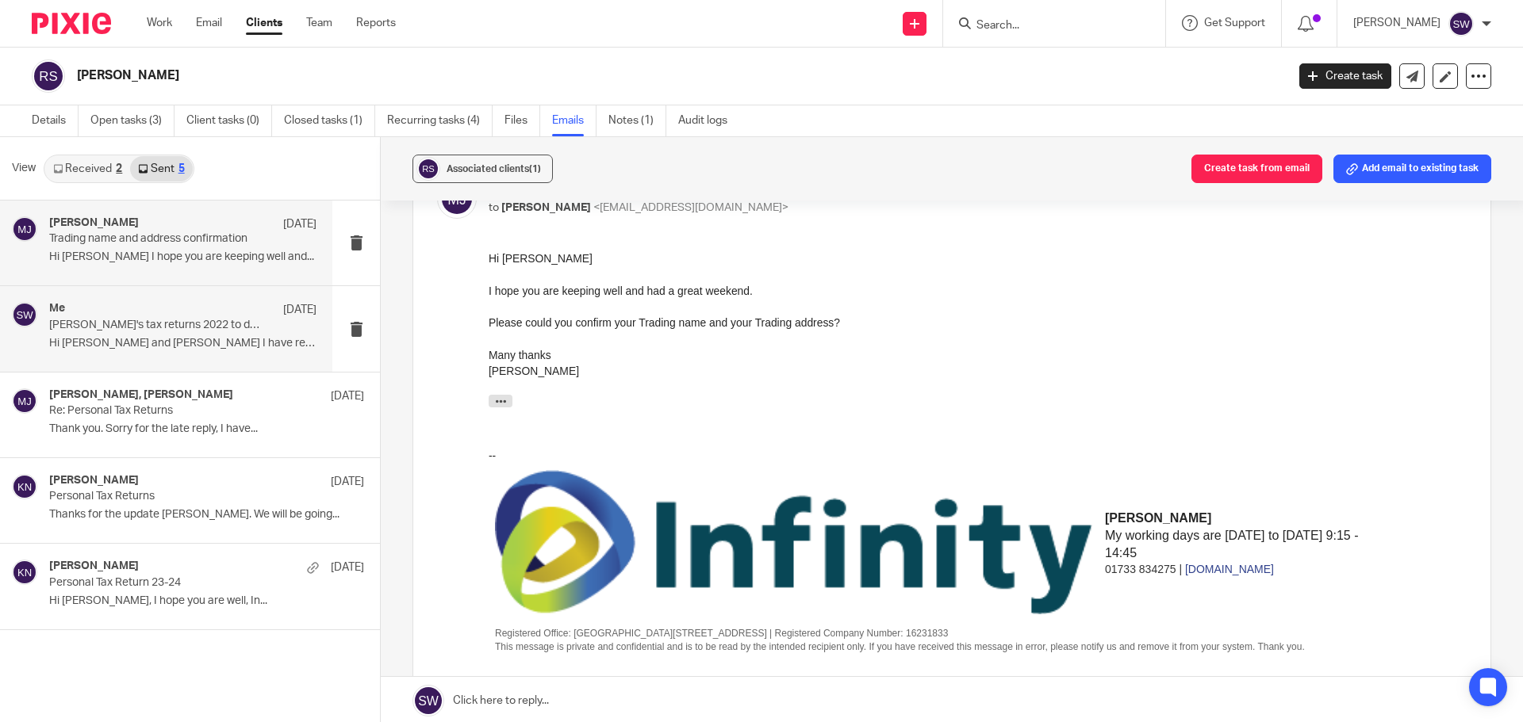
click at [82, 337] on p "Hi Thomas and Robbie I have recently joined..." at bounding box center [182, 343] width 267 height 13
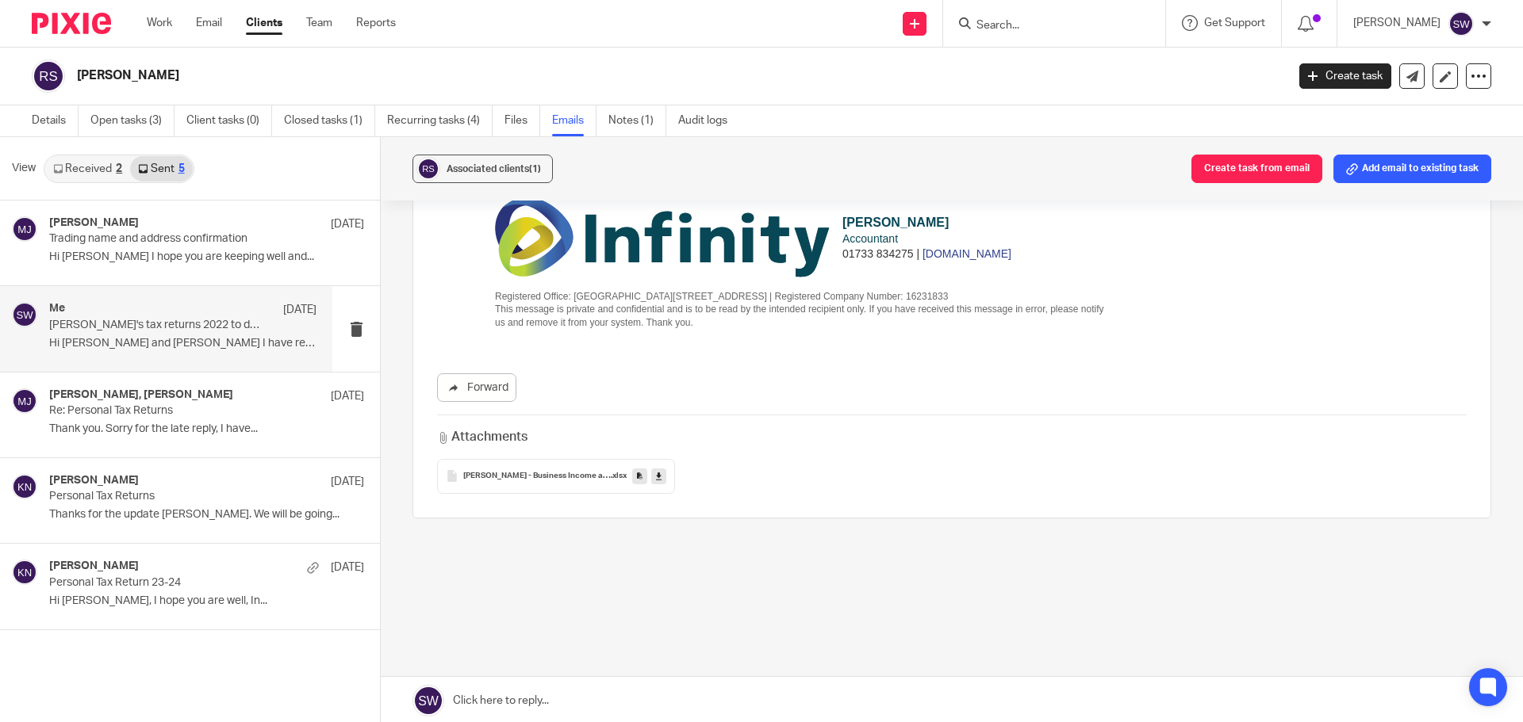
scroll to position [0, 0]
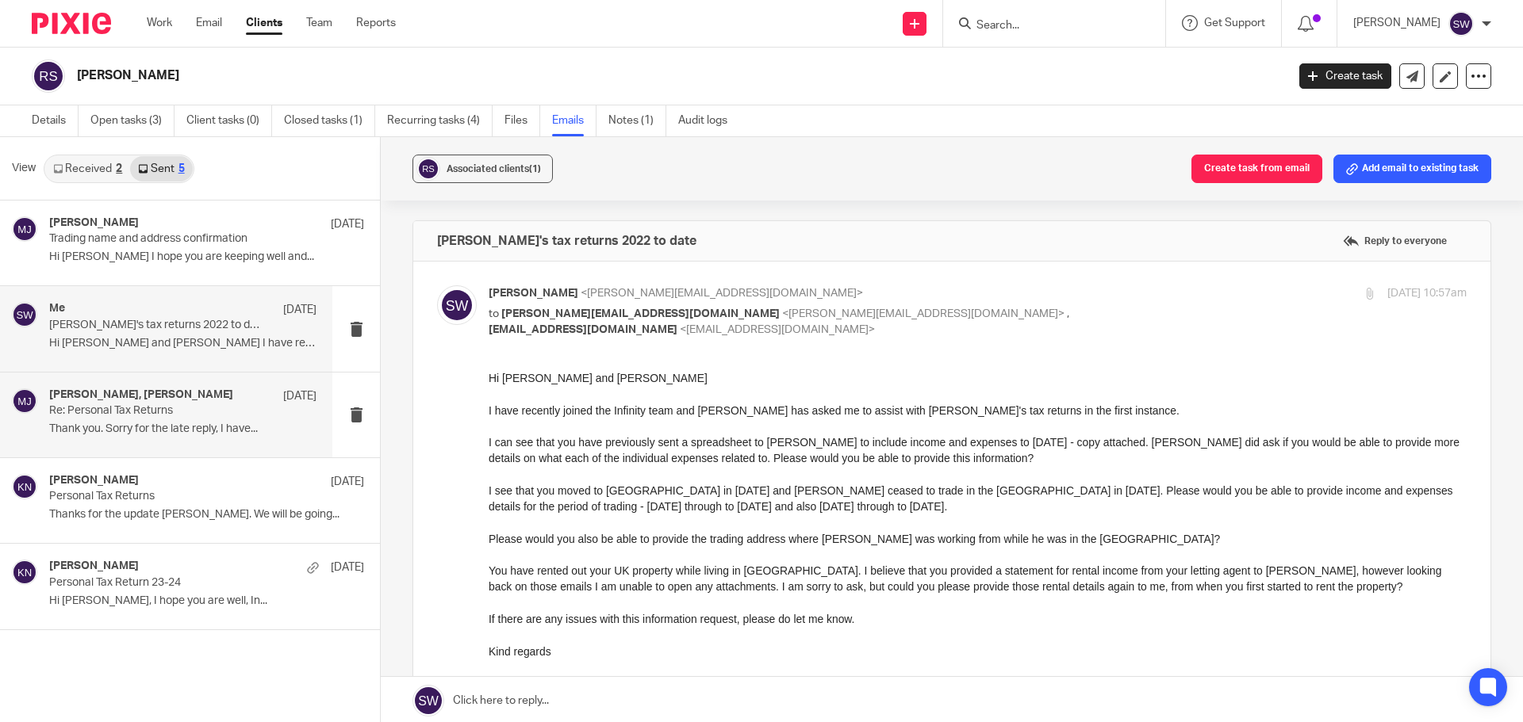
click at [159, 408] on p "Re: Personal Tax Returns" at bounding box center [156, 410] width 214 height 13
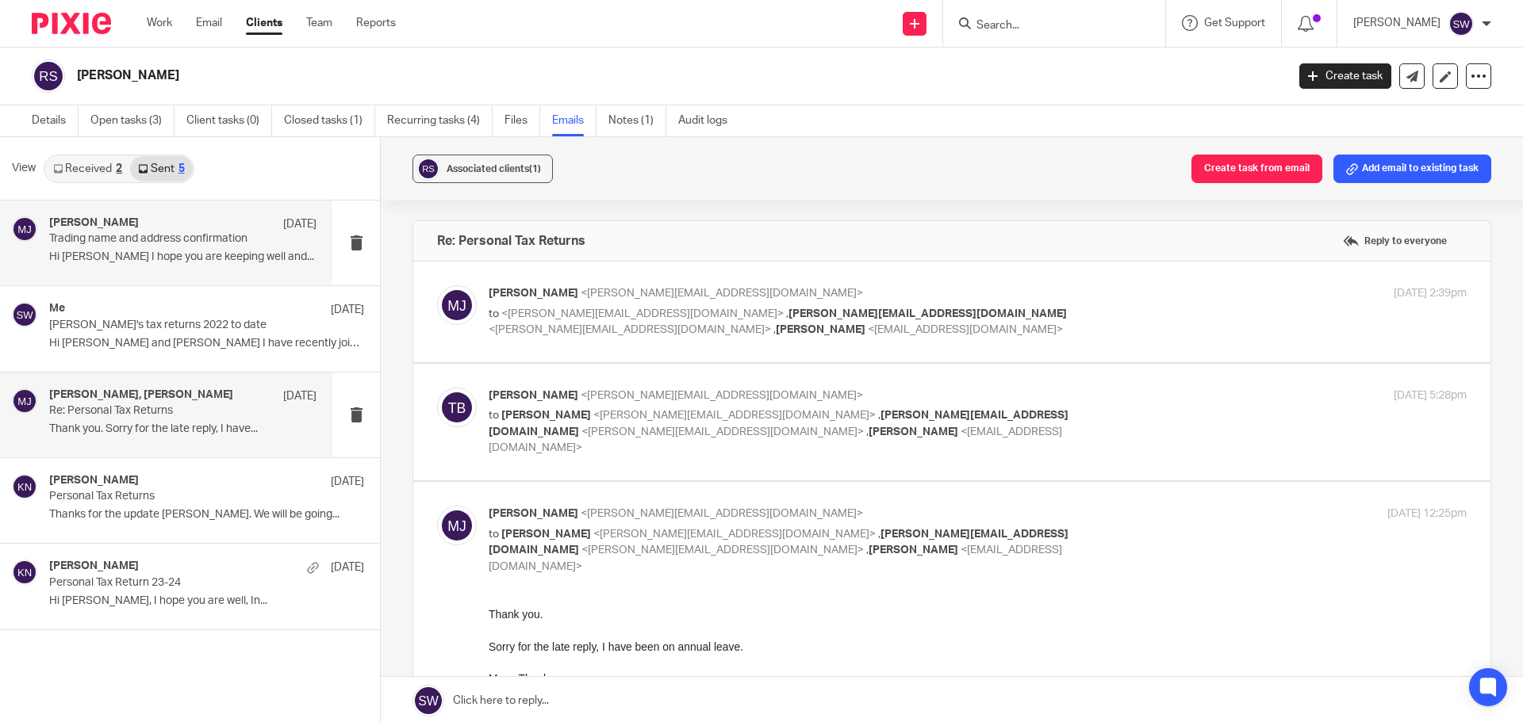
click at [167, 236] on p "Trading name and address confirmation" at bounding box center [156, 238] width 214 height 13
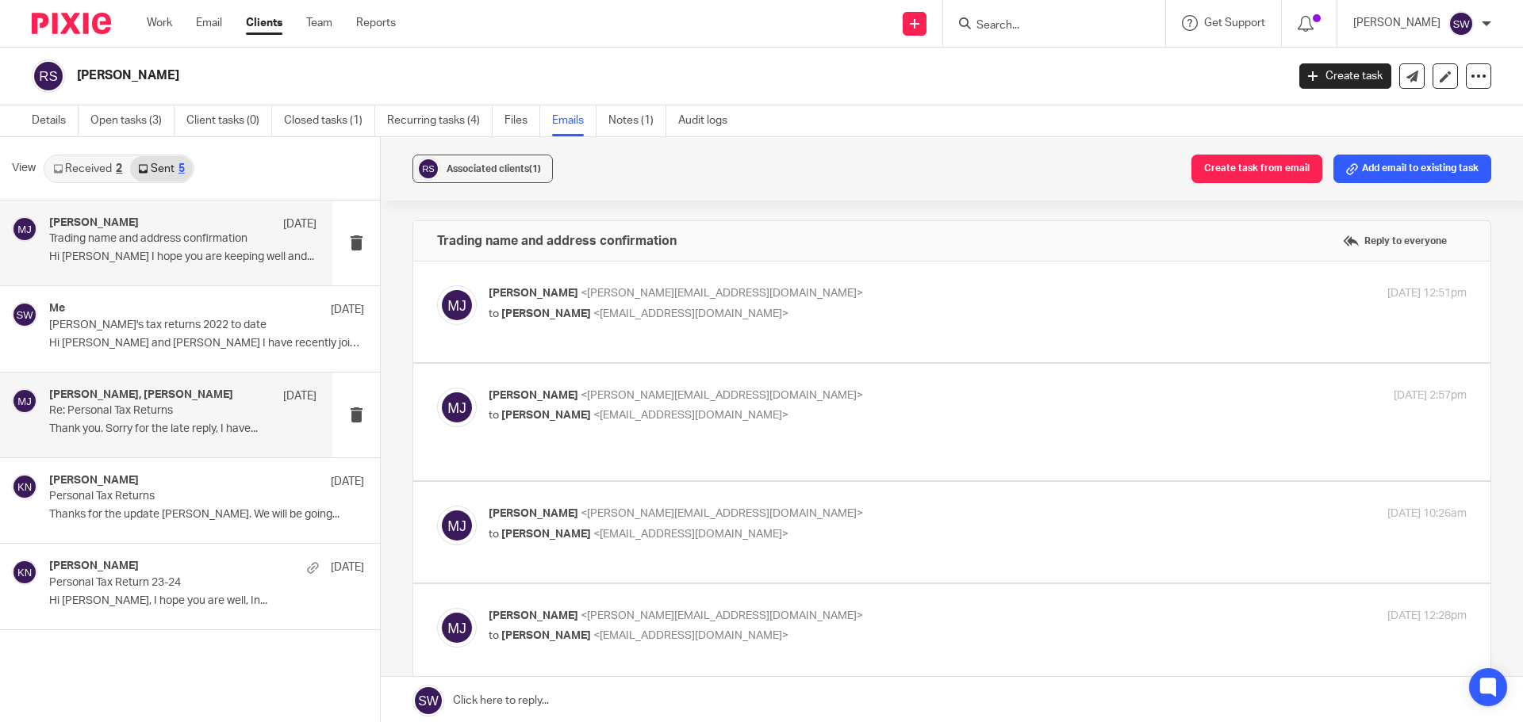
click at [148, 412] on p "Re: Personal Tax Returns" at bounding box center [156, 410] width 214 height 13
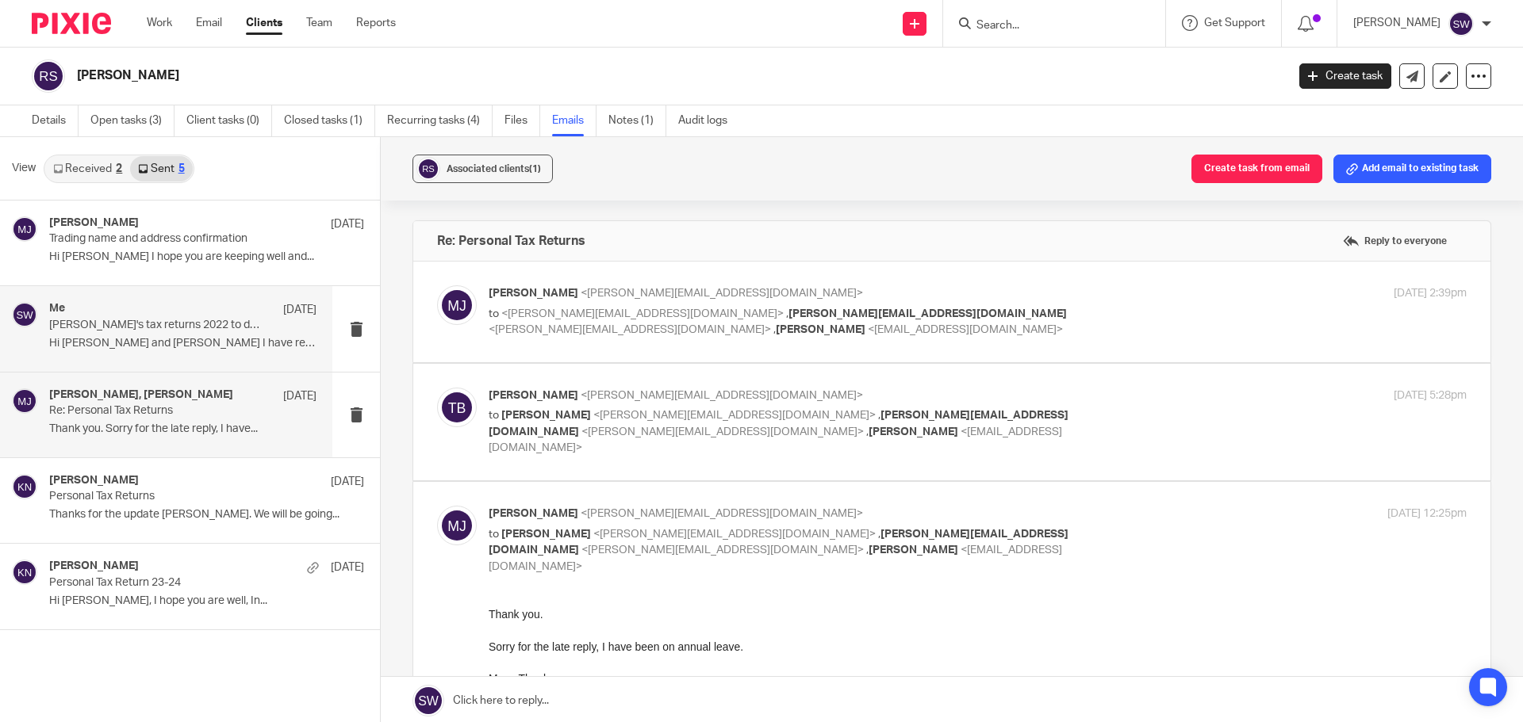
click at [182, 327] on p "[PERSON_NAME]'s tax returns 2022 to date" at bounding box center [156, 325] width 214 height 13
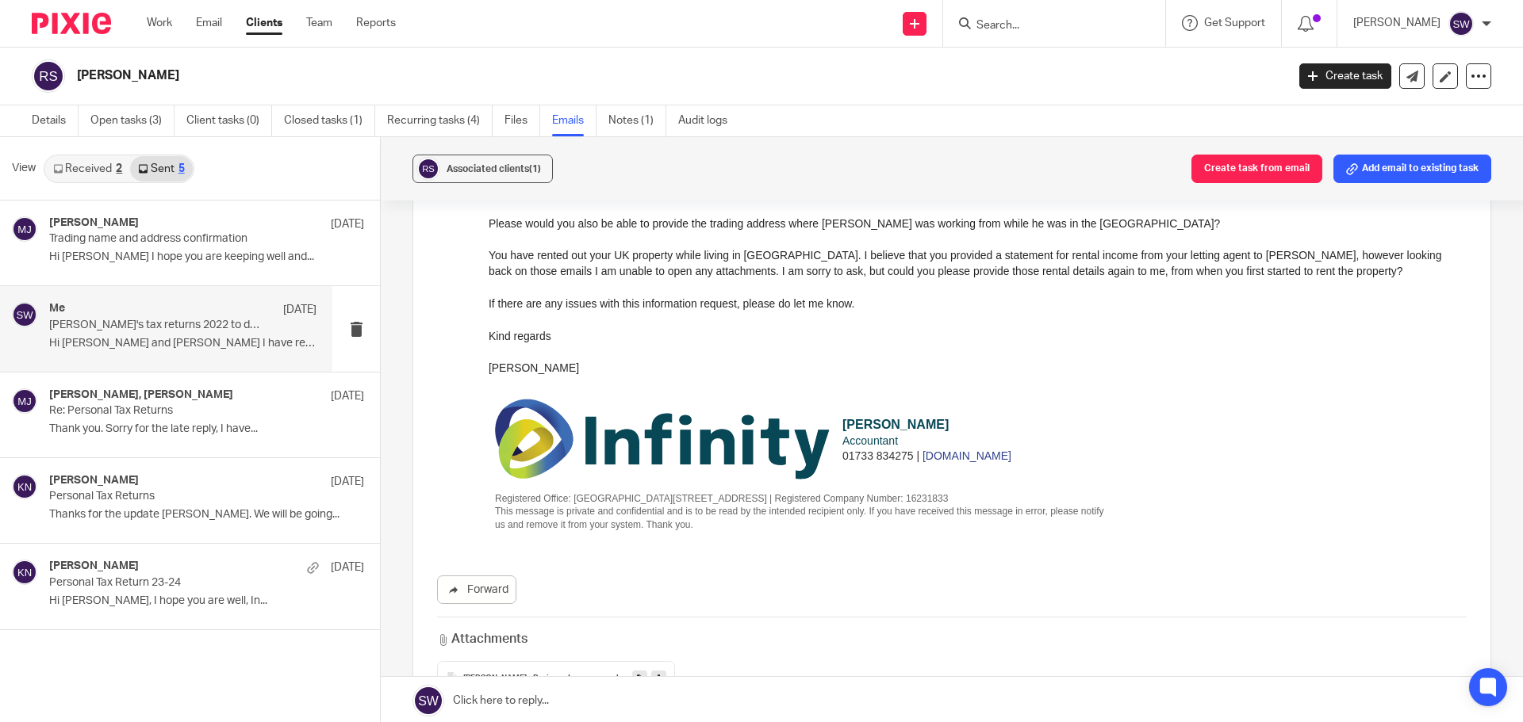
scroll to position [317, 0]
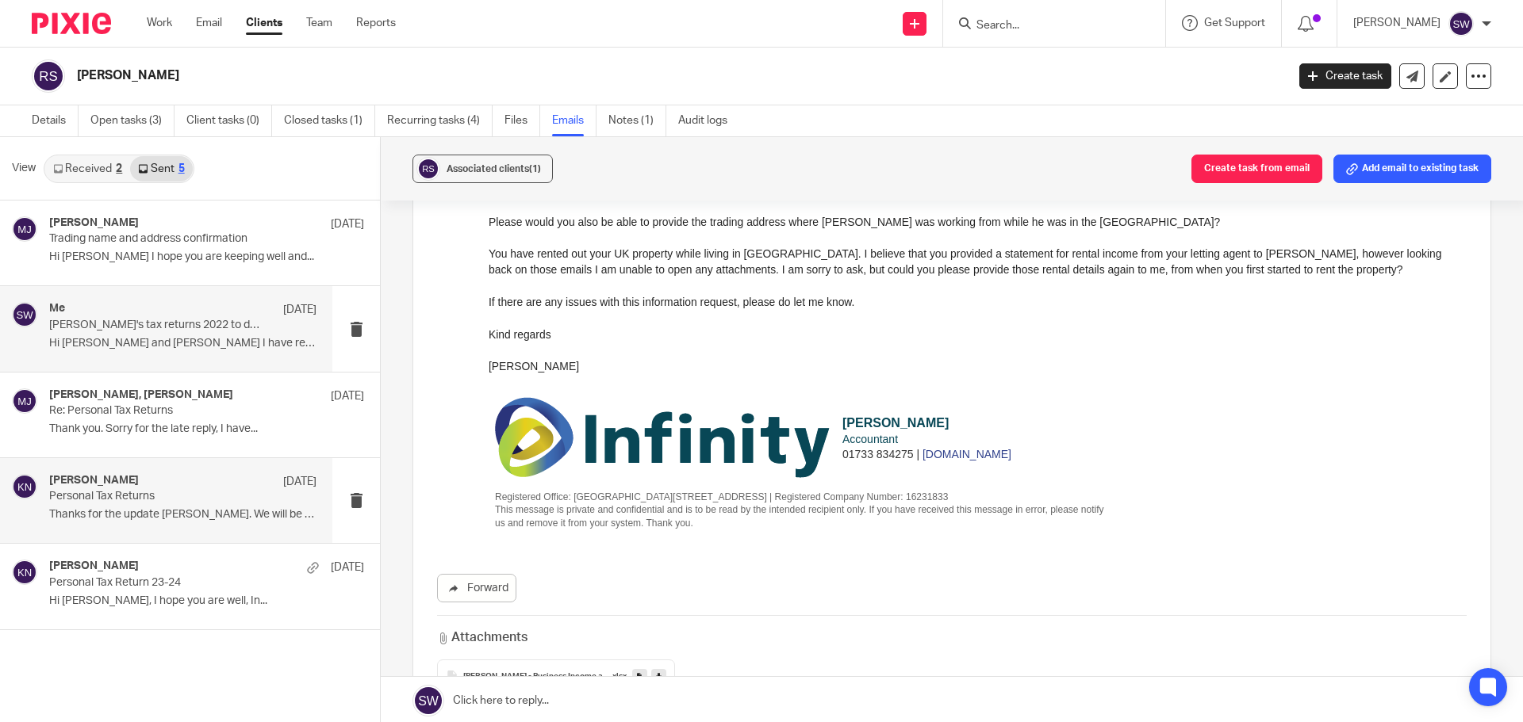
click at [139, 507] on div "Karl Newman 15 Apr Personal Tax Returns Thanks for the update Tom. We will be g…" at bounding box center [182, 500] width 267 height 53
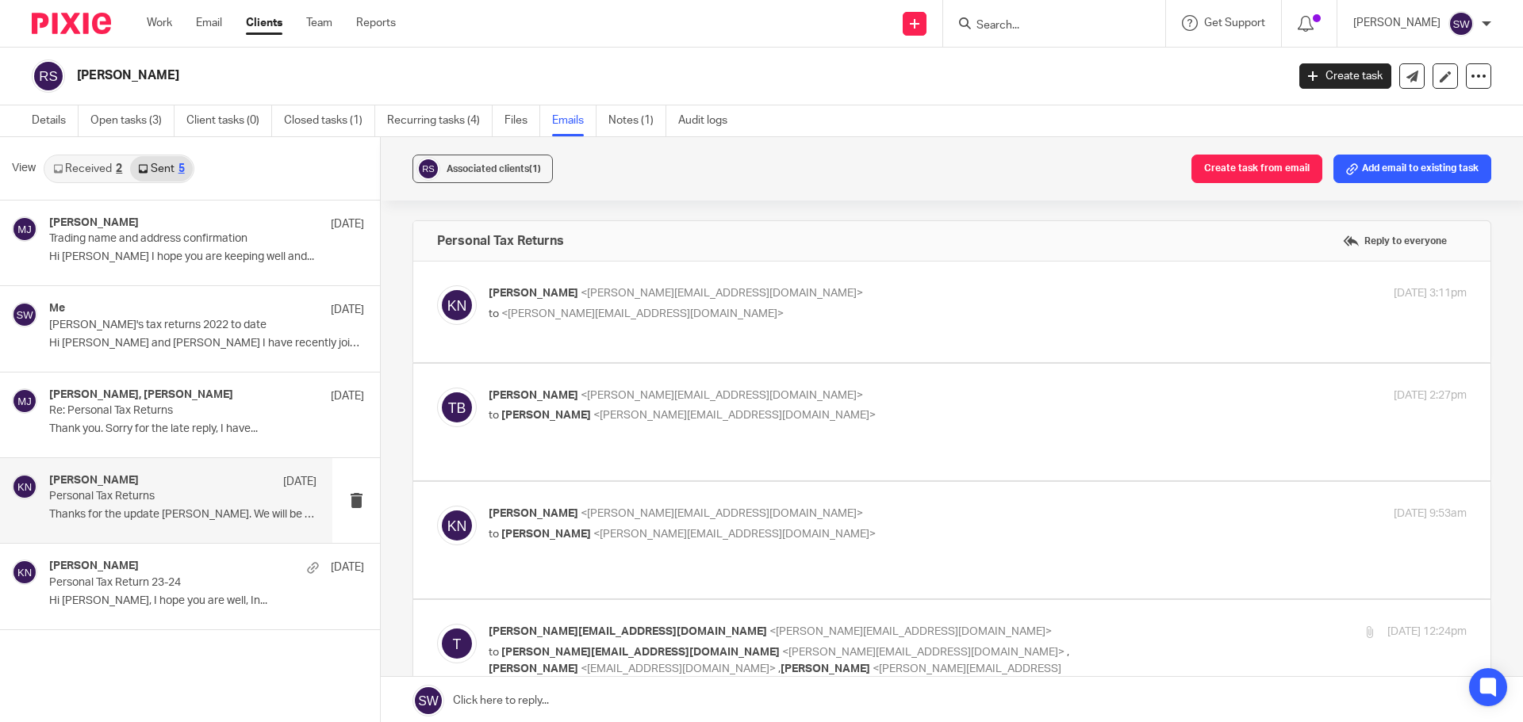
scroll to position [0, 0]
click at [134, 322] on p "[PERSON_NAME]'s tax returns 2022 to date" at bounding box center [156, 325] width 214 height 13
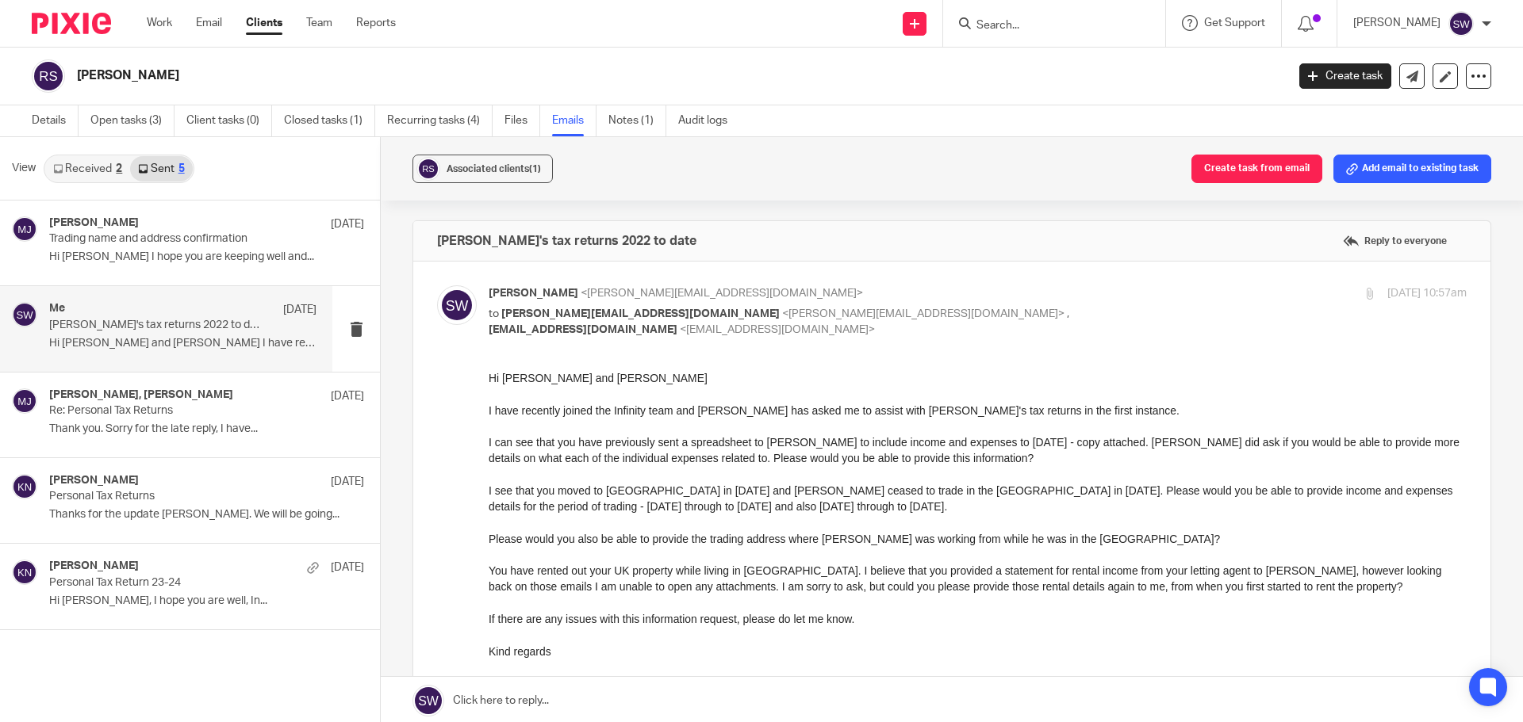
click at [182, 309] on div "Me 17 Jul" at bounding box center [182, 310] width 267 height 16
click at [175, 343] on p "Hi Thomas and Robbie I have recently joined..." at bounding box center [182, 343] width 267 height 13
click at [76, 591] on div "Karl Newman 9 Apr Personal Tax Return 23-24 Hi Robbie, I hope you are well, In.…" at bounding box center [182, 586] width 267 height 53
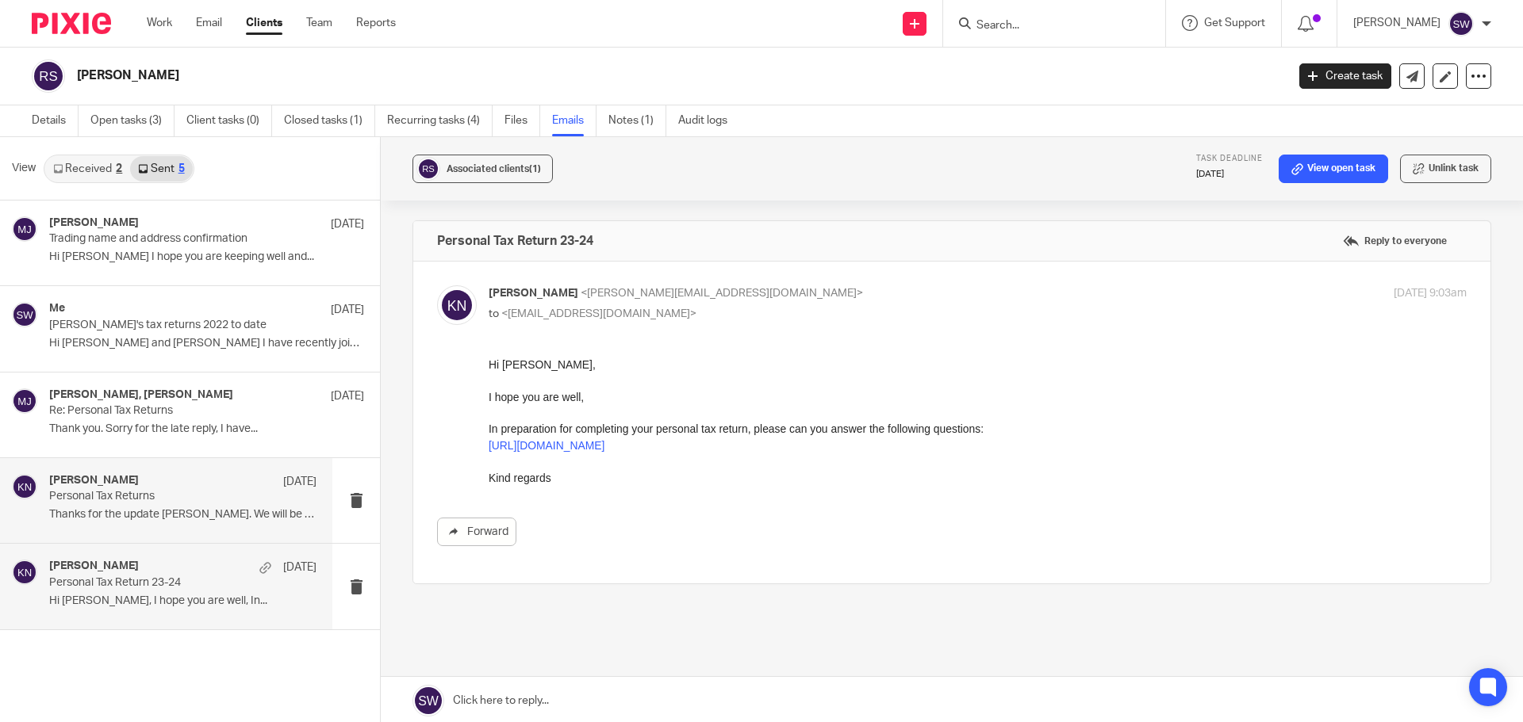
click at [93, 515] on p "Thanks for the update [PERSON_NAME]. We will be going..." at bounding box center [182, 514] width 267 height 13
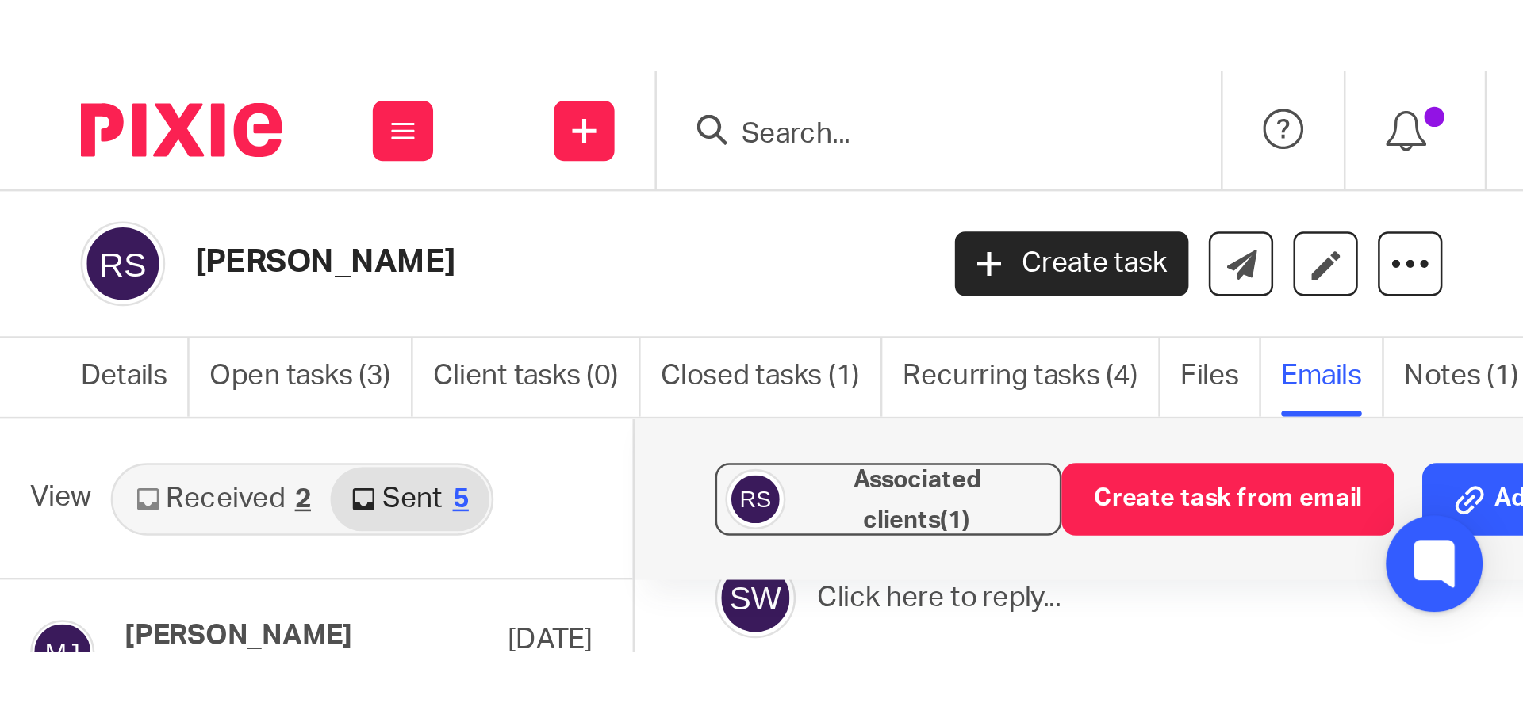
scroll to position [159, 0]
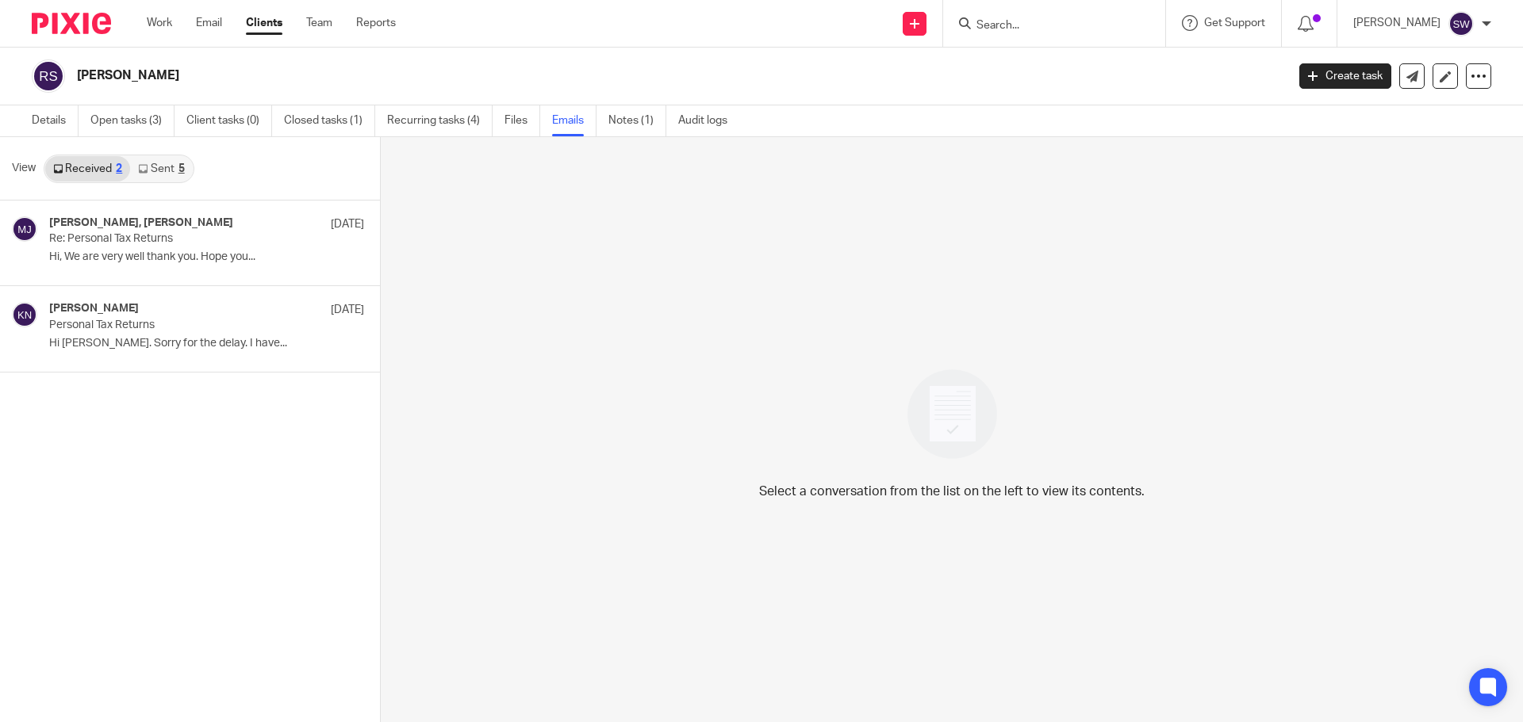
click at [155, 168] on link "Sent 5" at bounding box center [161, 168] width 62 height 25
